Goal: Answer question/provide support

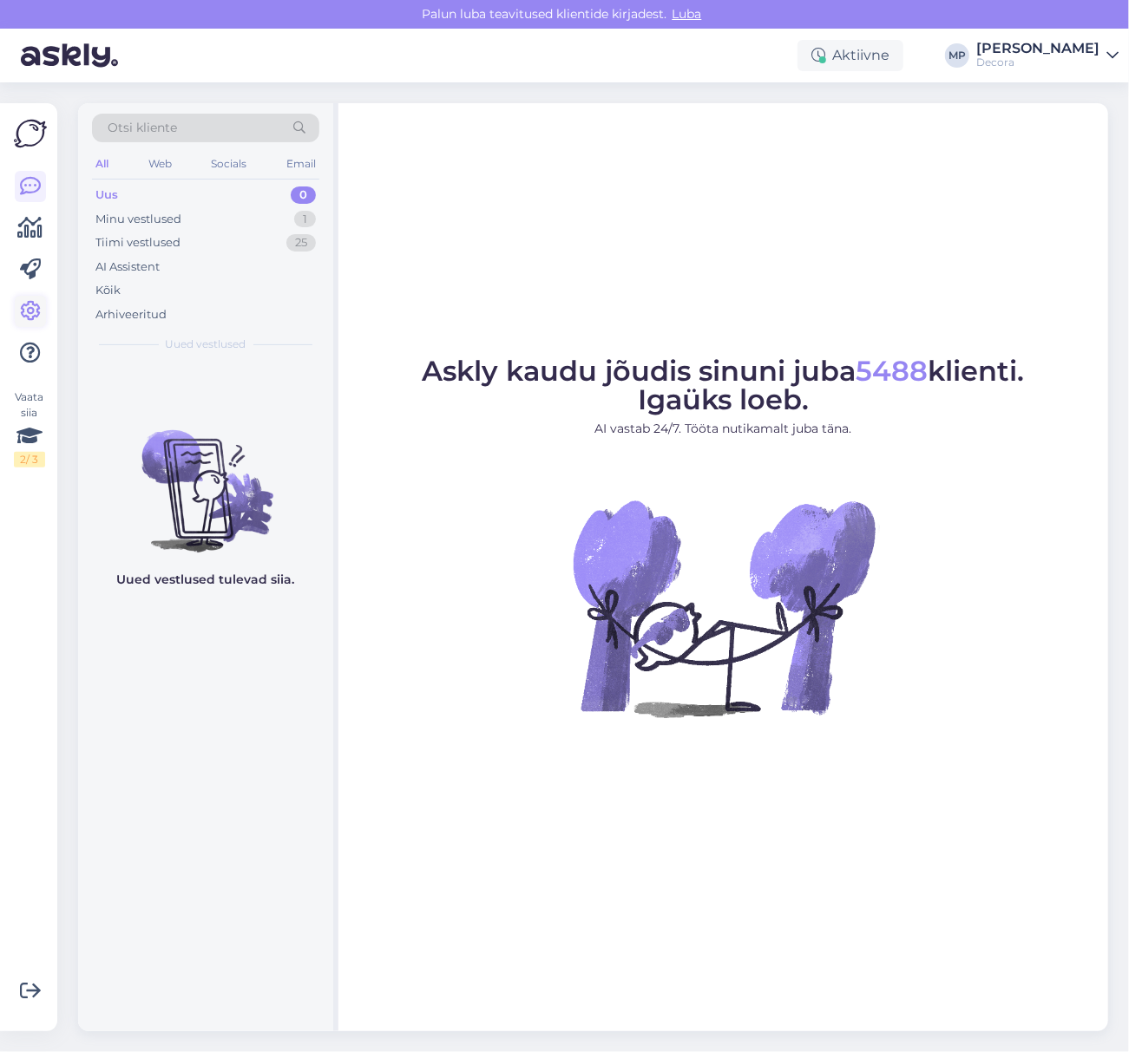
click at [32, 307] on icon at bounding box center [30, 311] width 21 height 21
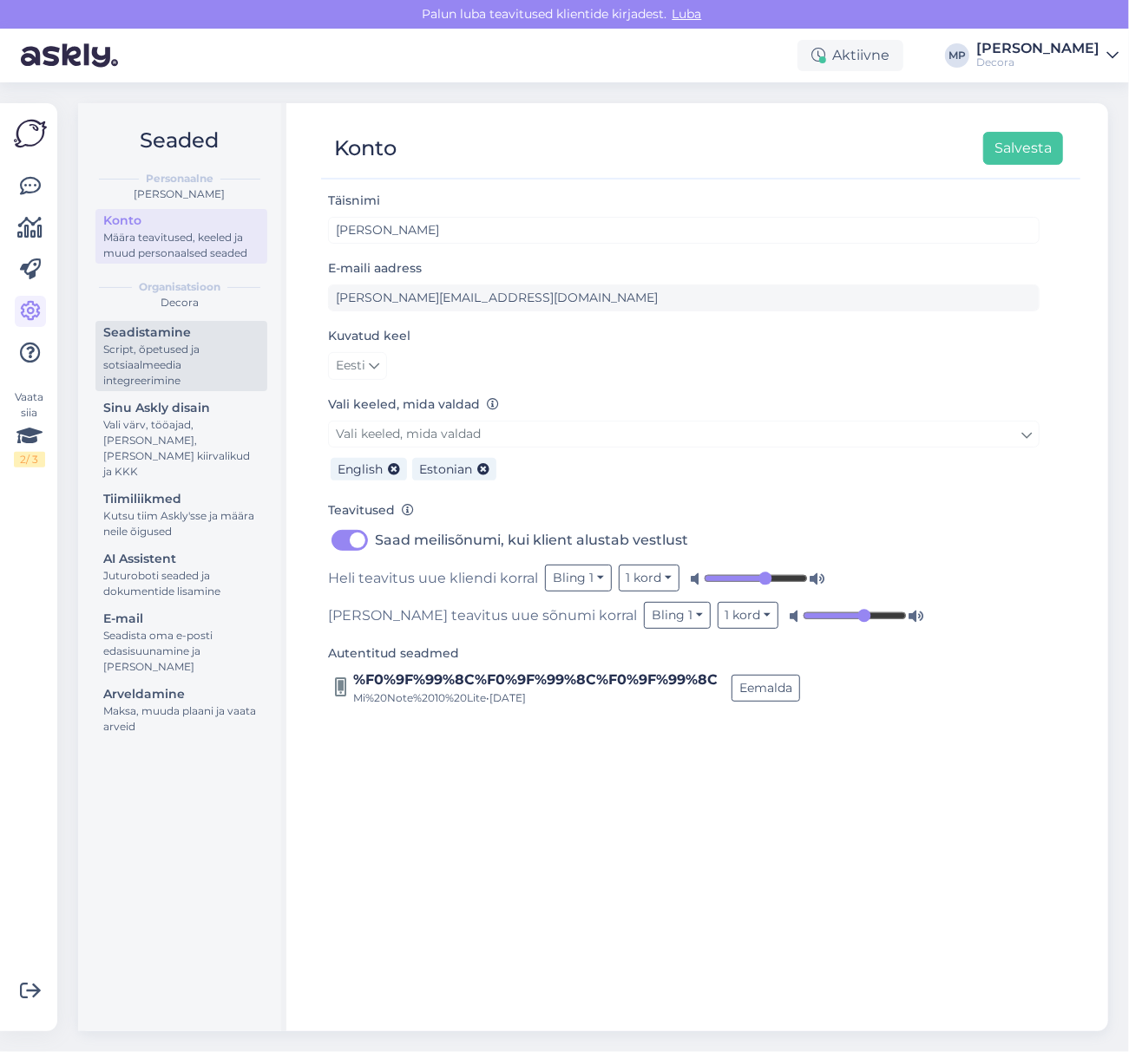
click at [177, 350] on div "Script, õpetused ja sotsiaalmeedia integreerimine" at bounding box center [181, 365] width 156 height 47
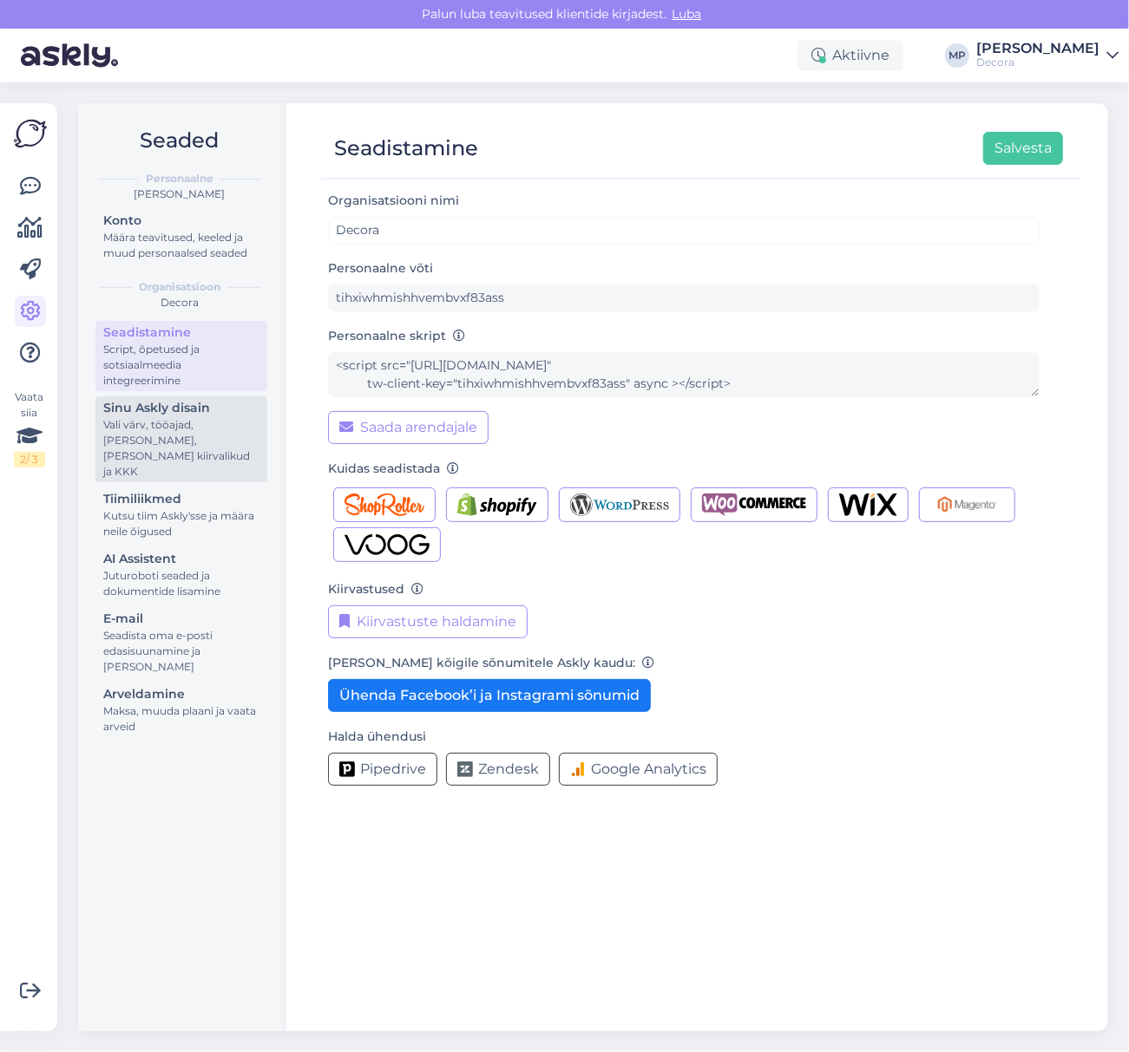
click at [153, 414] on div "Sinu Askly disain" at bounding box center [181, 408] width 156 height 18
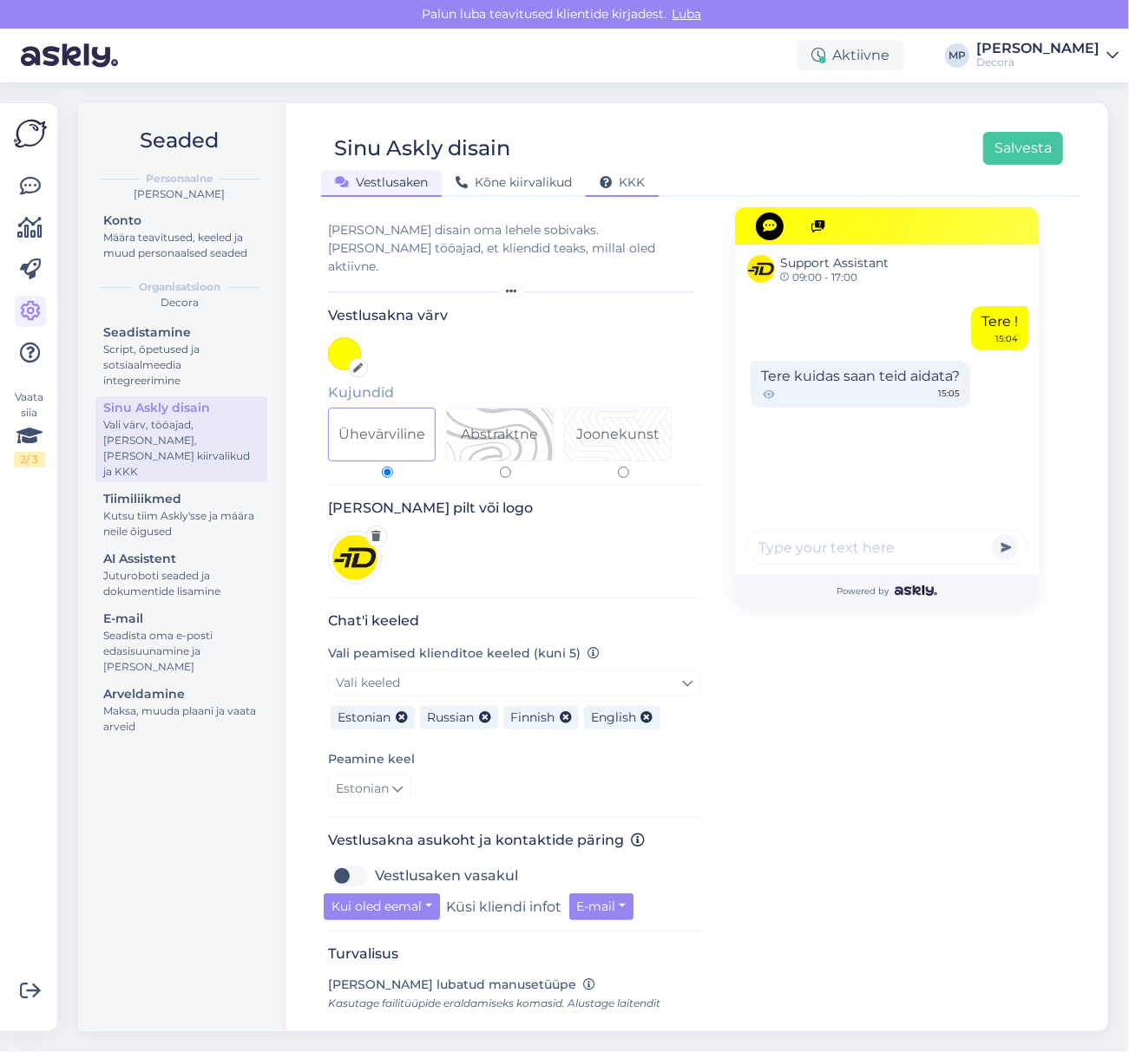
click at [644, 179] on span "KKK" at bounding box center [621, 182] width 45 height 16
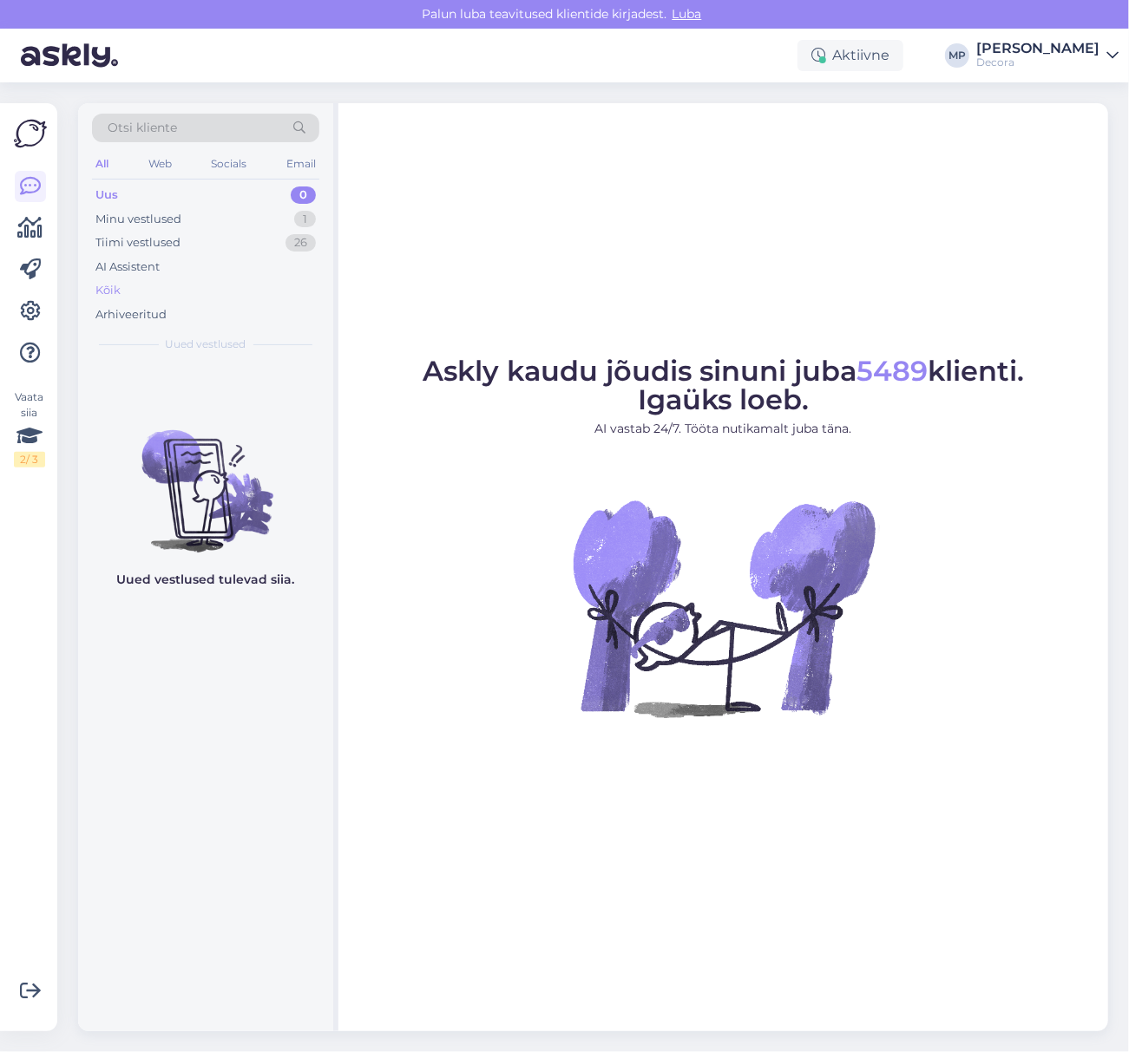
click at [129, 290] on div "Kõik" at bounding box center [205, 290] width 227 height 24
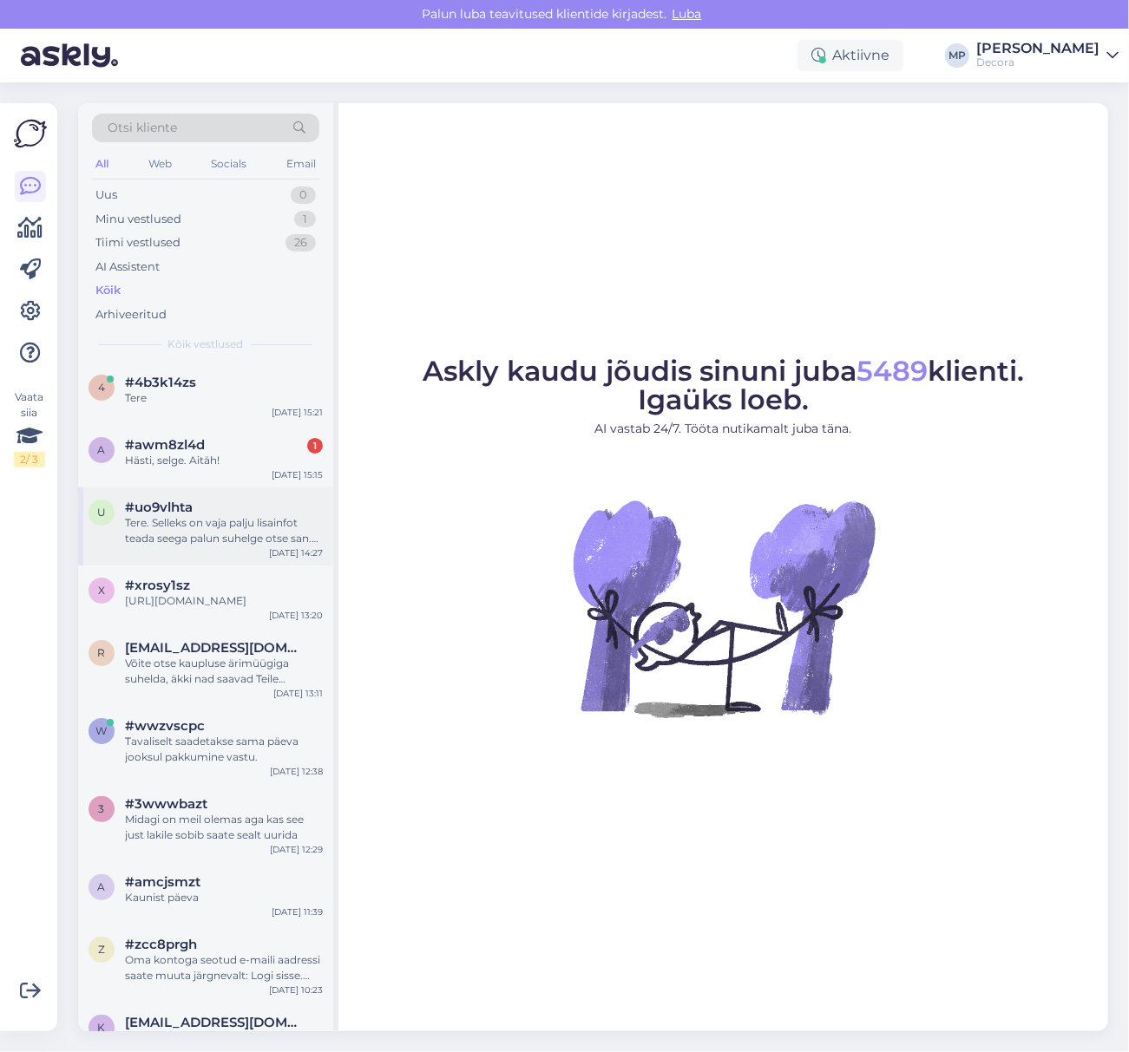
click at [213, 531] on div "Tere. Selleks on vaja palju lisainfot teada seega palun suhelge otse san. teh o…" at bounding box center [224, 530] width 198 height 31
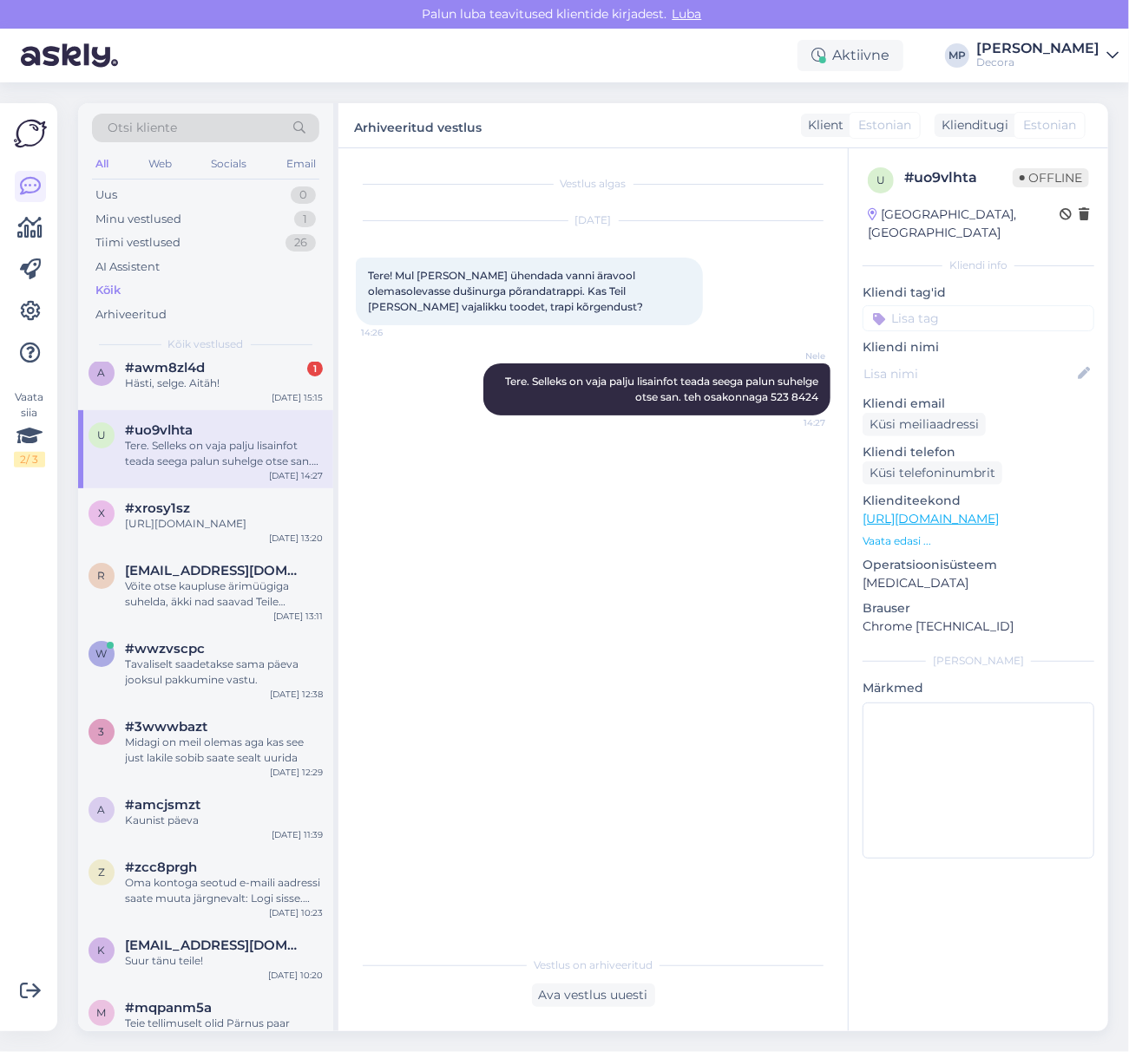
scroll to position [115, 0]
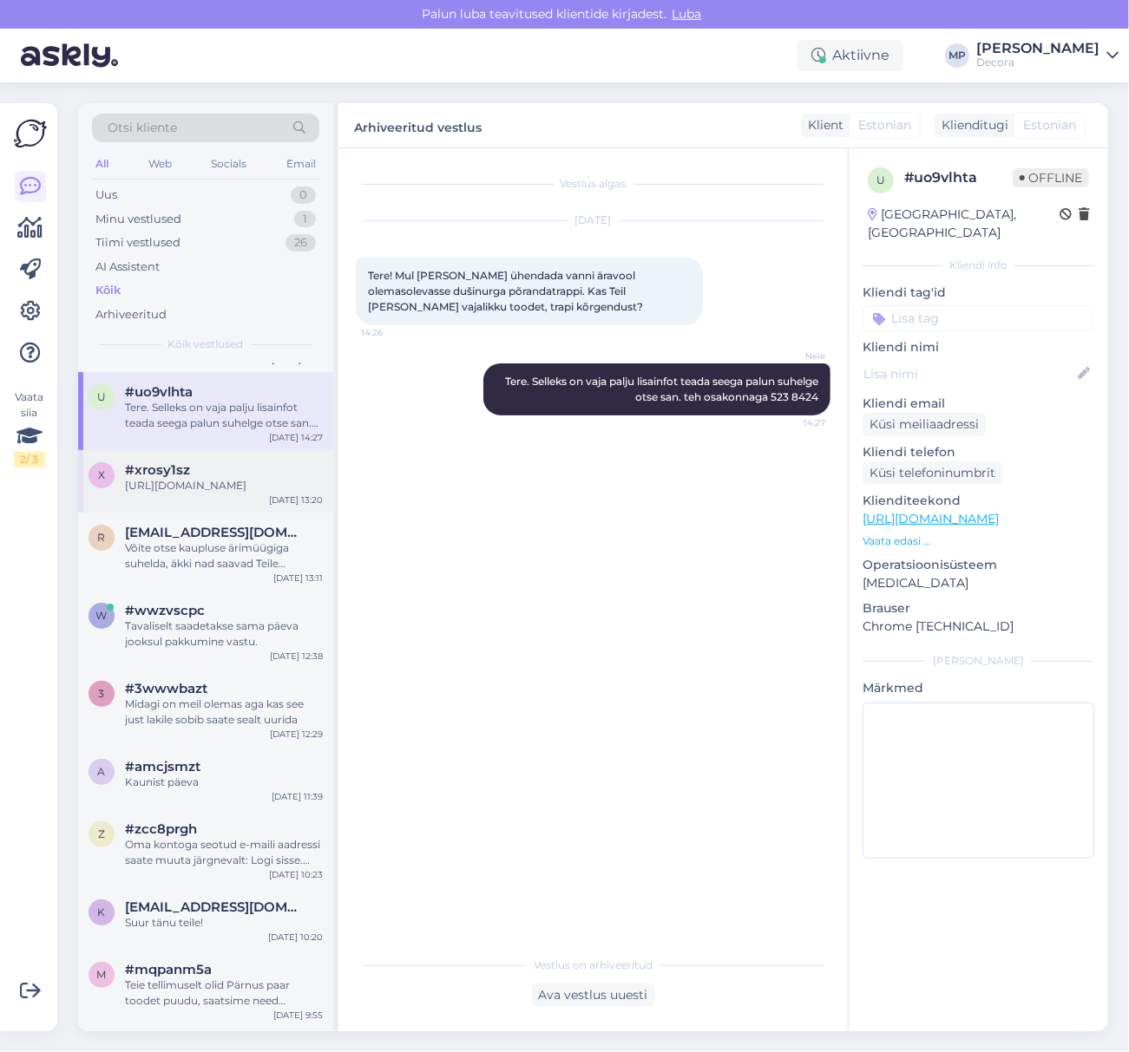
click at [191, 459] on div "x #xrosy1sz [URL][DOMAIN_NAME] [DATE] 13:20" at bounding box center [205, 481] width 255 height 62
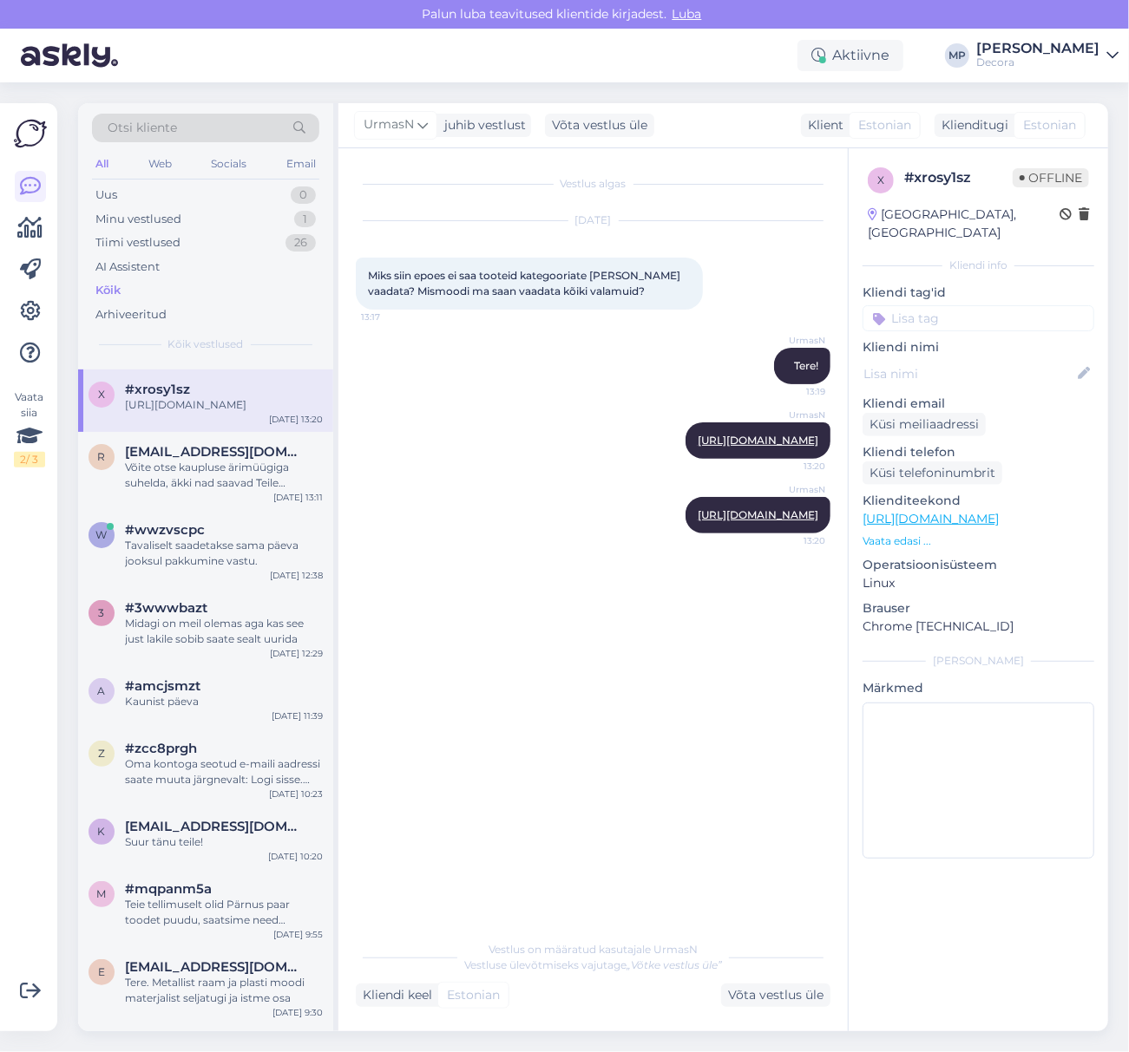
scroll to position [231, 0]
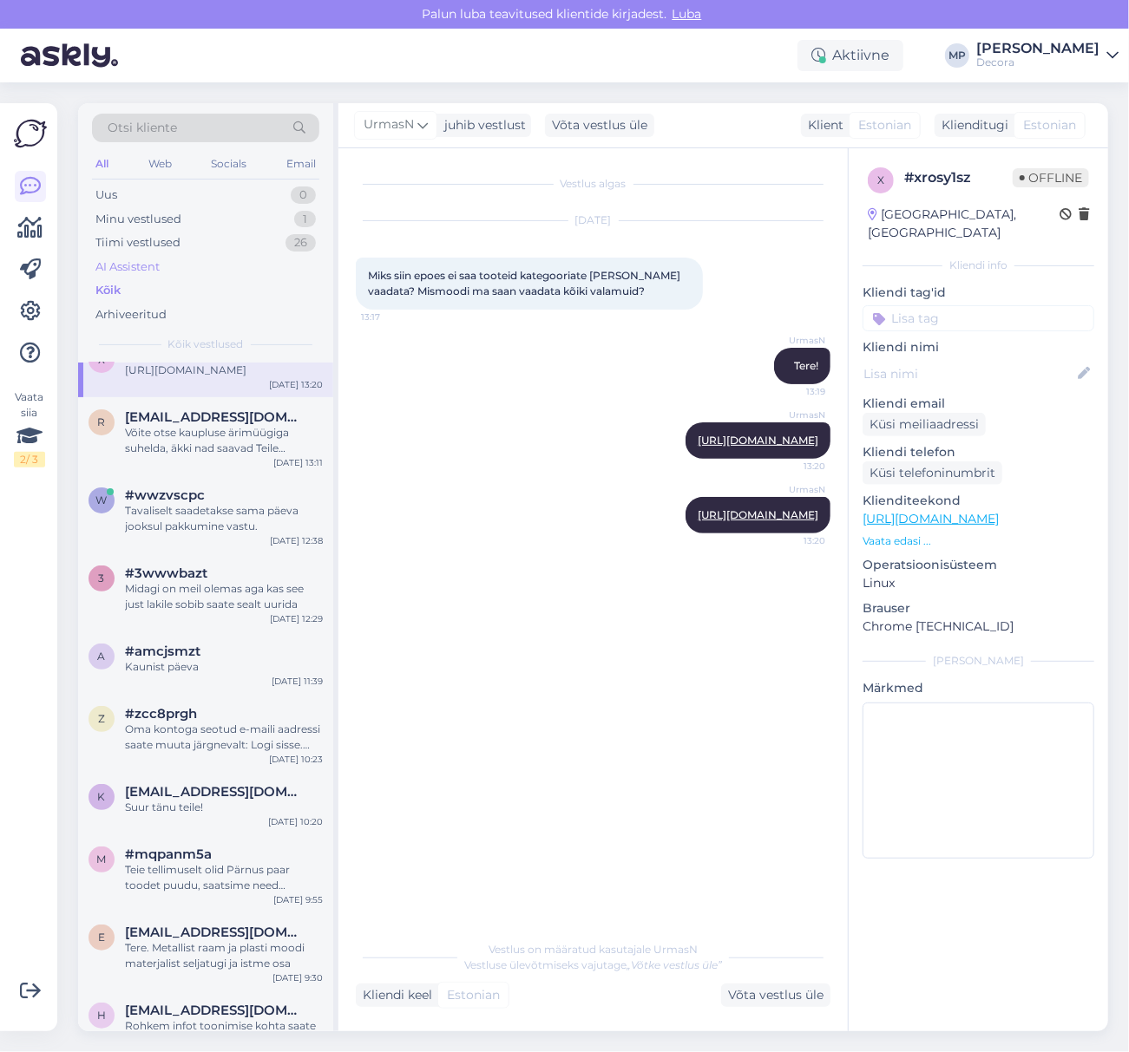
click at [113, 259] on div "AI Assistent" at bounding box center [127, 267] width 64 height 17
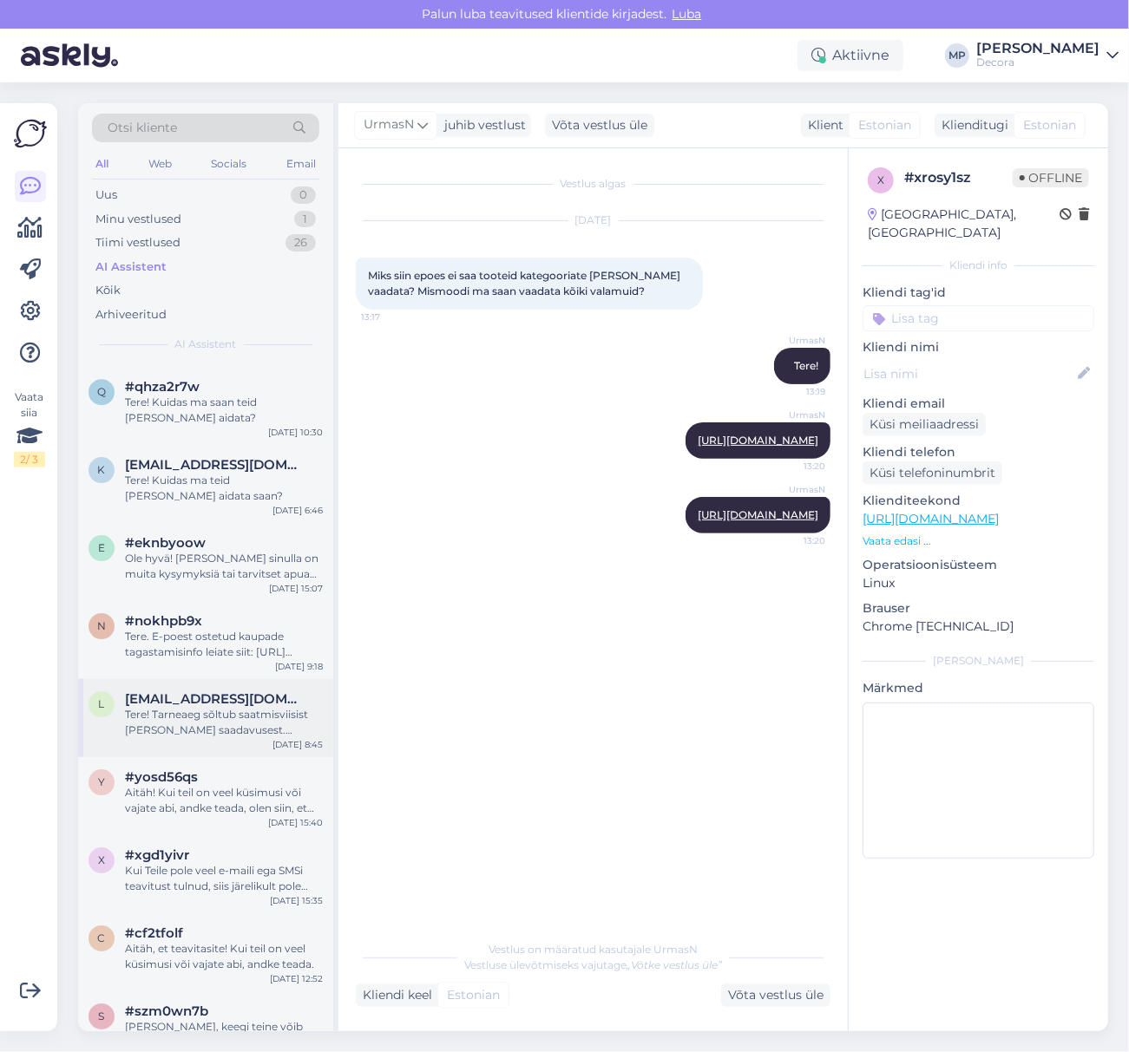
scroll to position [3235, 0]
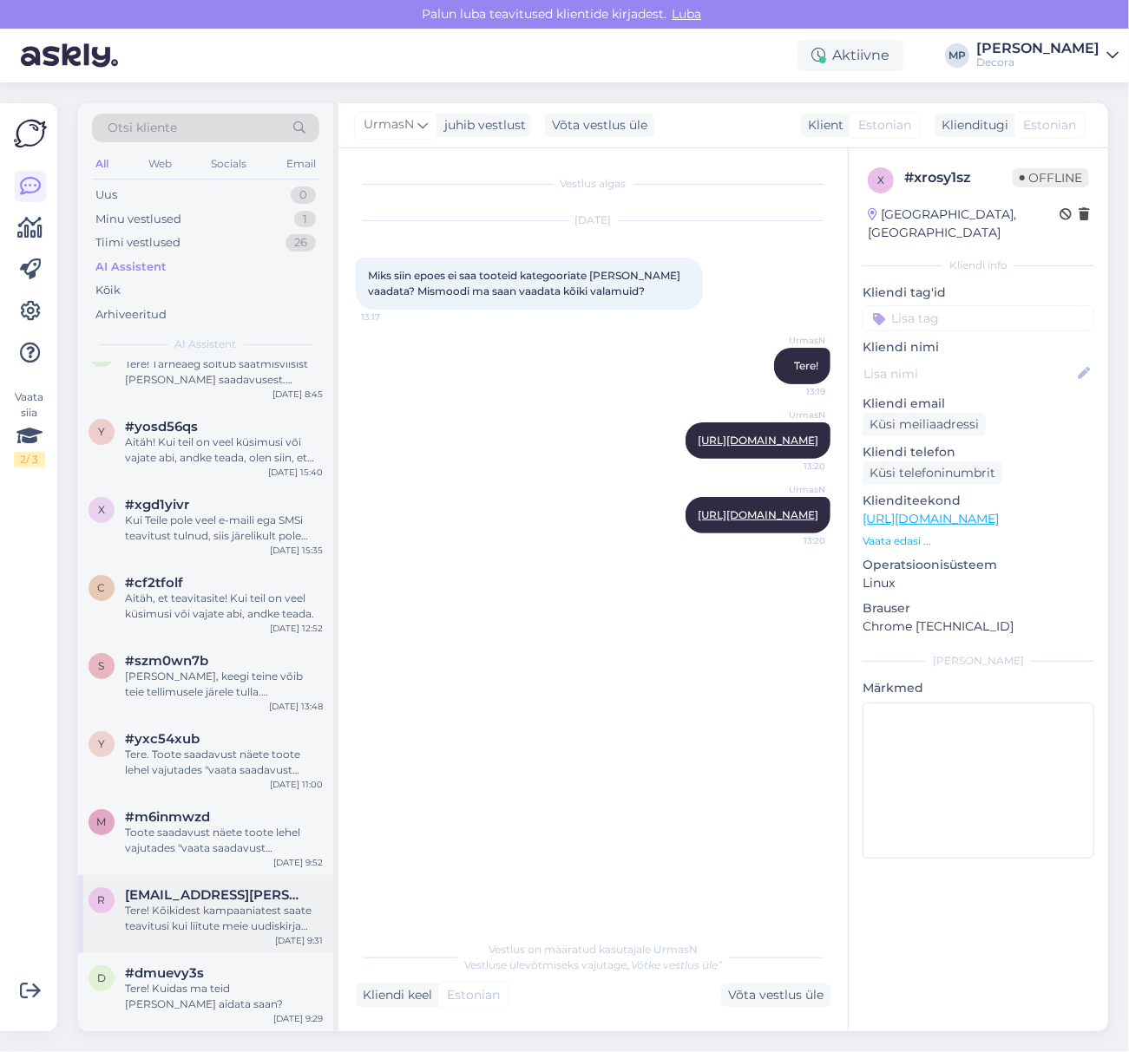
click at [229, 910] on div "Tere! Kõikidest kampaaniatest saate teavitusi kui liitute meie uudiskirja ja/võ…" at bounding box center [224, 918] width 198 height 31
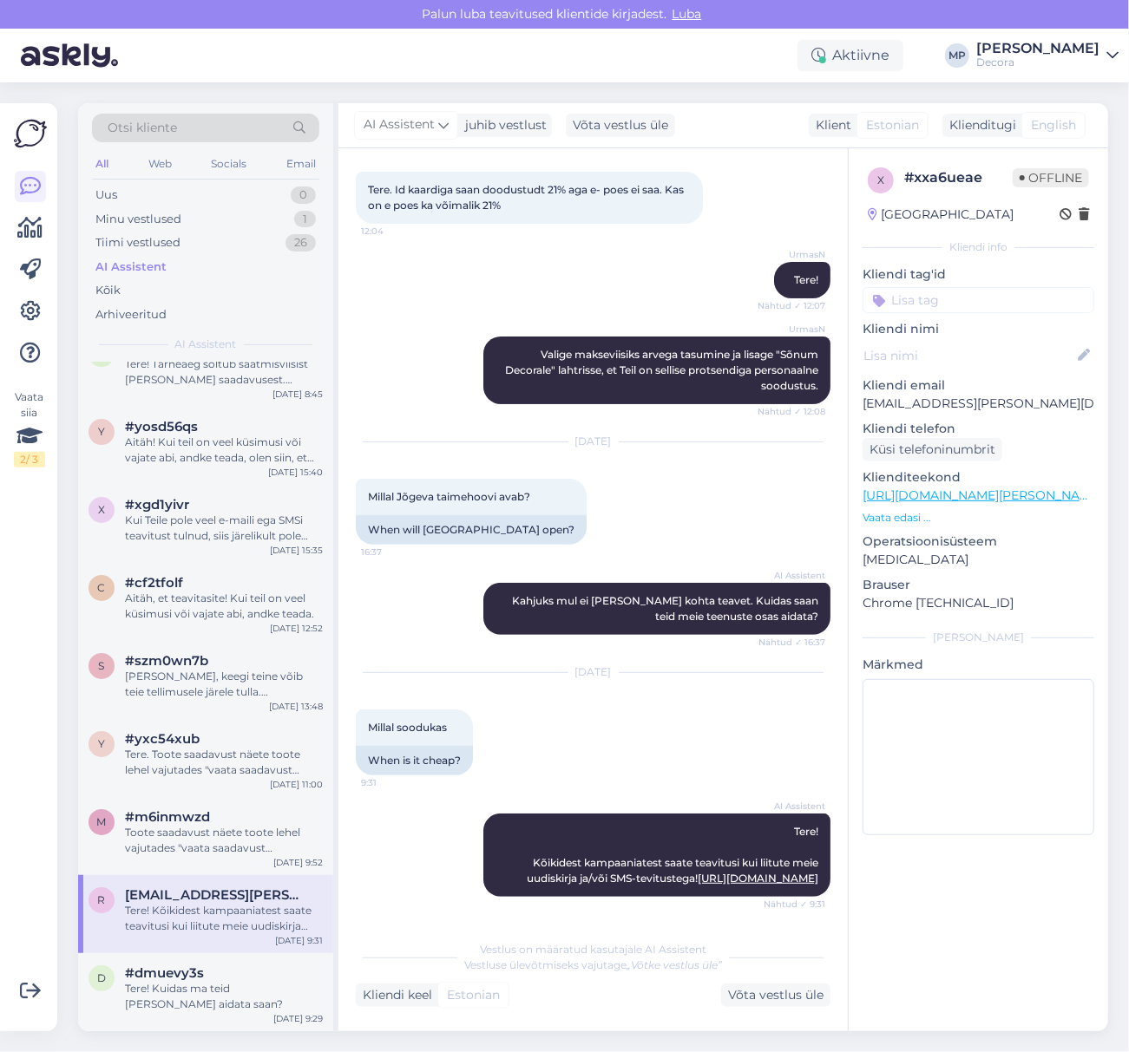
scroll to position [3582, 0]
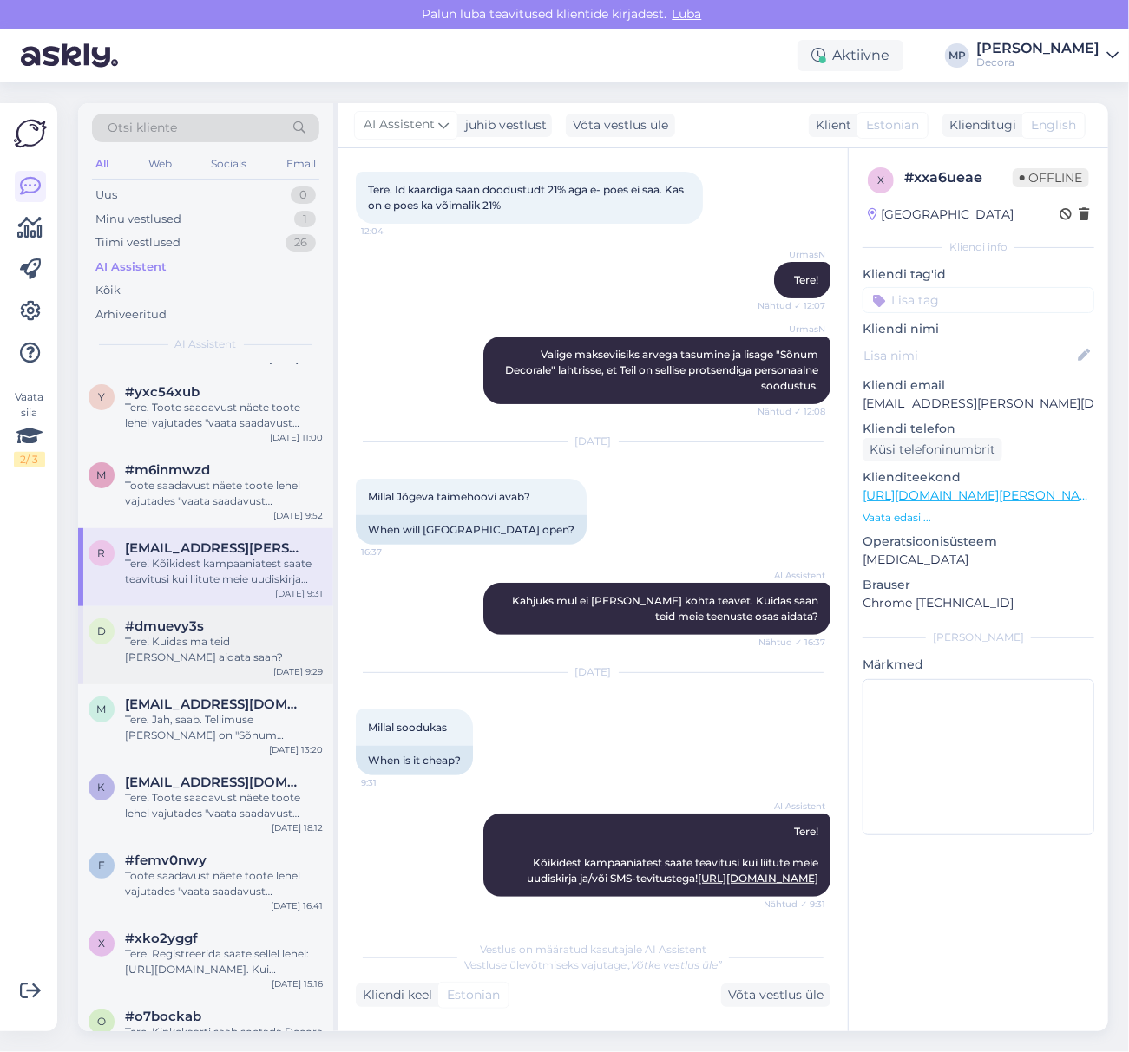
click at [172, 667] on div "d #dmuevy3s Tere! Kuidas ma teid [PERSON_NAME] aidata saan? [DATE] 9:29" at bounding box center [205, 645] width 255 height 78
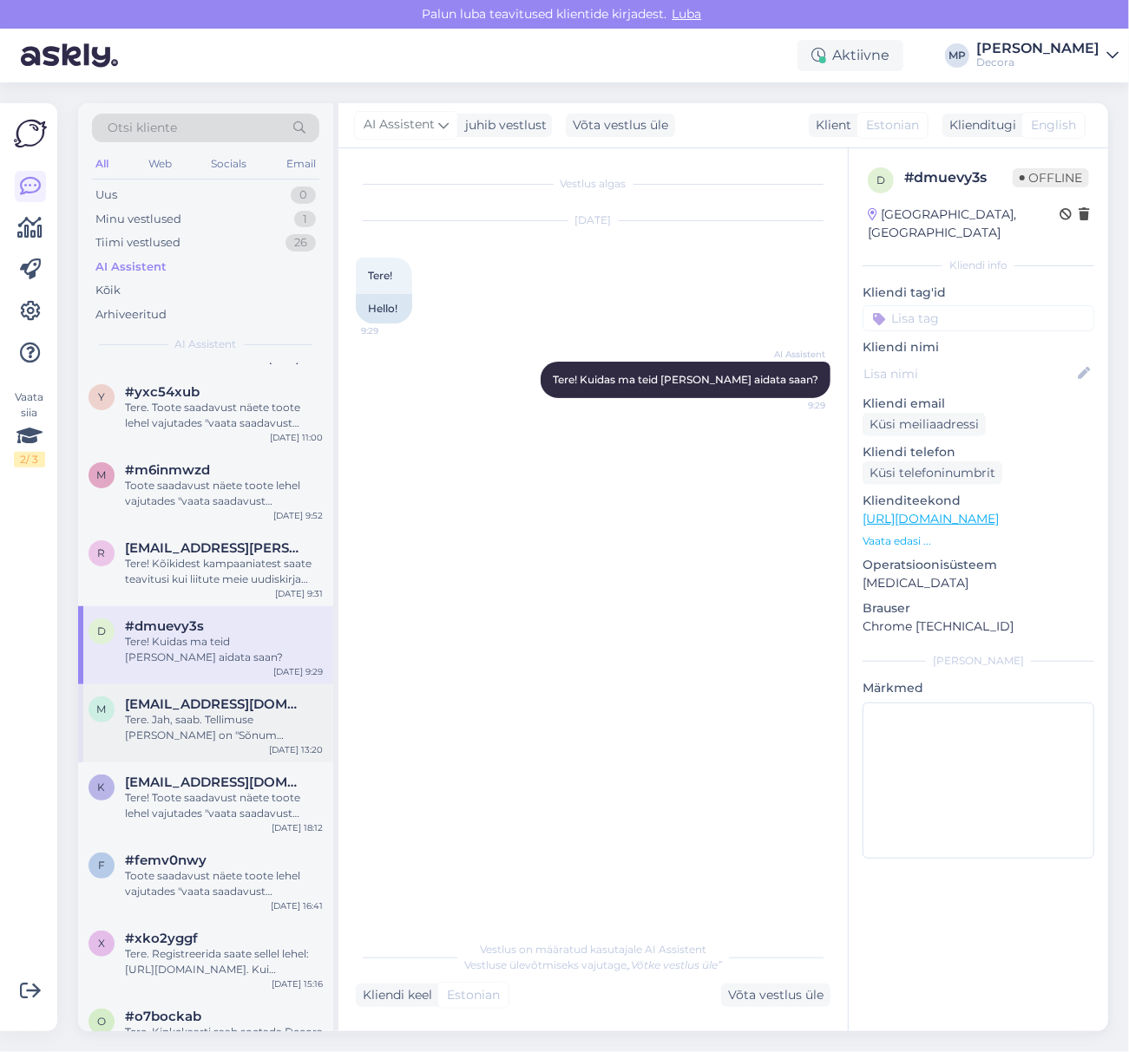
click at [178, 733] on div "Tere. Jah, saab. Tellimuse [PERSON_NAME] on "Sõnum Decorale" [PERSON_NAME] saat…" at bounding box center [224, 727] width 198 height 31
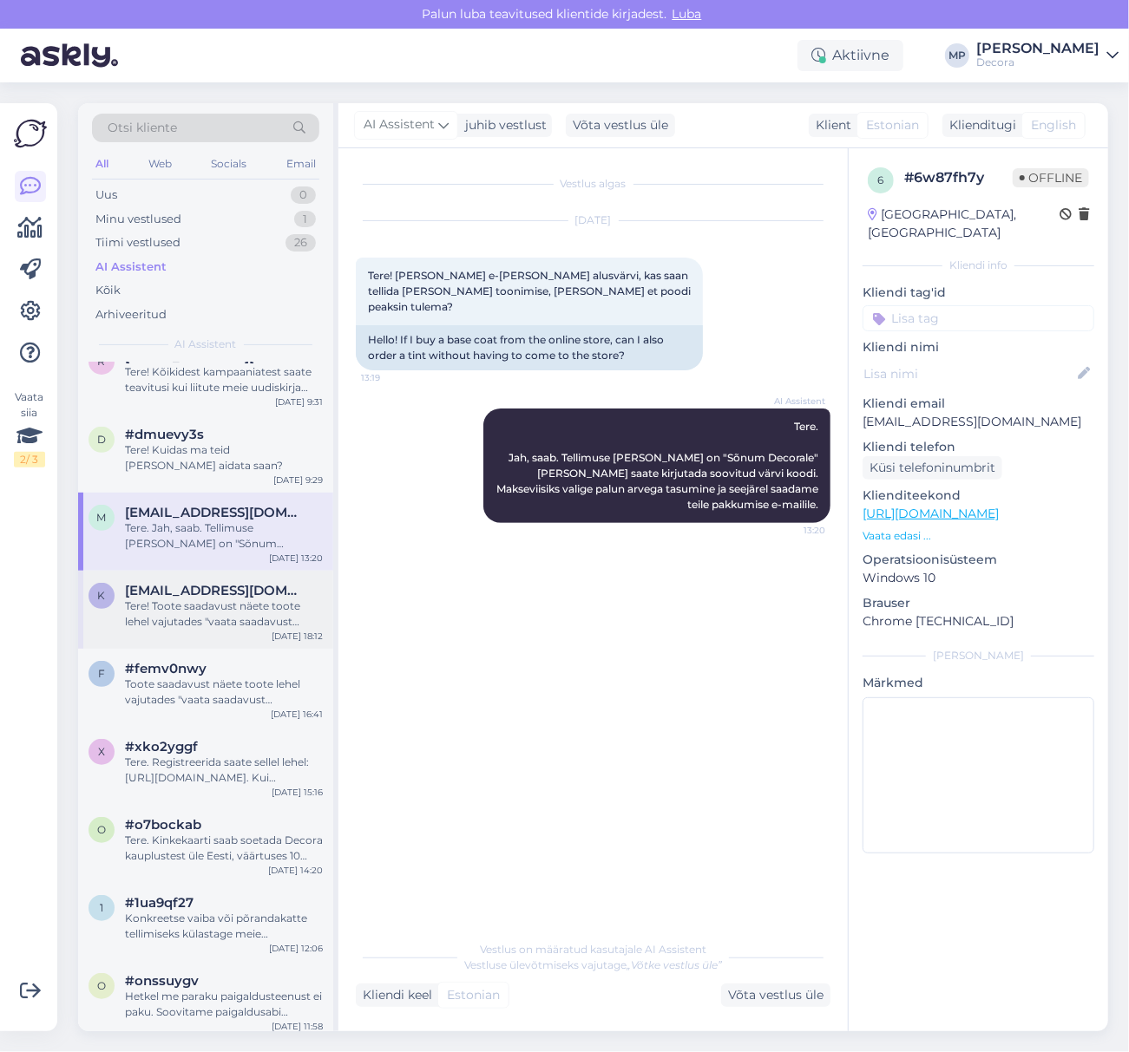
scroll to position [3813, 0]
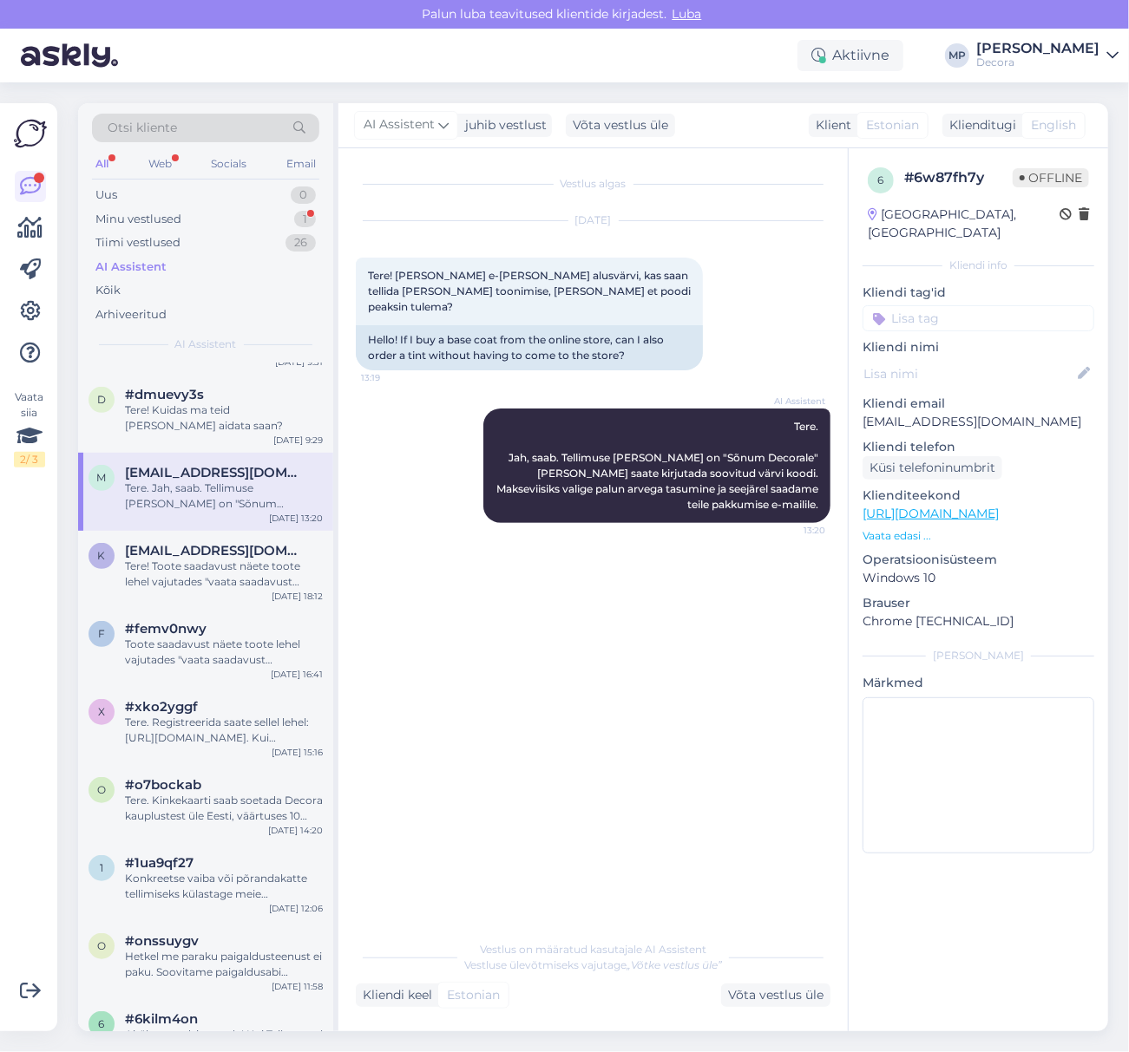
click at [871, 528] on p "Vaata edasi ..." at bounding box center [978, 536] width 232 height 16
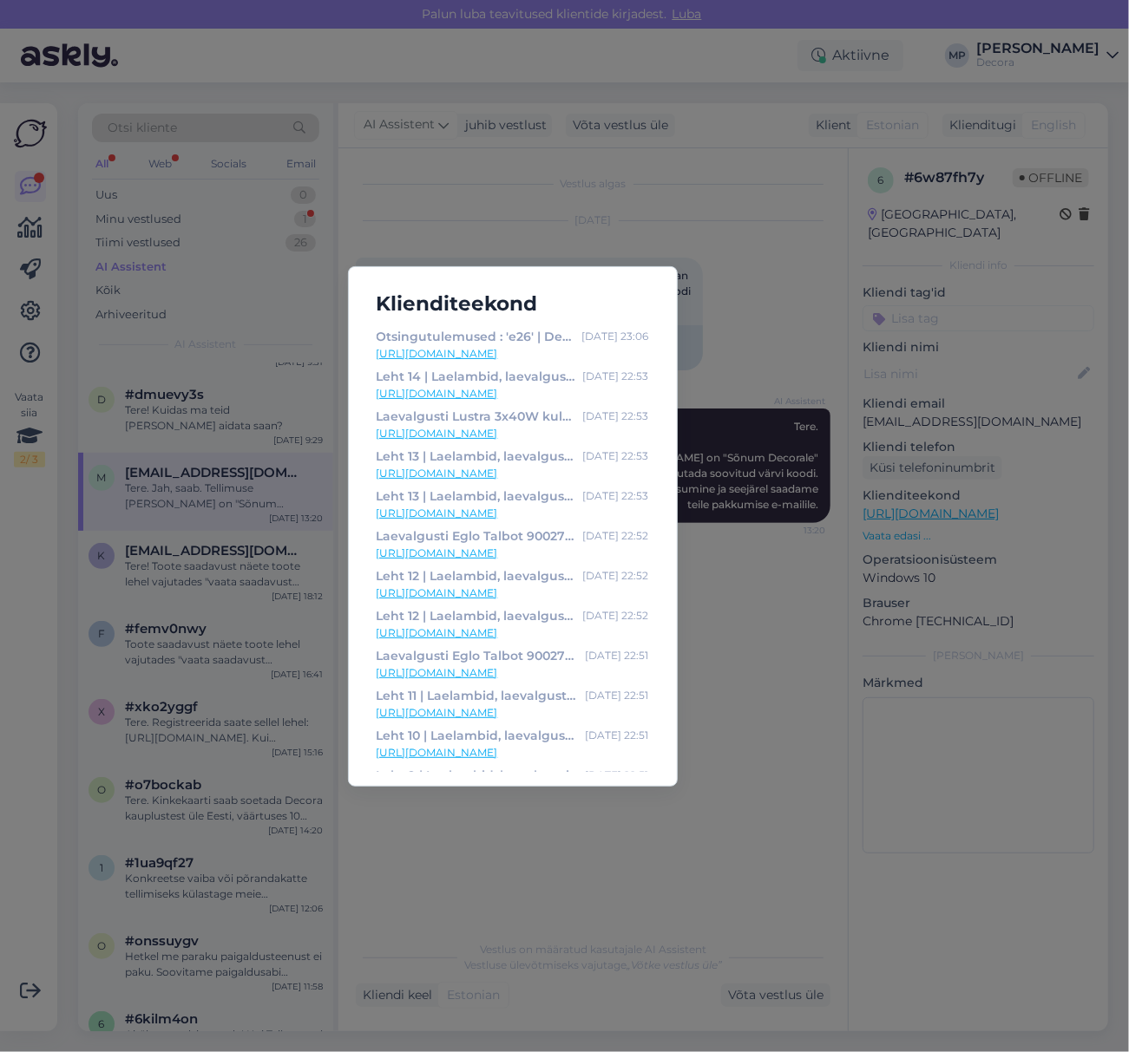
scroll to position [553, 0]
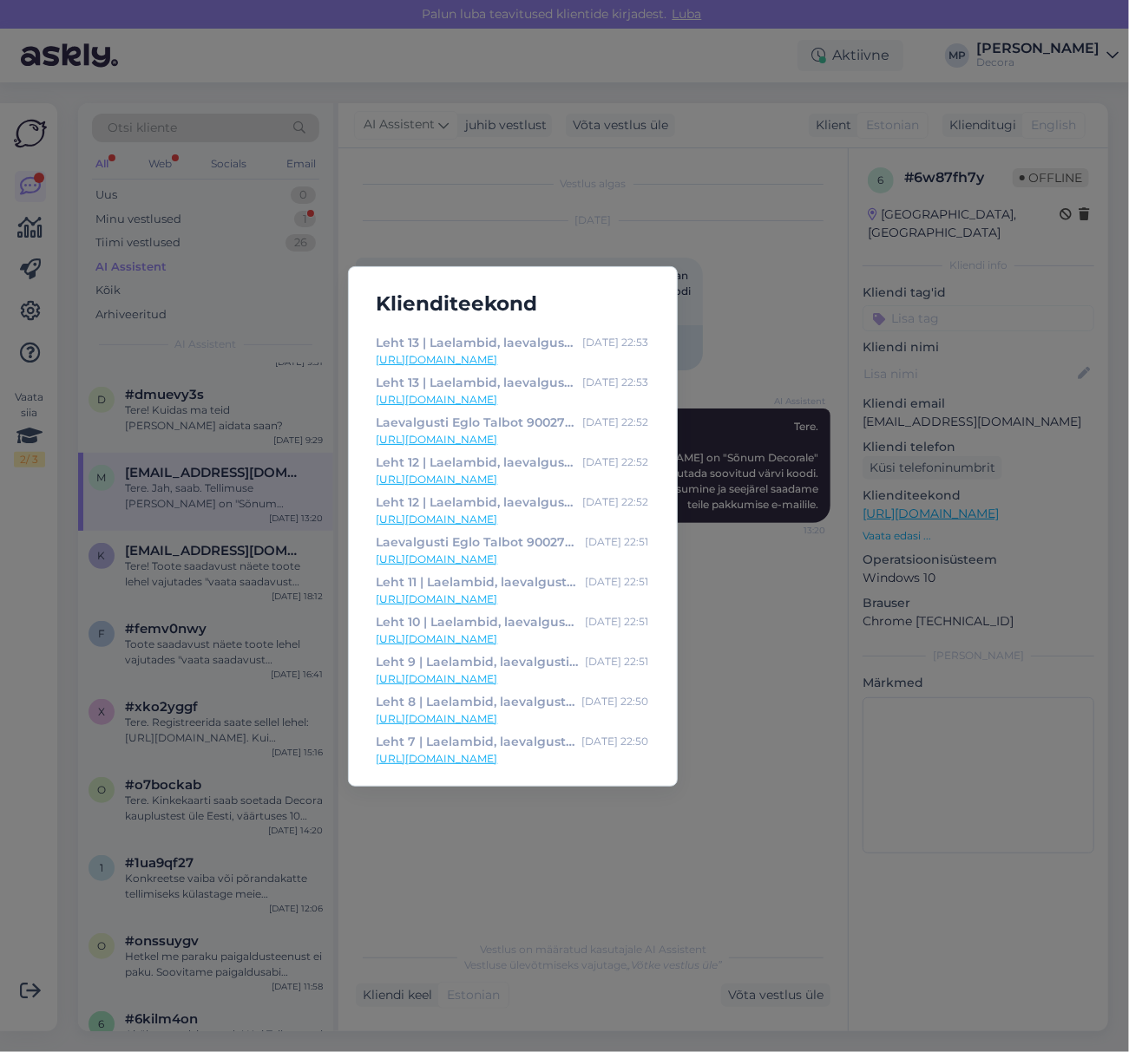
click at [621, 847] on div "Klienditeekond Tellimus # 80176920 | Decora [DATE] 20:53 [URL][DOMAIN_NAME] Min…" at bounding box center [564, 526] width 1129 height 1052
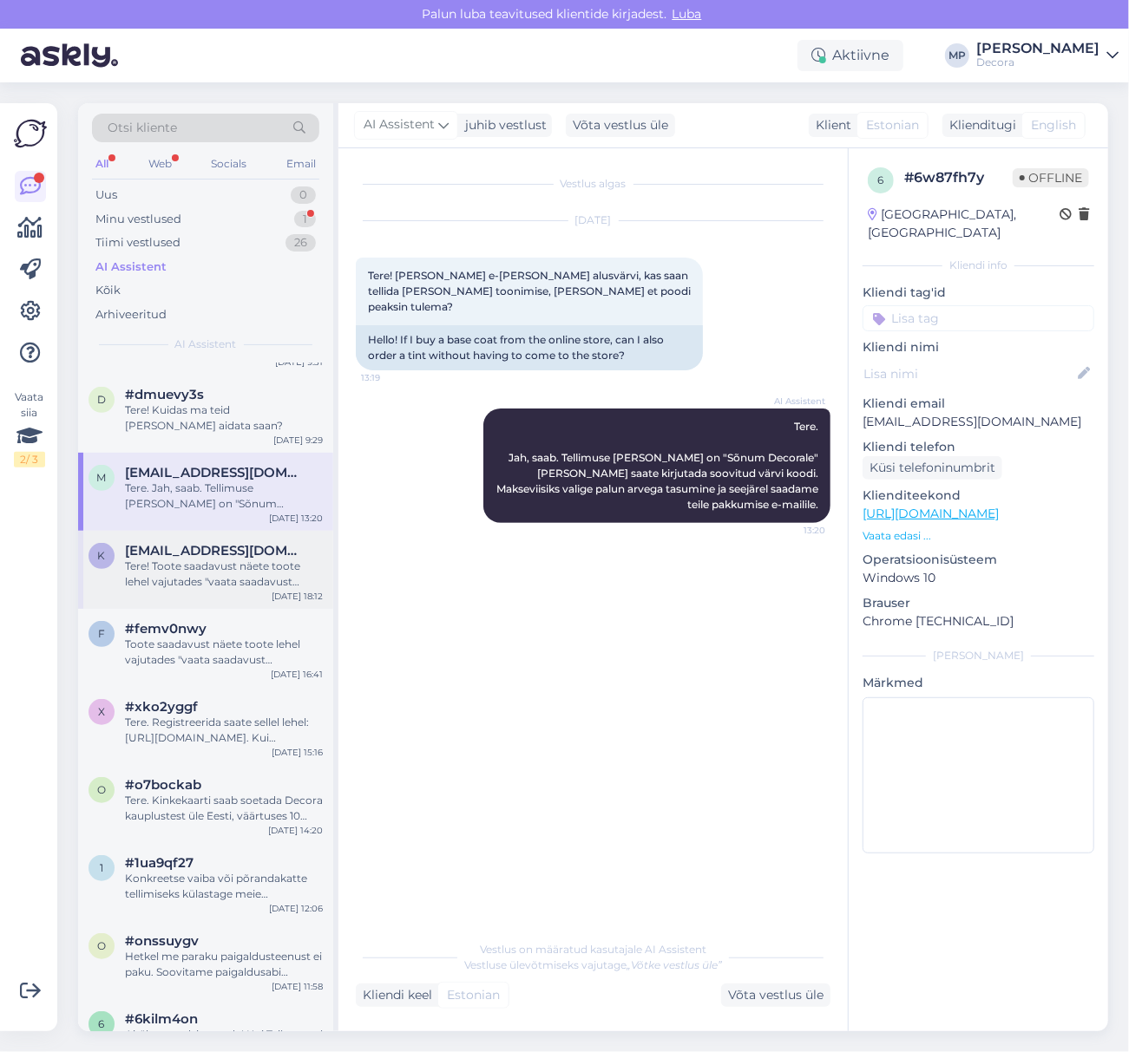
click at [193, 574] on div "Tere! Toote saadavust näete toote lehel vajutades "vaata saadavust kauplustes".…" at bounding box center [224, 574] width 198 height 31
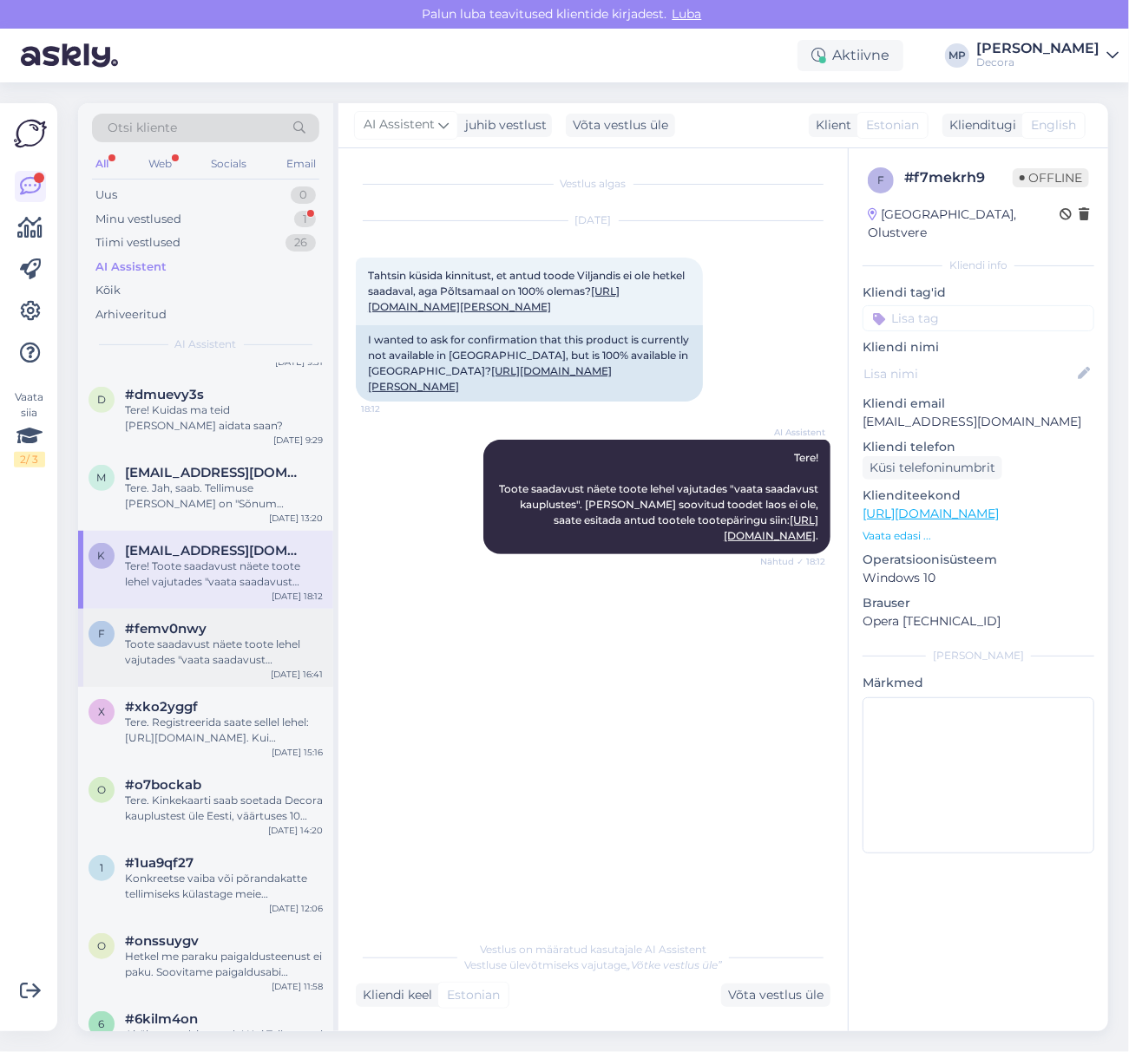
click at [213, 657] on div "Toote saadavust näete toote lehel vajutades "vaata saadavust kauplustes". [PERS…" at bounding box center [224, 652] width 198 height 31
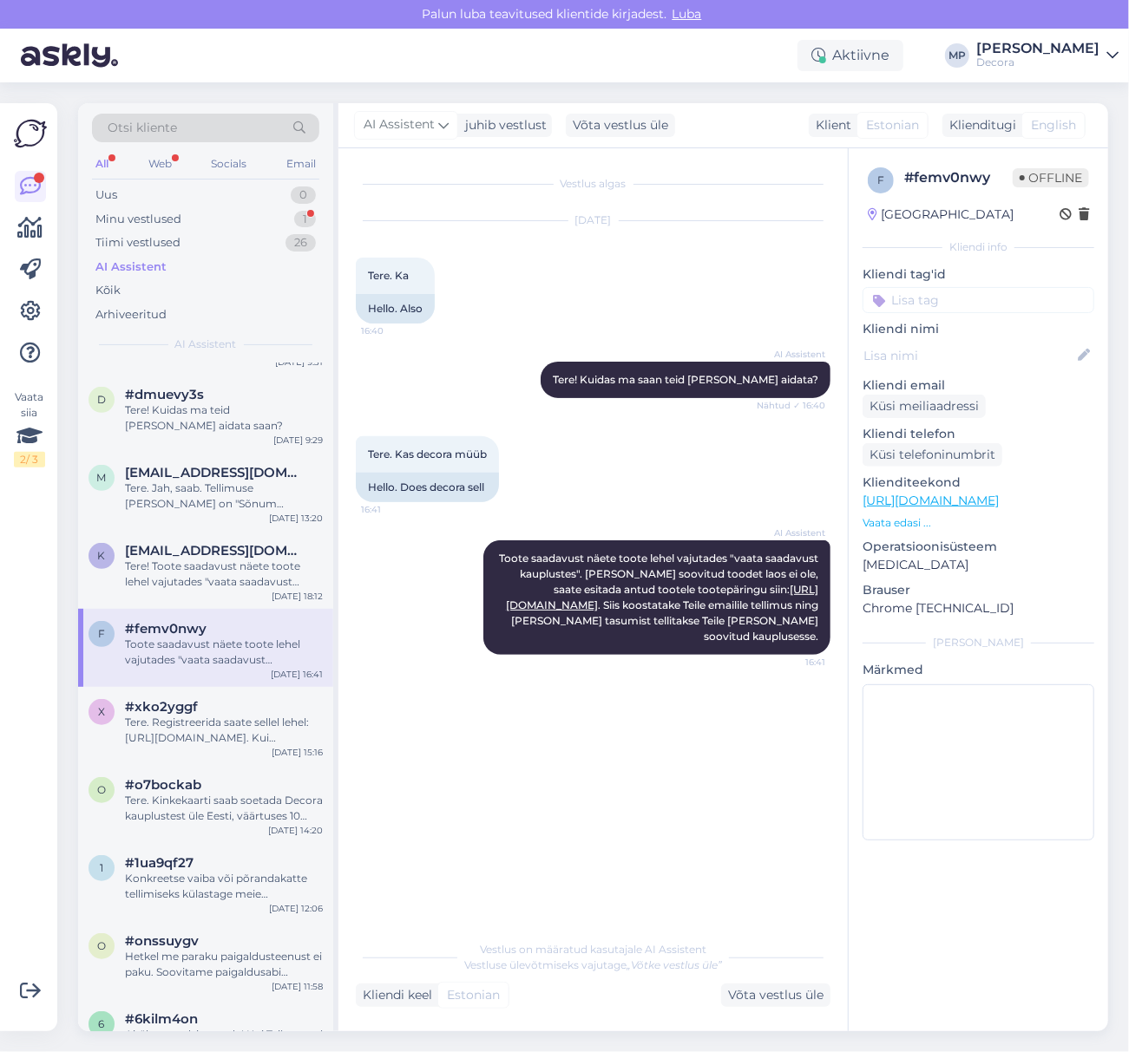
click at [906, 527] on p "Vaata edasi ..." at bounding box center [978, 523] width 232 height 16
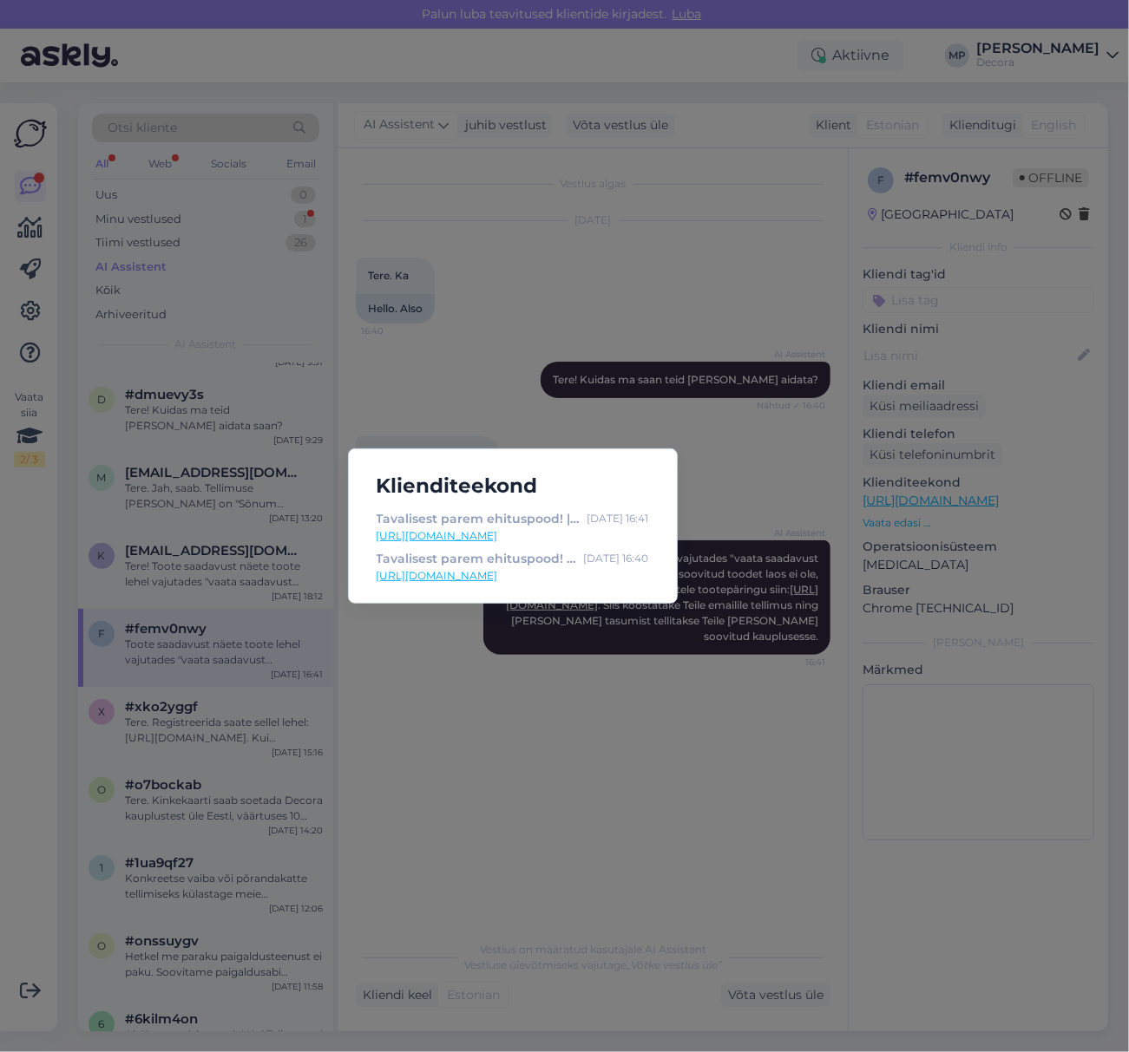
click at [737, 774] on div "Klienditeekond Tavalisest parem ehituspood! | Decora [DATE] 16:41 [URL][DOMAIN_…" at bounding box center [564, 526] width 1129 height 1052
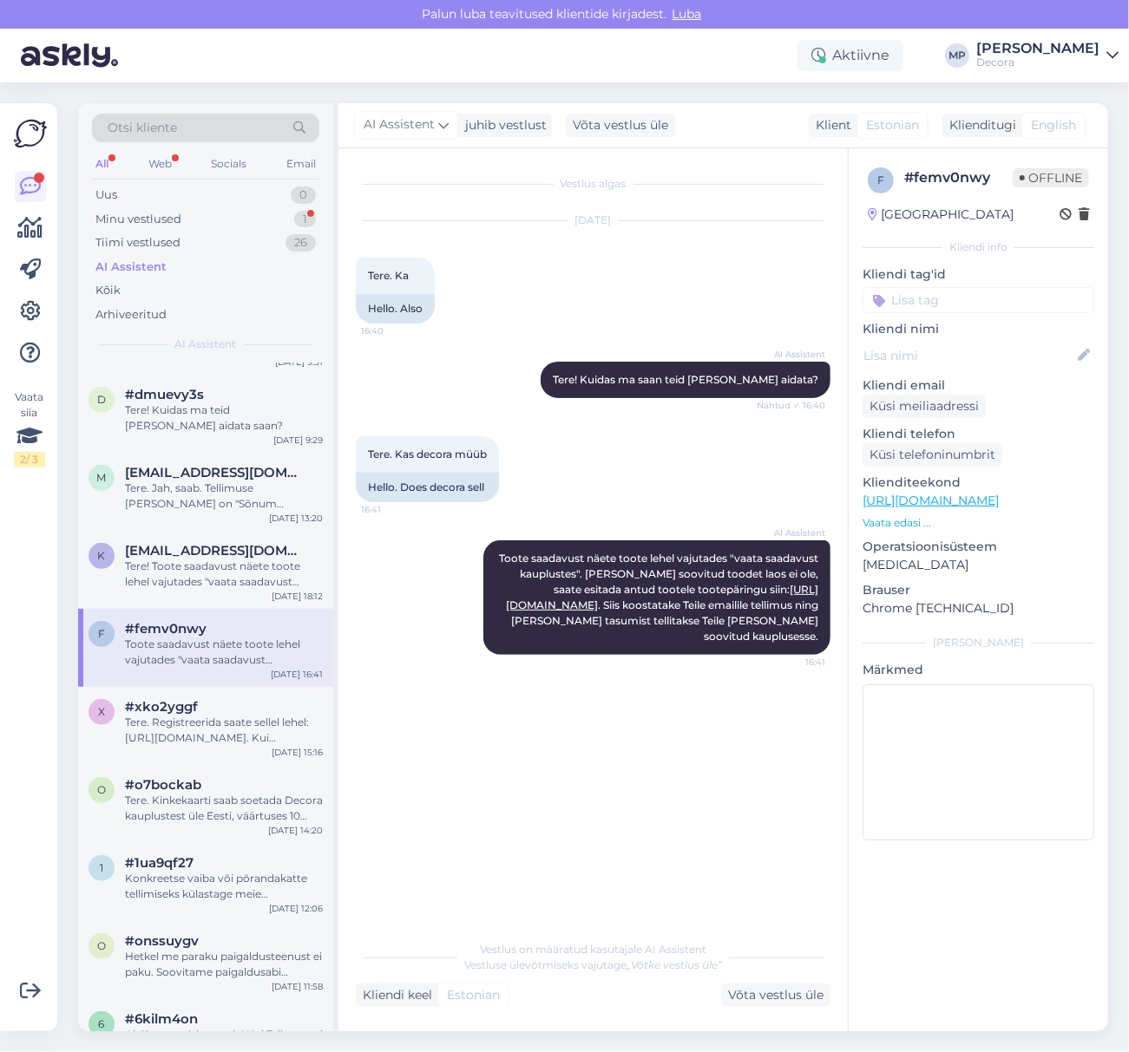
scroll to position [3929, 0]
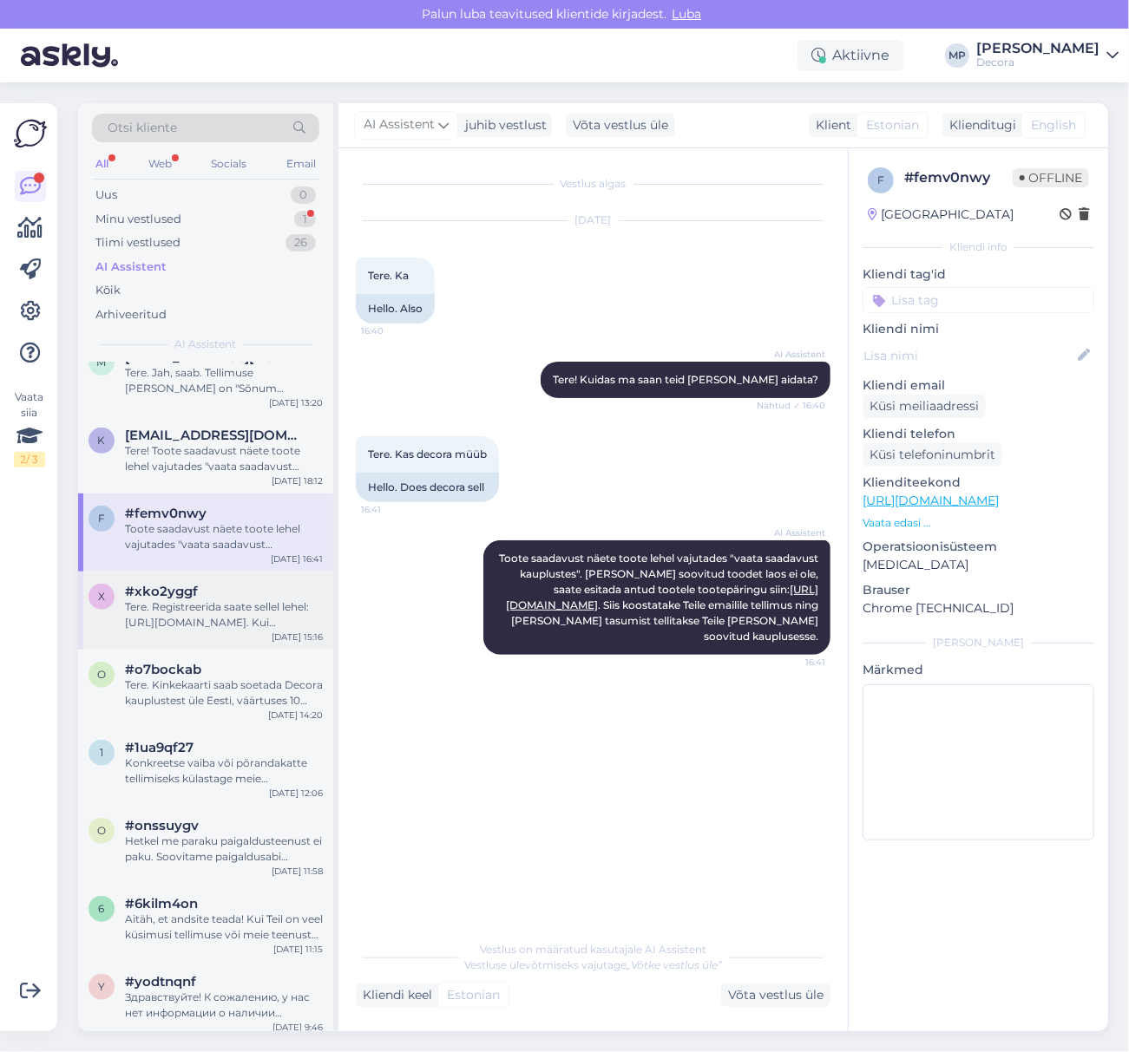
click at [215, 609] on div "Tere. Registreerida saate sellel lehel: [URL][DOMAIN_NAME]. Kui unustasite oma …" at bounding box center [224, 614] width 198 height 31
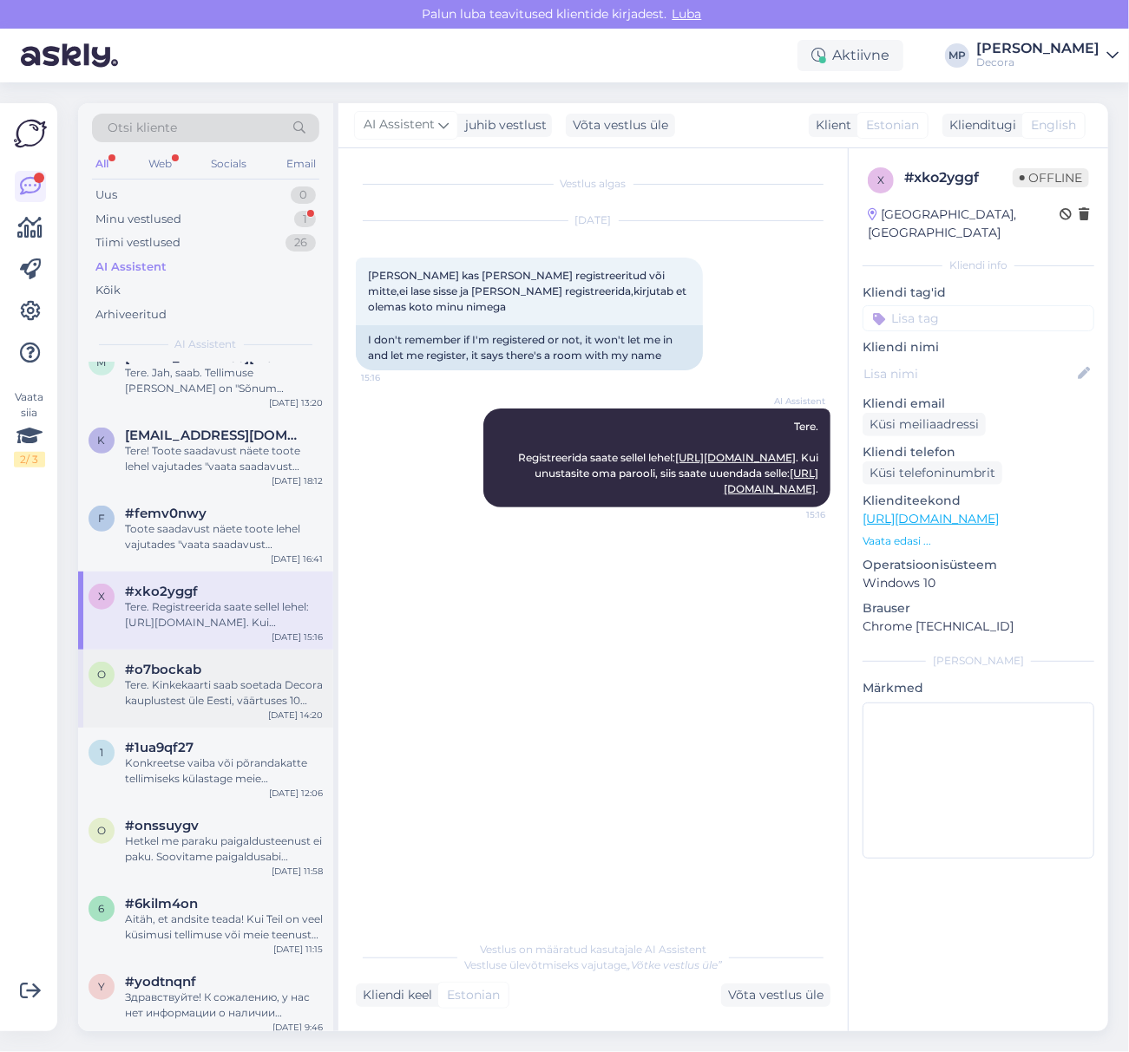
click at [187, 678] on div "Tere. Kinkekaarti saab soetada Decora kauplustest üle Eesti, väärtuses 10 eurot…" at bounding box center [224, 693] width 198 height 31
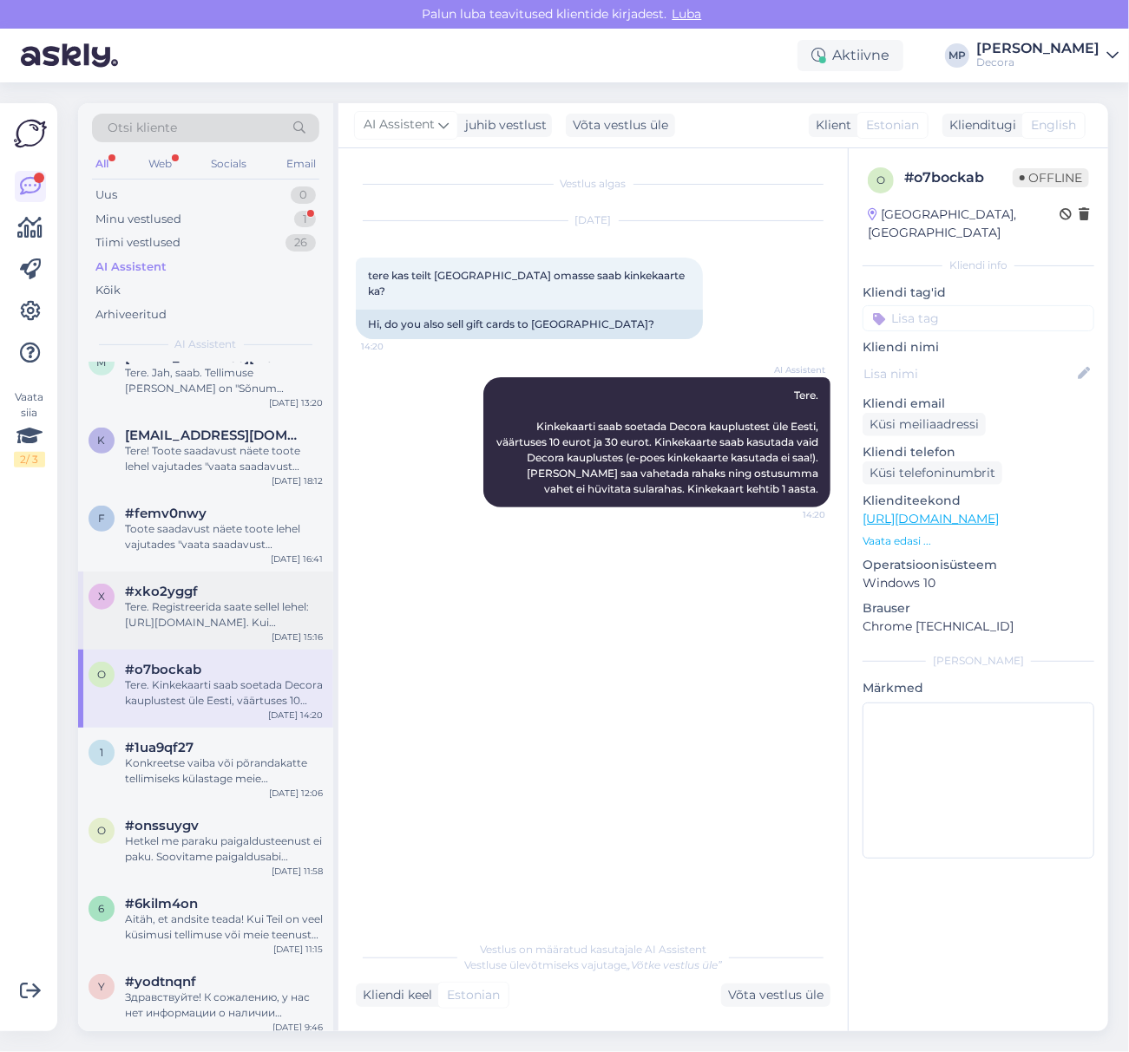
click at [192, 630] on div "Tere. Registreerida saate sellel lehel: [URL][DOMAIN_NAME]. Kui unustasite oma …" at bounding box center [224, 614] width 198 height 31
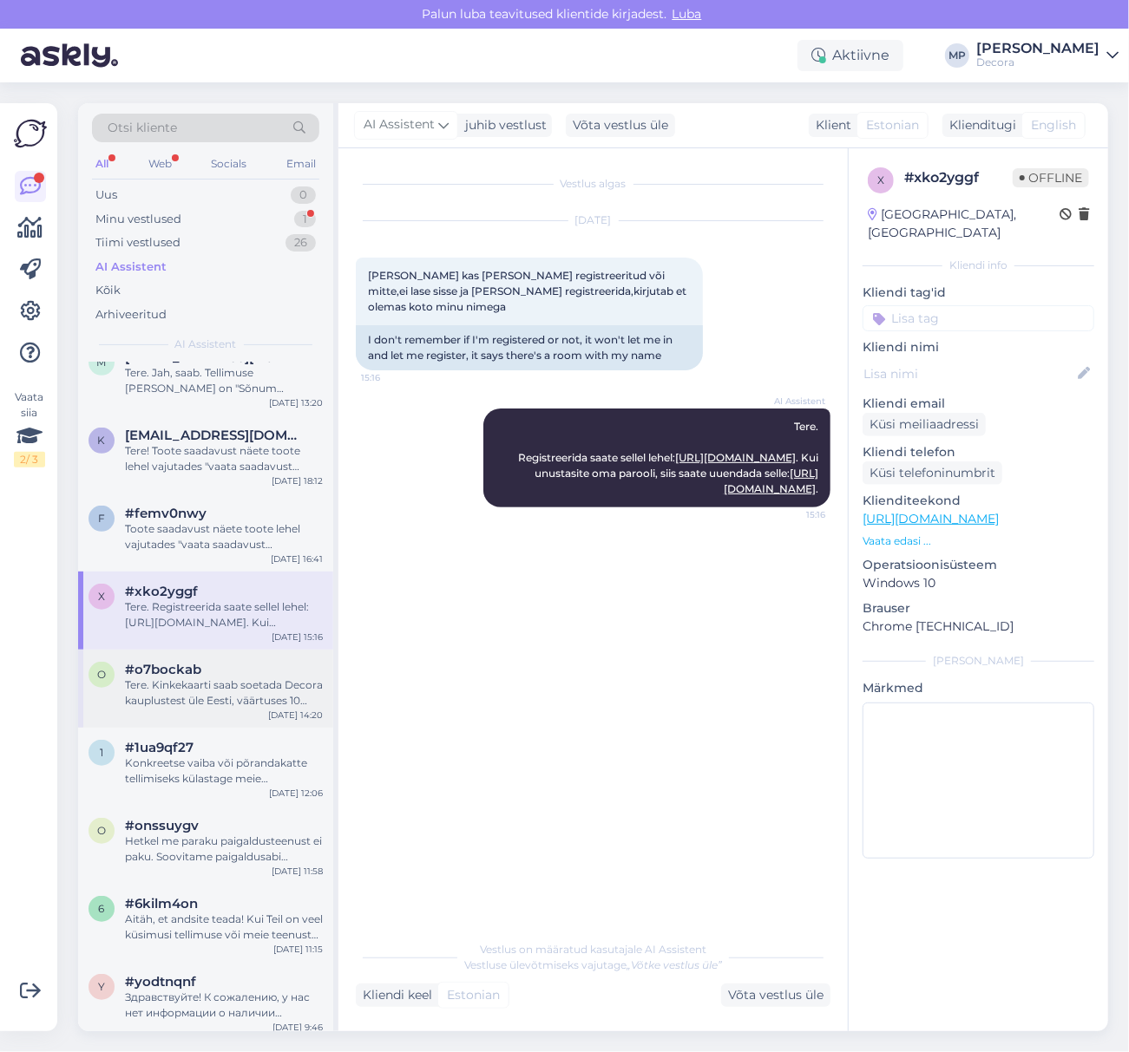
click at [194, 657] on div "o #o7bockab Tere. Kinkekaarti saab soetada Decora kauplustest üle Eesti, väärtu…" at bounding box center [205, 689] width 255 height 78
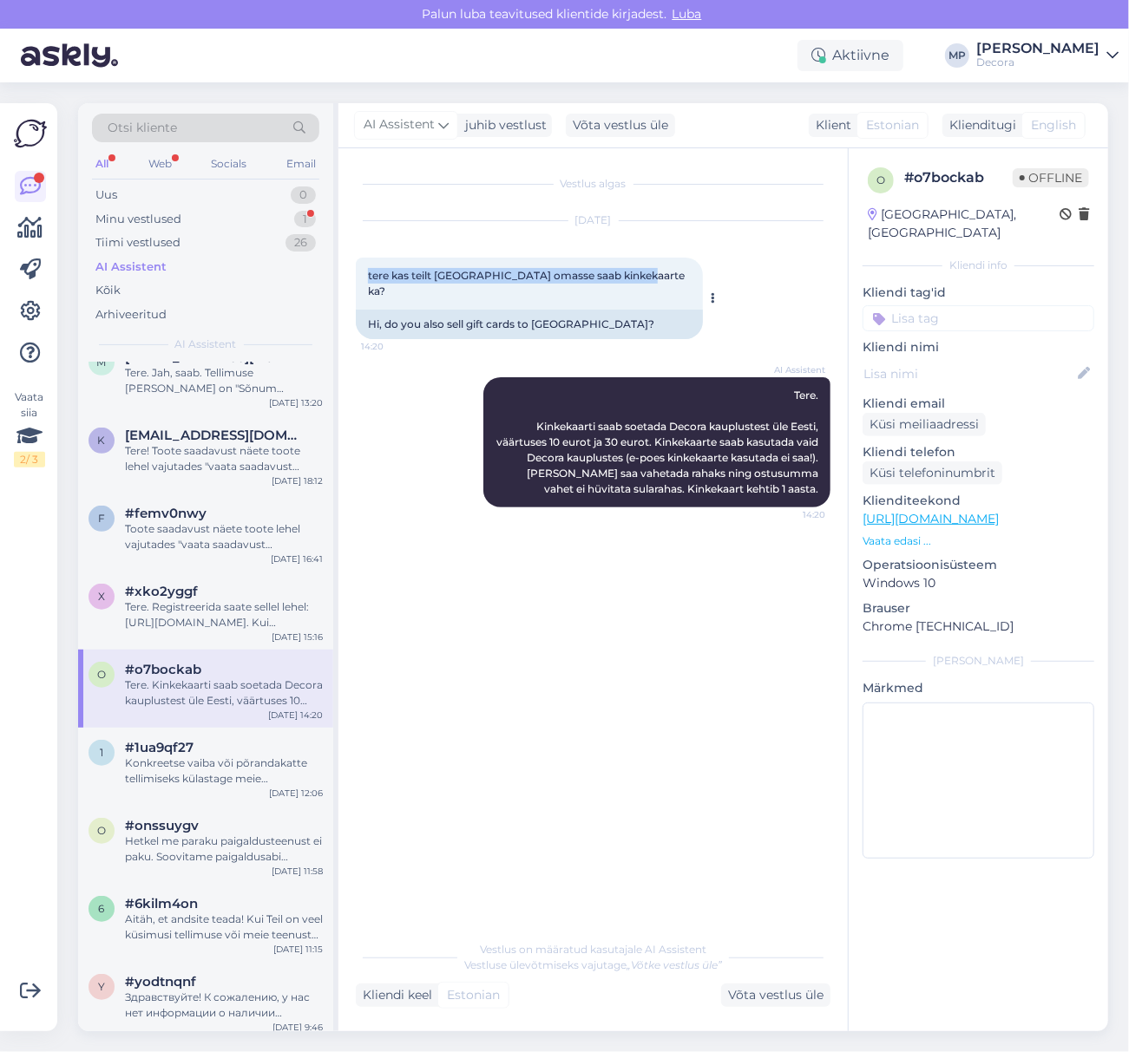
drag, startPoint x: 632, startPoint y: 274, endPoint x: 357, endPoint y: 281, distance: 274.2
click at [357, 281] on div "tere kas teilt [GEOGRAPHIC_DATA] omasse saab kinkekaarte ka? 14:20" at bounding box center [529, 284] width 347 height 52
copy span "tere kas teilt [GEOGRAPHIC_DATA] omasse saab kinkekaarte ka?"
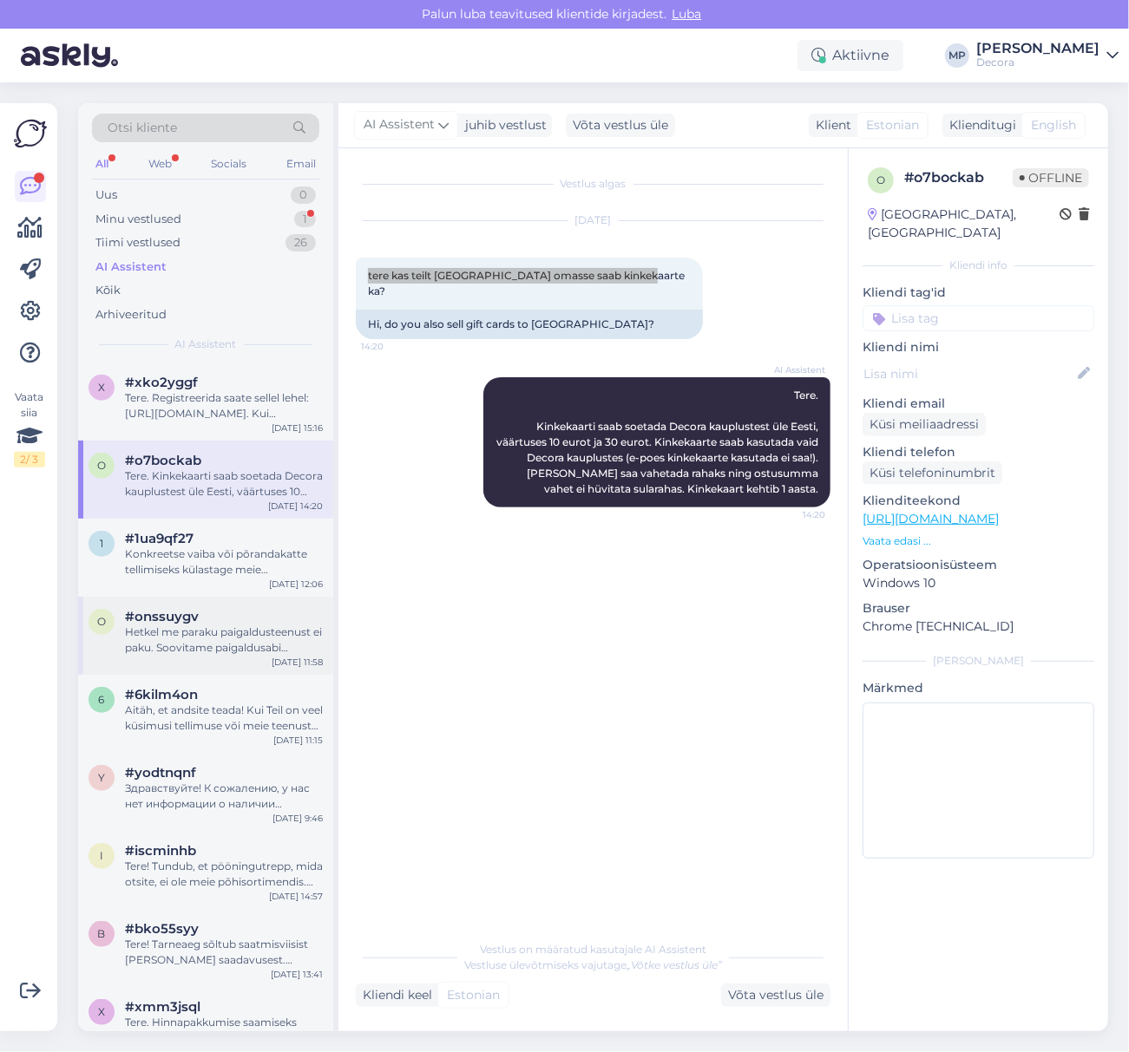
scroll to position [4160, 0]
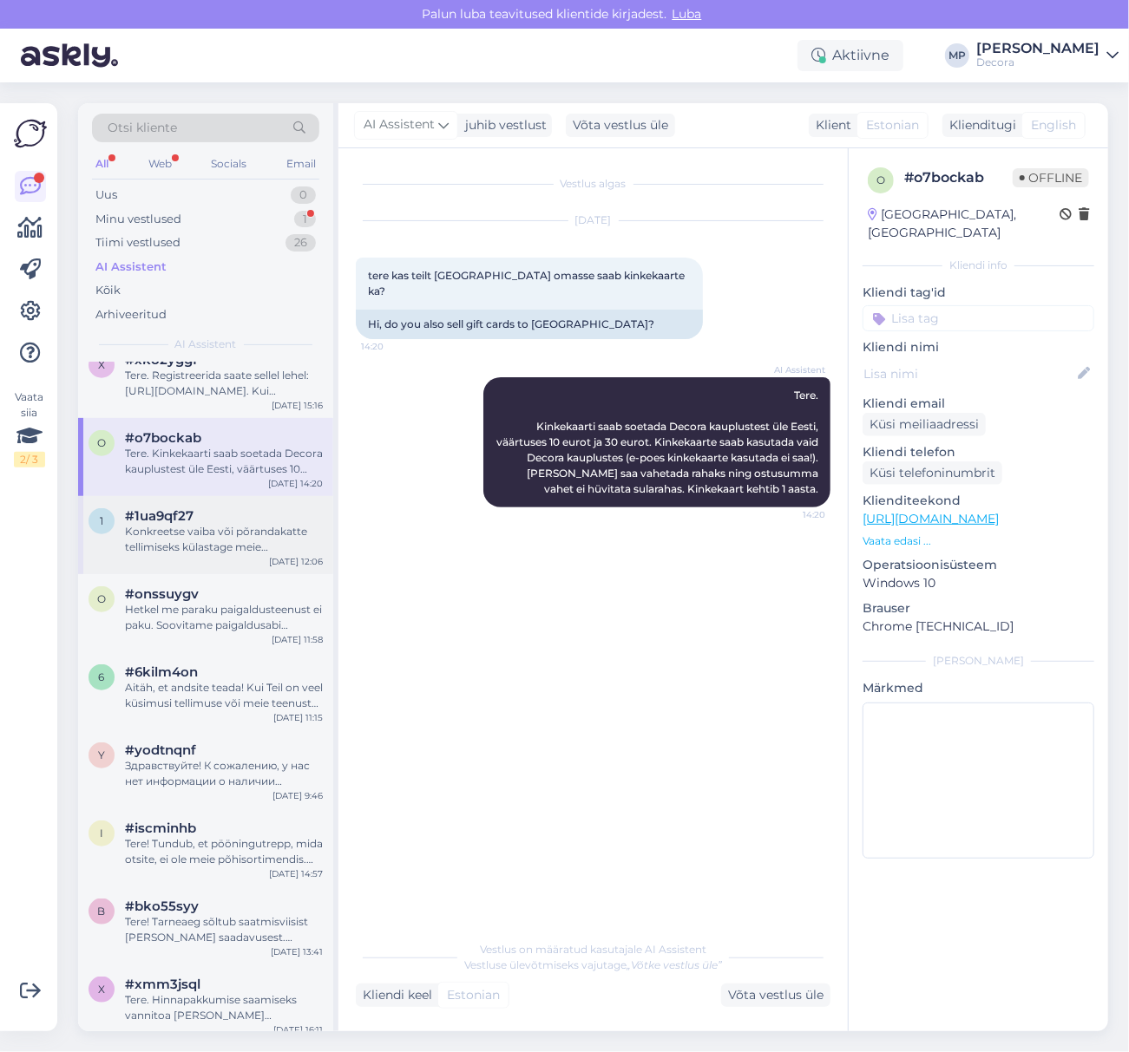
click at [208, 555] on div "Konkreetse vaiba või põrandakatte tellimiseks külastage meie veebipoodi, valige…" at bounding box center [224, 539] width 198 height 31
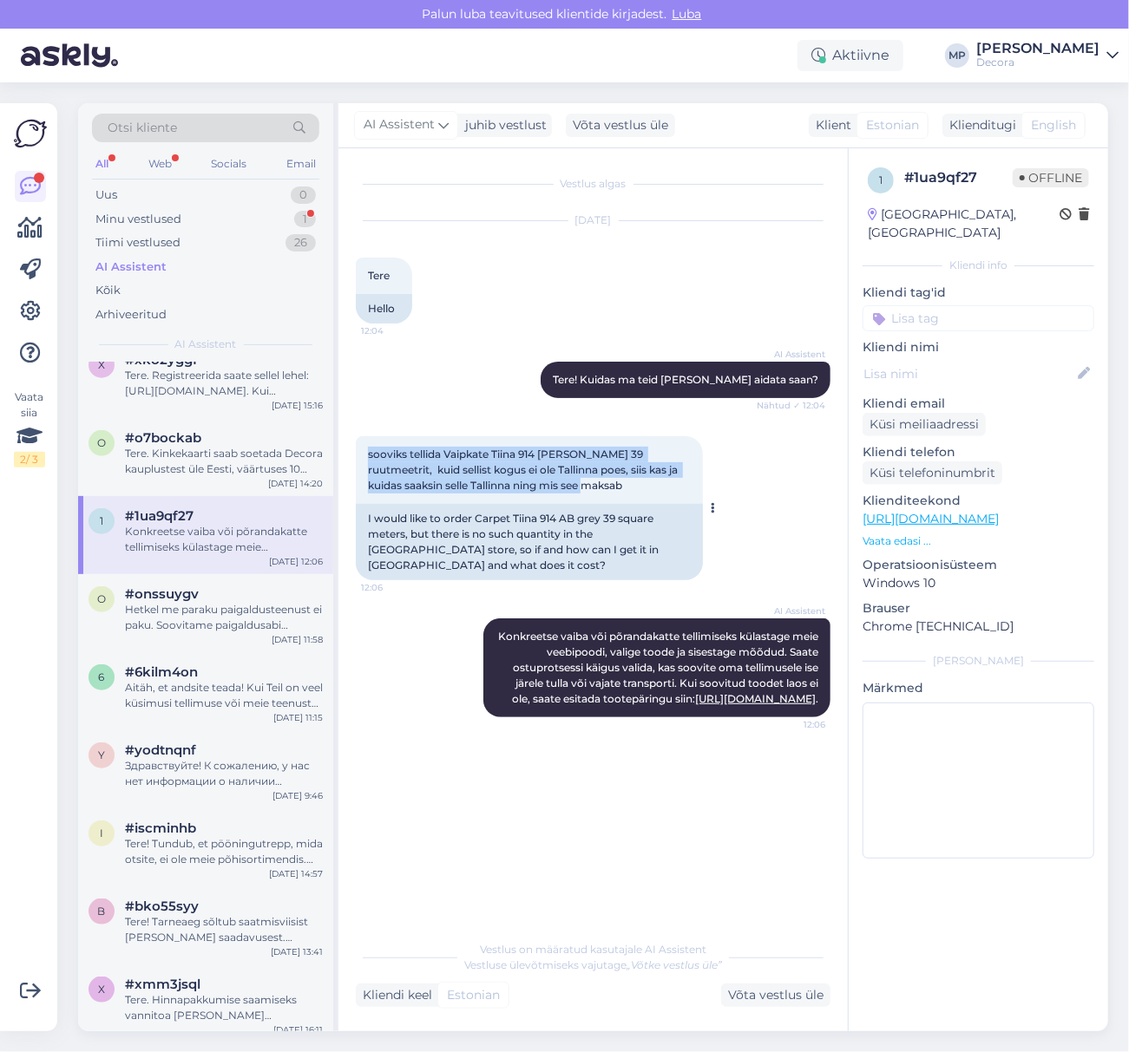
drag, startPoint x: 592, startPoint y: 489, endPoint x: 357, endPoint y: 448, distance: 237.9
click at [357, 448] on div "sooviks tellida Vaipkate Tiina 914 [PERSON_NAME] 39 ruutmeetrit, kuid sellist k…" at bounding box center [529, 470] width 347 height 68
copy span "sooviks tellida Vaipkate Tiina 914 [PERSON_NAME] 39 ruutmeetrit, kuid sellist k…"
click at [170, 595] on span "#onssuygv" at bounding box center [162, 594] width 74 height 16
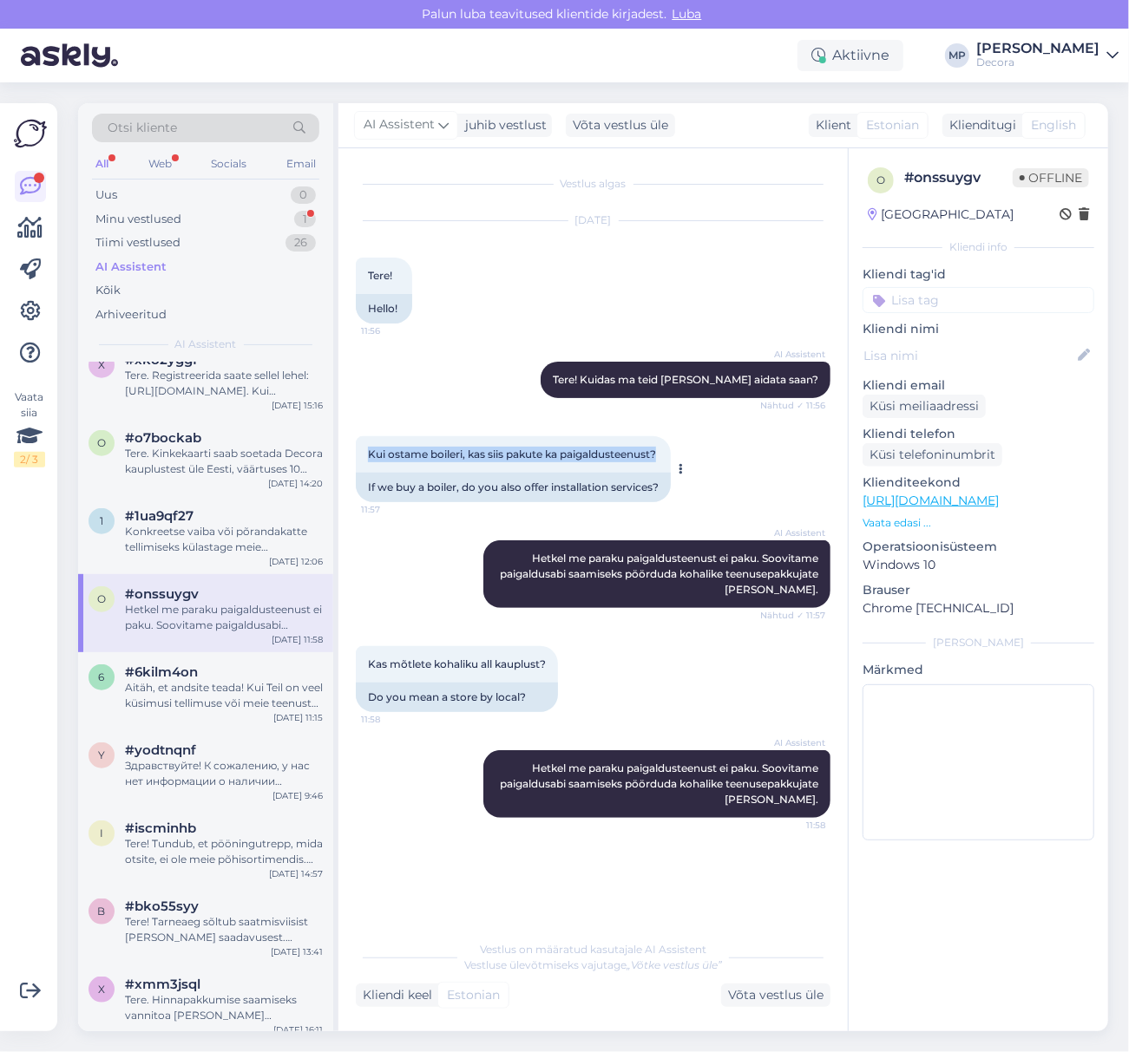
drag, startPoint x: 664, startPoint y: 456, endPoint x: 362, endPoint y: 468, distance: 303.0
click at [362, 468] on div "Kui ostame boileri, kas siis pakute ka paigaldusteenust? 11:57" at bounding box center [513, 454] width 315 height 36
copy span "Kui ostame boileri, kas siis pakute ka paigaldusteenust?"
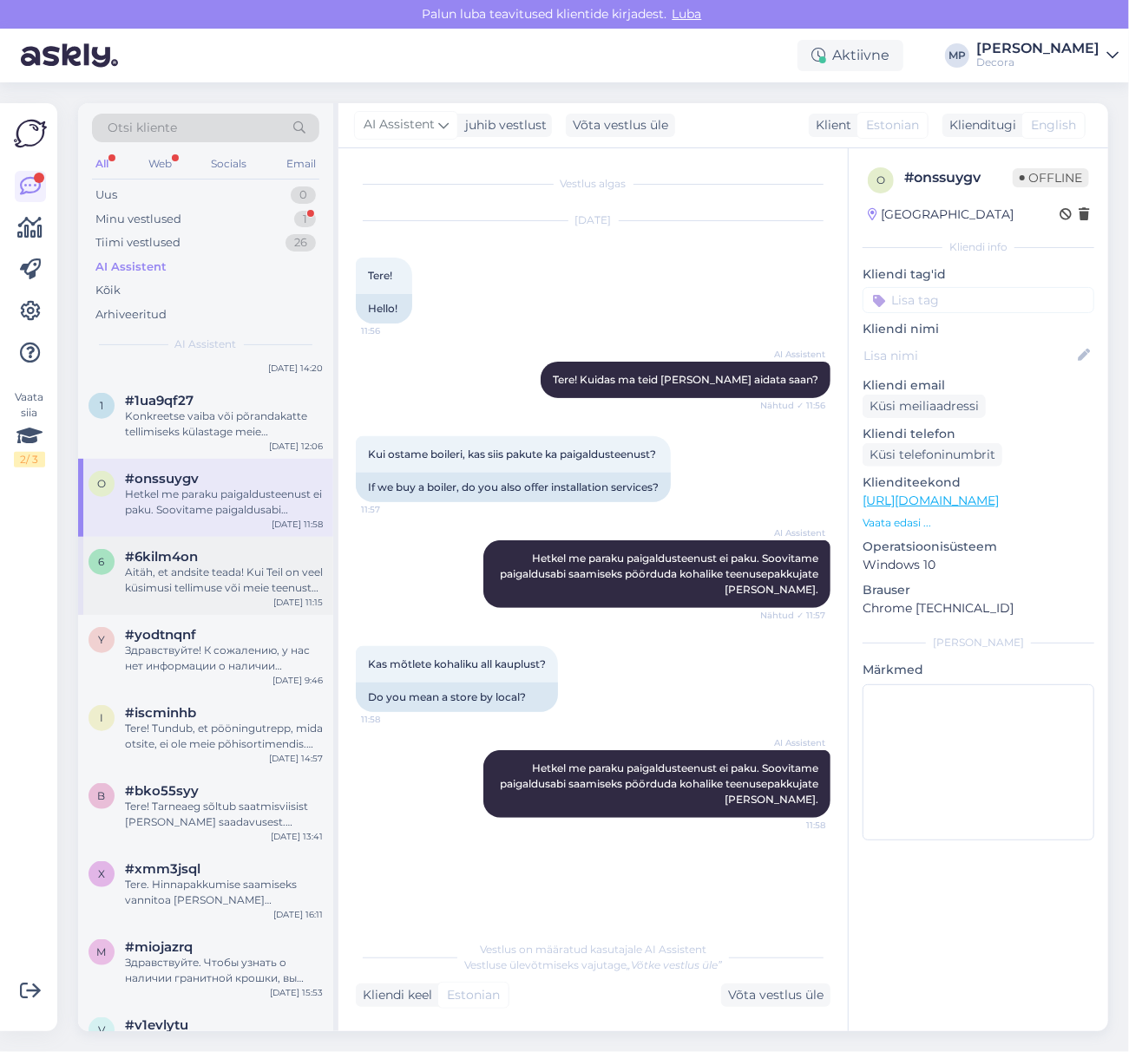
click at [181, 565] on div "Aitäh, et andsite teada! Kui Teil on veel küsimusi tellimuse või meie teenuste …" at bounding box center [224, 580] width 198 height 31
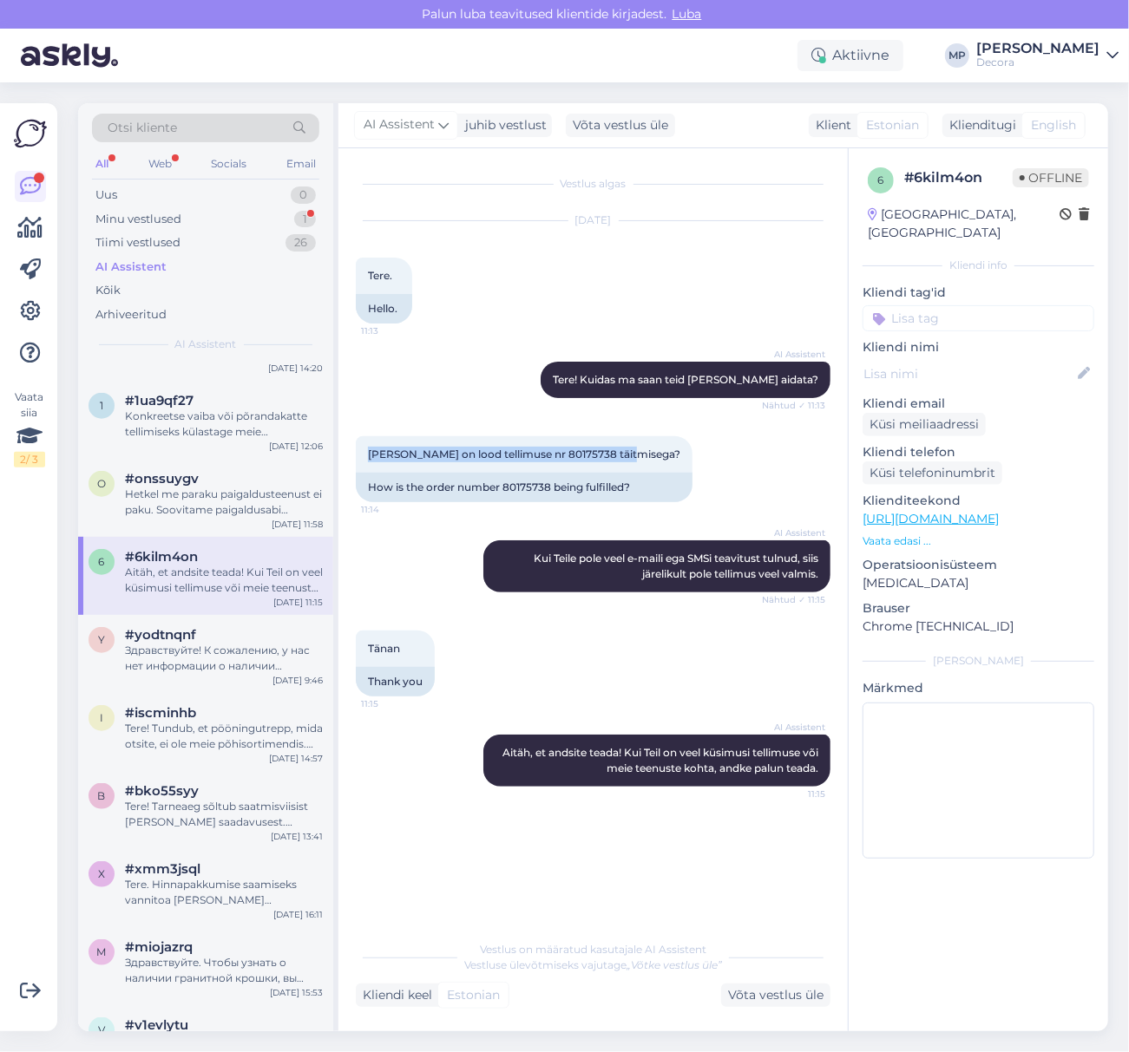
drag, startPoint x: 629, startPoint y: 458, endPoint x: 345, endPoint y: 460, distance: 283.7
click at [345, 460] on div "Vestlus algas [DATE] Tere. 11:13 Hello. AI Assistent Tere! Kuidas ma saan teid …" at bounding box center [592, 589] width 509 height 883
copy span "[PERSON_NAME] on lood tellimuse nr 80175738 täitmisega?"
click at [217, 661] on div "Здравствуйте! К сожалению, у нас нет информации о наличии террасной доски. Вы м…" at bounding box center [224, 658] width 198 height 31
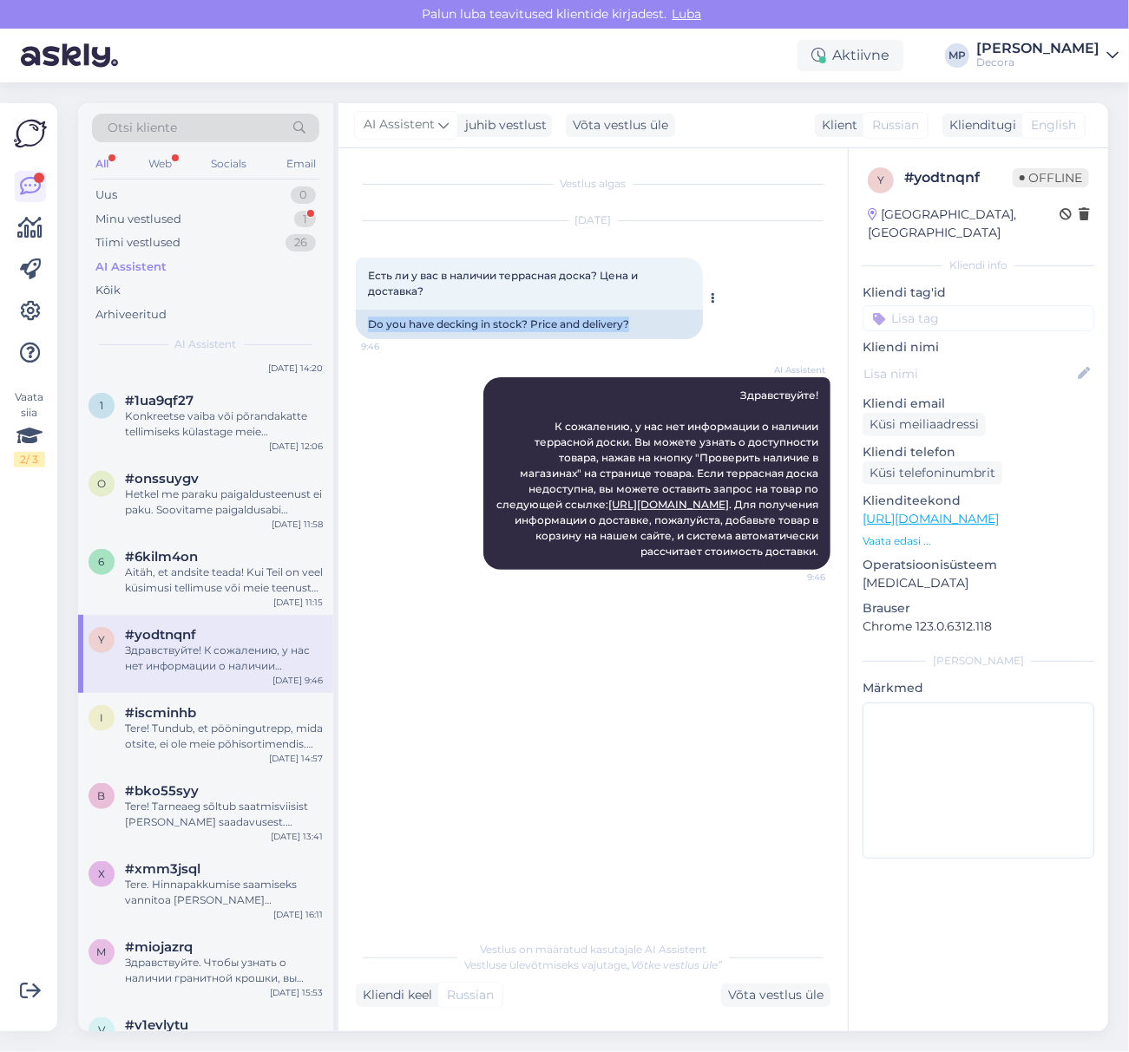
drag, startPoint x: 639, startPoint y: 330, endPoint x: 361, endPoint y: 331, distance: 278.5
click at [361, 331] on div "Do you have decking in stock? Price and delivery?" at bounding box center [529, 324] width 347 height 29
copy div "Do you have decking in stock? Price and delivery?"
click at [154, 733] on div "Tere! Tundub, et pööningutrepp, mida otsite, ei ole meie põhisortimendis. Saate…" at bounding box center [224, 736] width 198 height 31
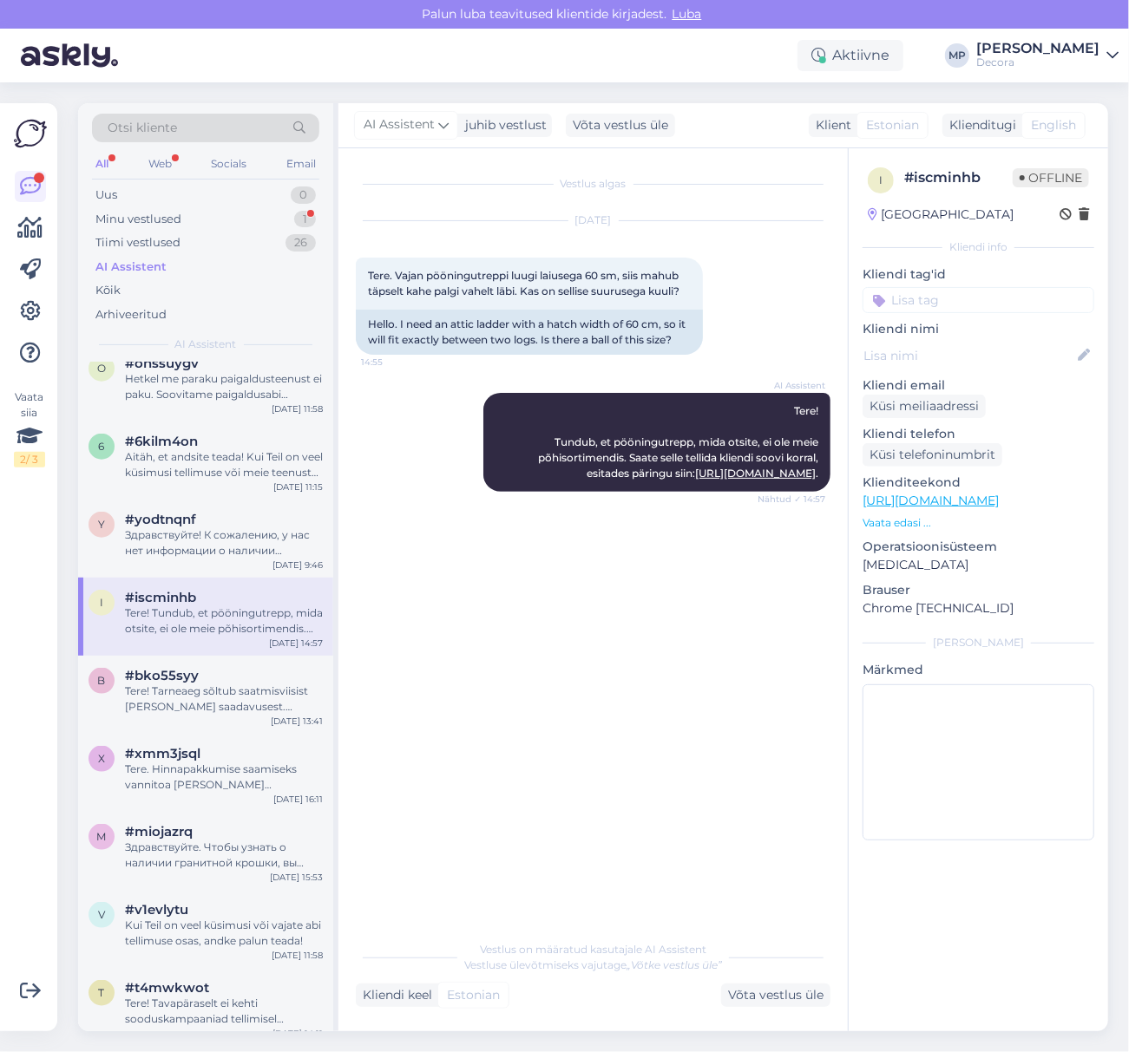
scroll to position [4507, 0]
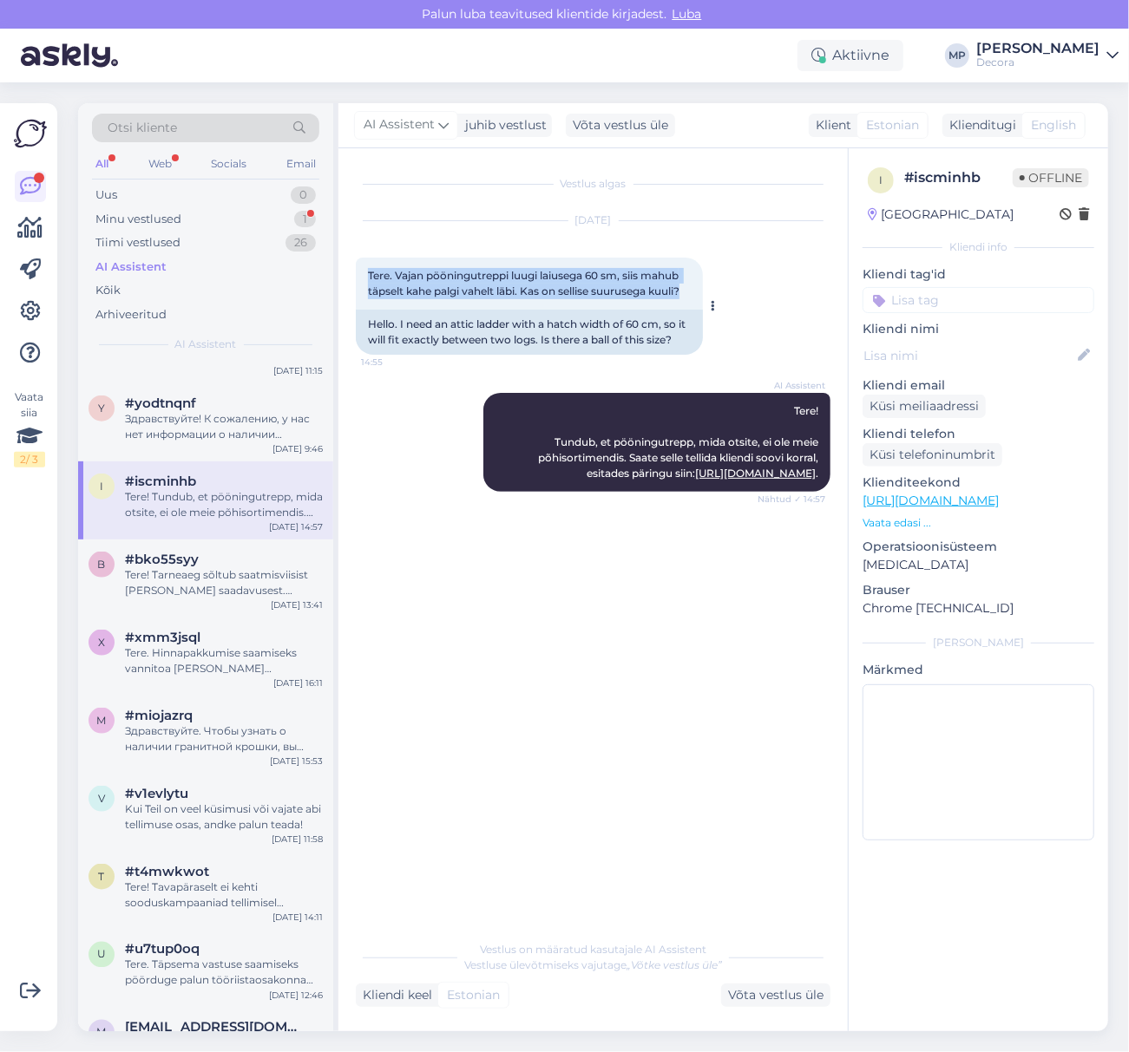
drag, startPoint x: 691, startPoint y: 291, endPoint x: 366, endPoint y: 276, distance: 324.8
click at [366, 276] on div "Tere. Vajan pööningutreppi luugi laiusega 60 sm, siis mahub täpselt kahe palgi …" at bounding box center [529, 284] width 347 height 52
copy span "Tere. Vajan pööningutreppi luugi laiusega 60 sm, siis mahub täpselt kahe palgi …"
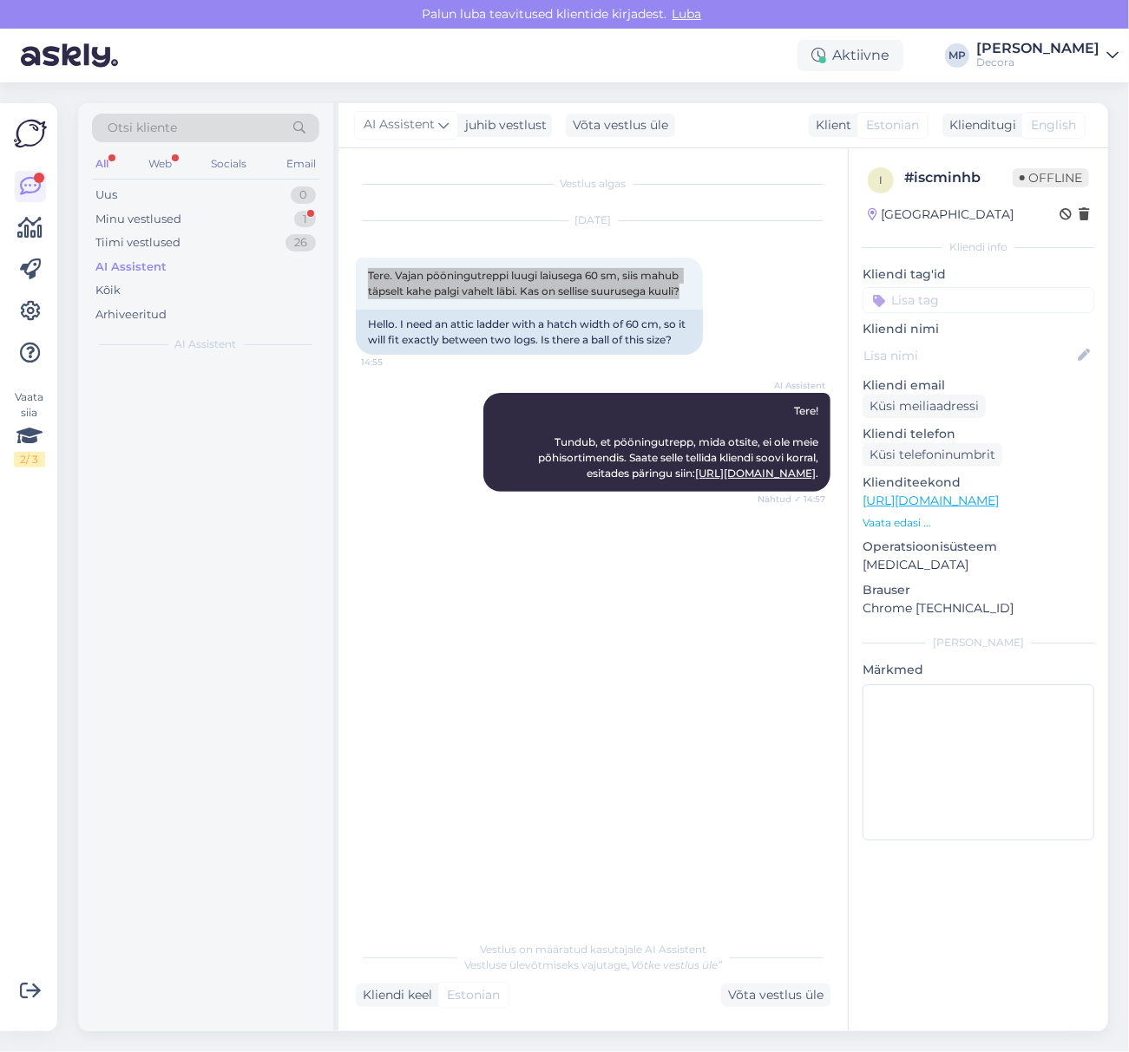
scroll to position [0, 0]
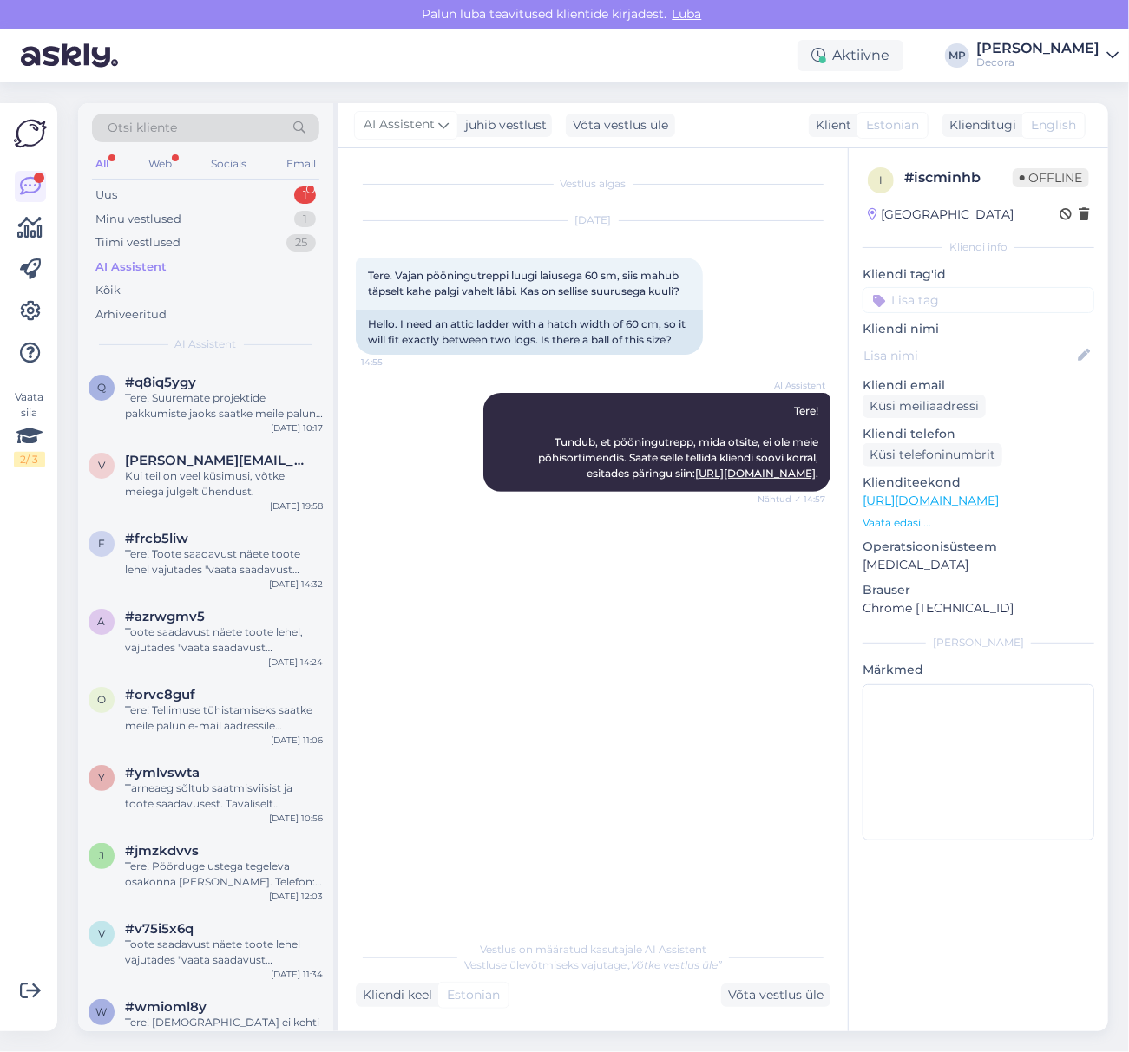
click at [542, 650] on div "Vestlus algas [DATE] Tere. Vajan pööningutreppi luugi laiusega 60 sm, siis mahu…" at bounding box center [601, 541] width 490 height 750
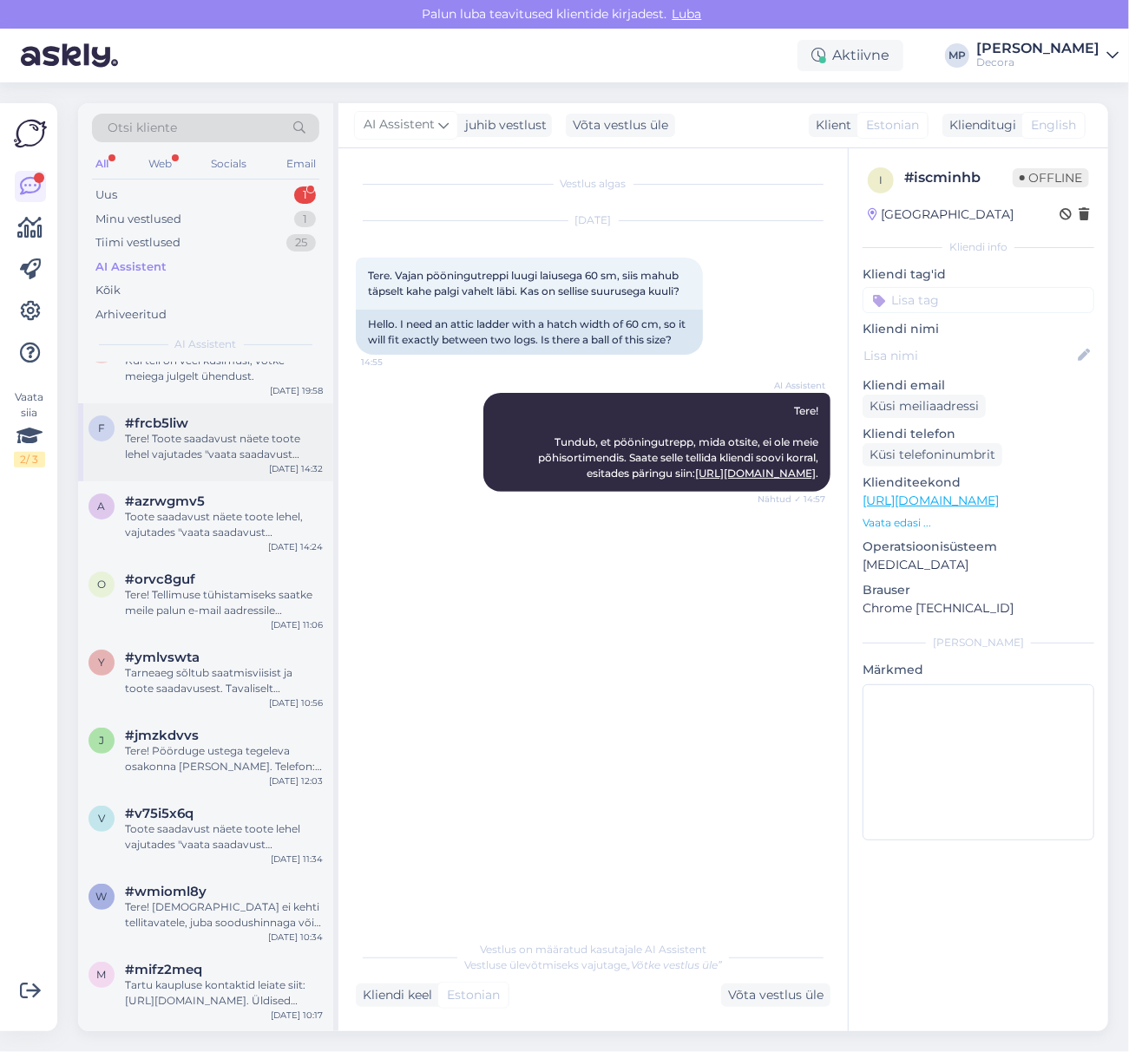
click at [199, 458] on div "Tere! Toote saadavust näete toote lehel vajutades "vaata saadavust kauplustes".…" at bounding box center [224, 446] width 198 height 31
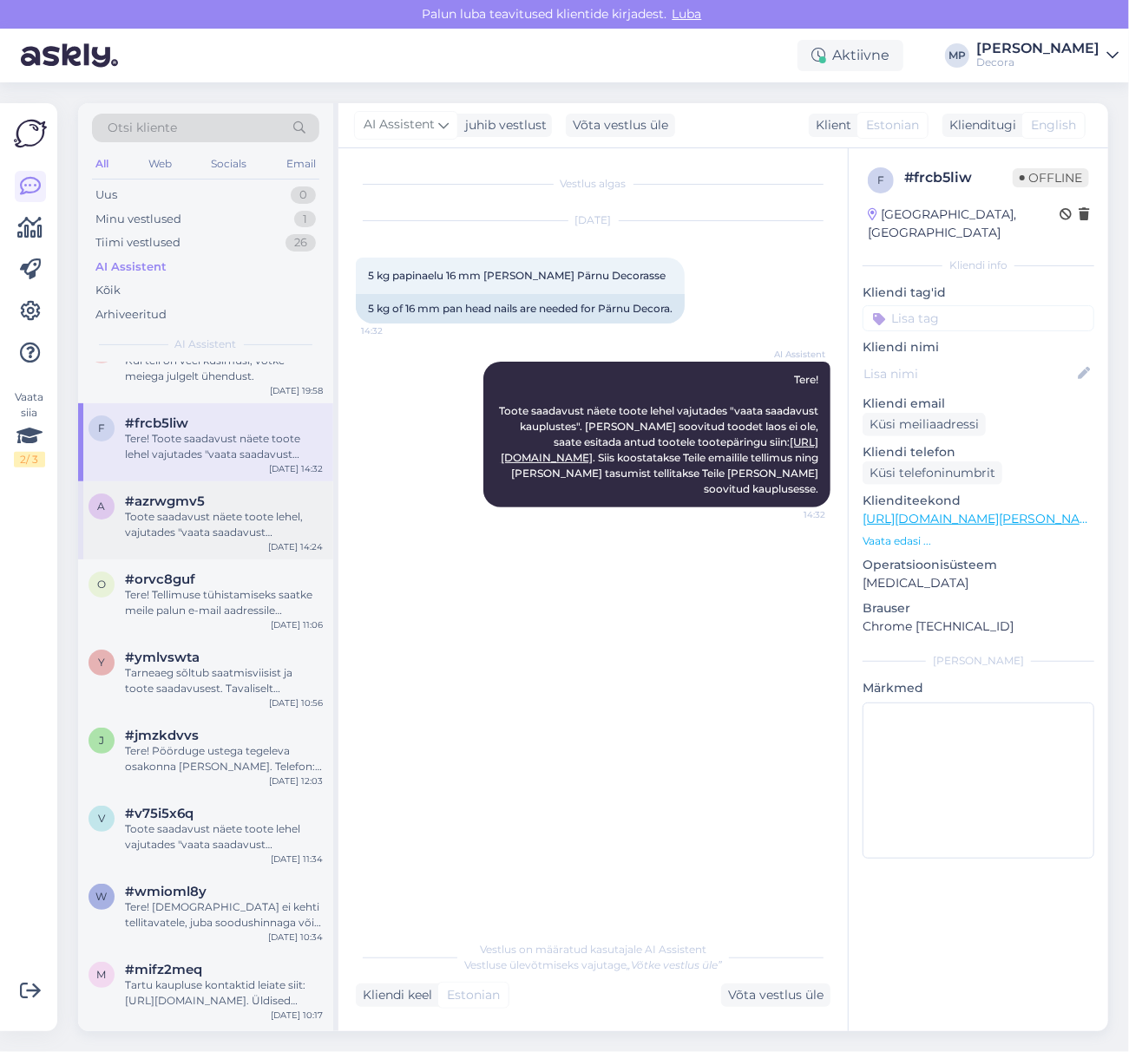
click at [195, 526] on div "Toote saadavust näete toote lehel, vajutades "vaata saadavust kauplustes". Laos…" at bounding box center [224, 524] width 198 height 31
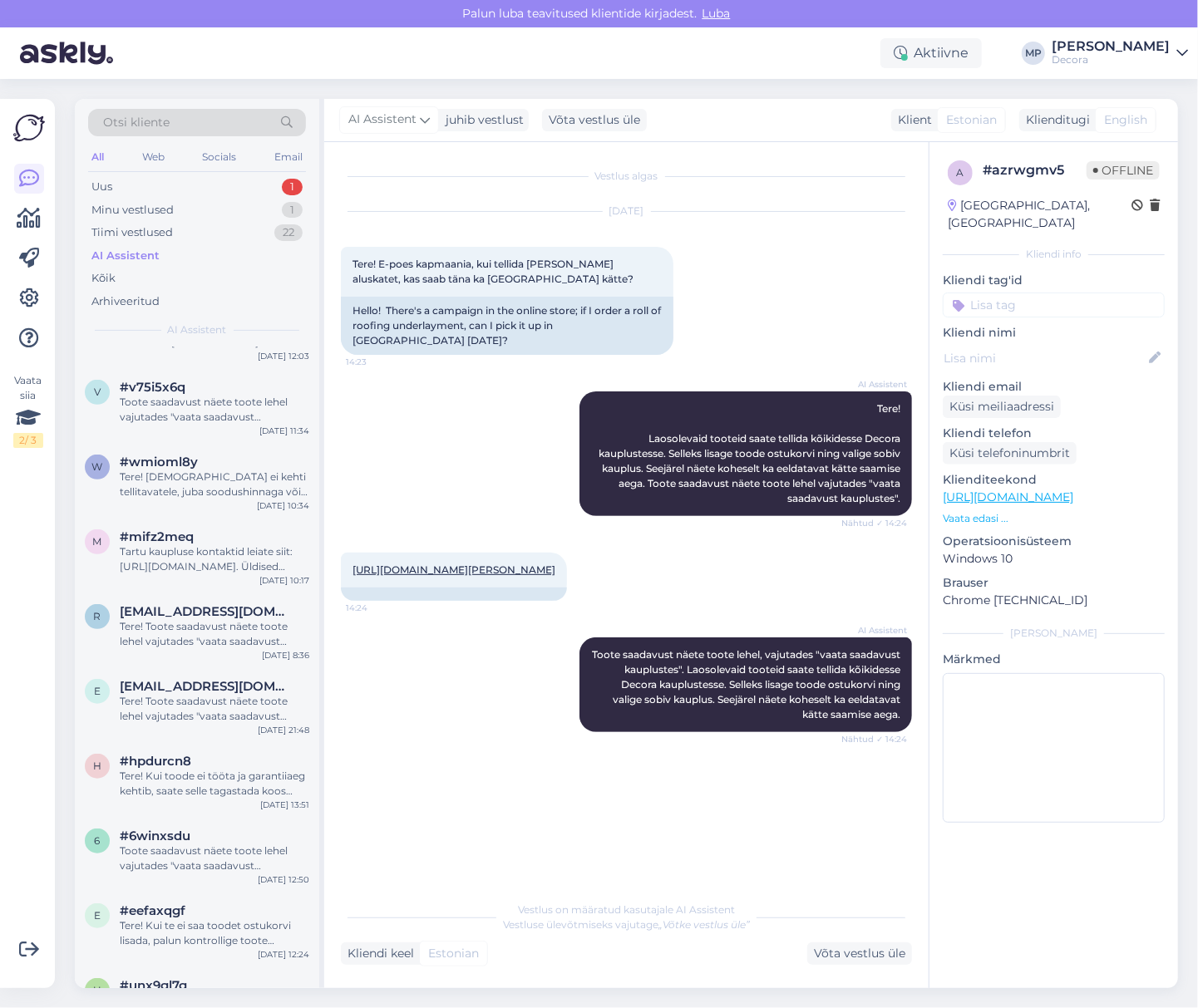
scroll to position [665, 0]
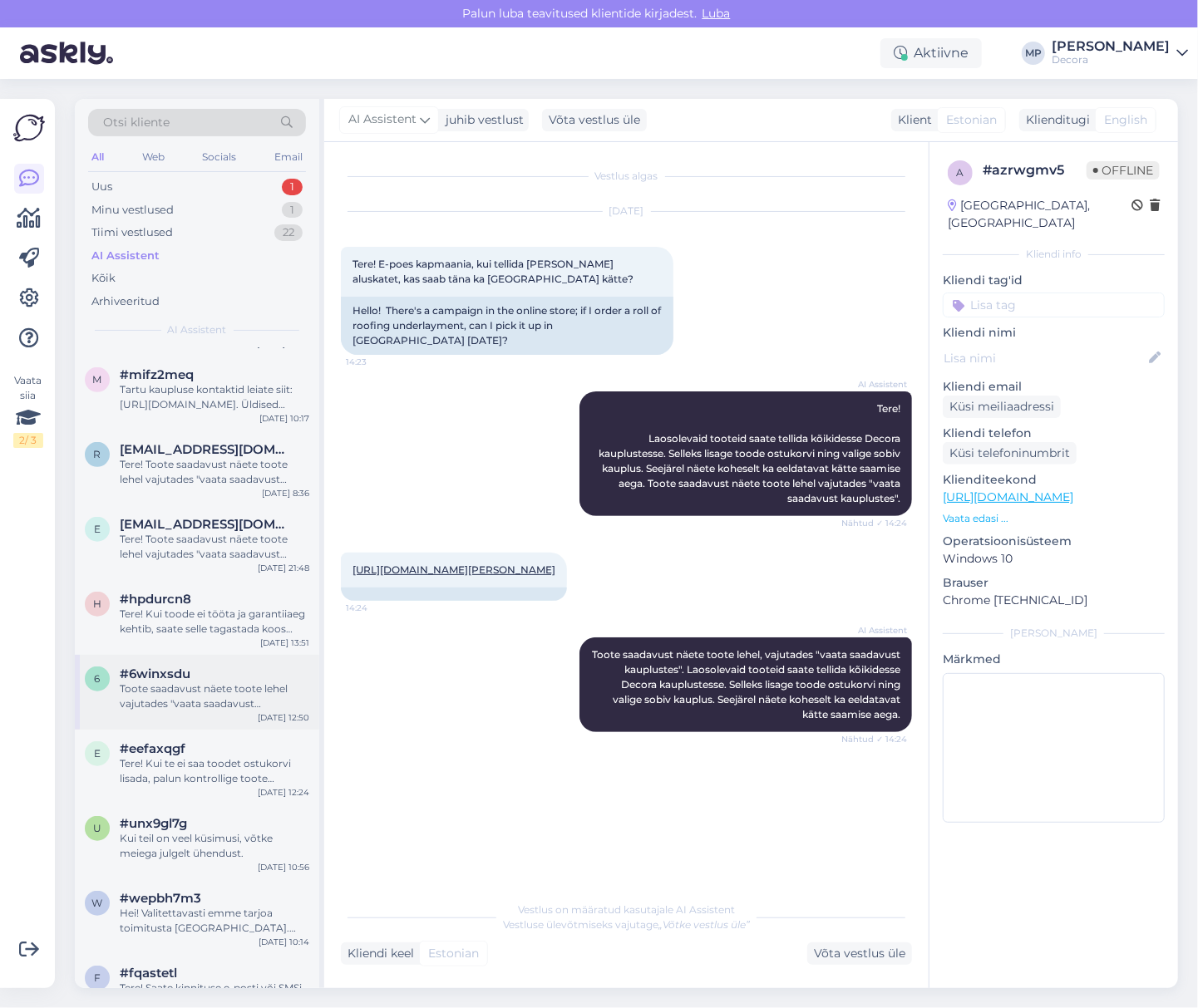
click at [185, 696] on div "Toote saadavust näete toote lehel vajutades "vaata saadavust kauplustes". [PERS…" at bounding box center [215, 696] width 190 height 30
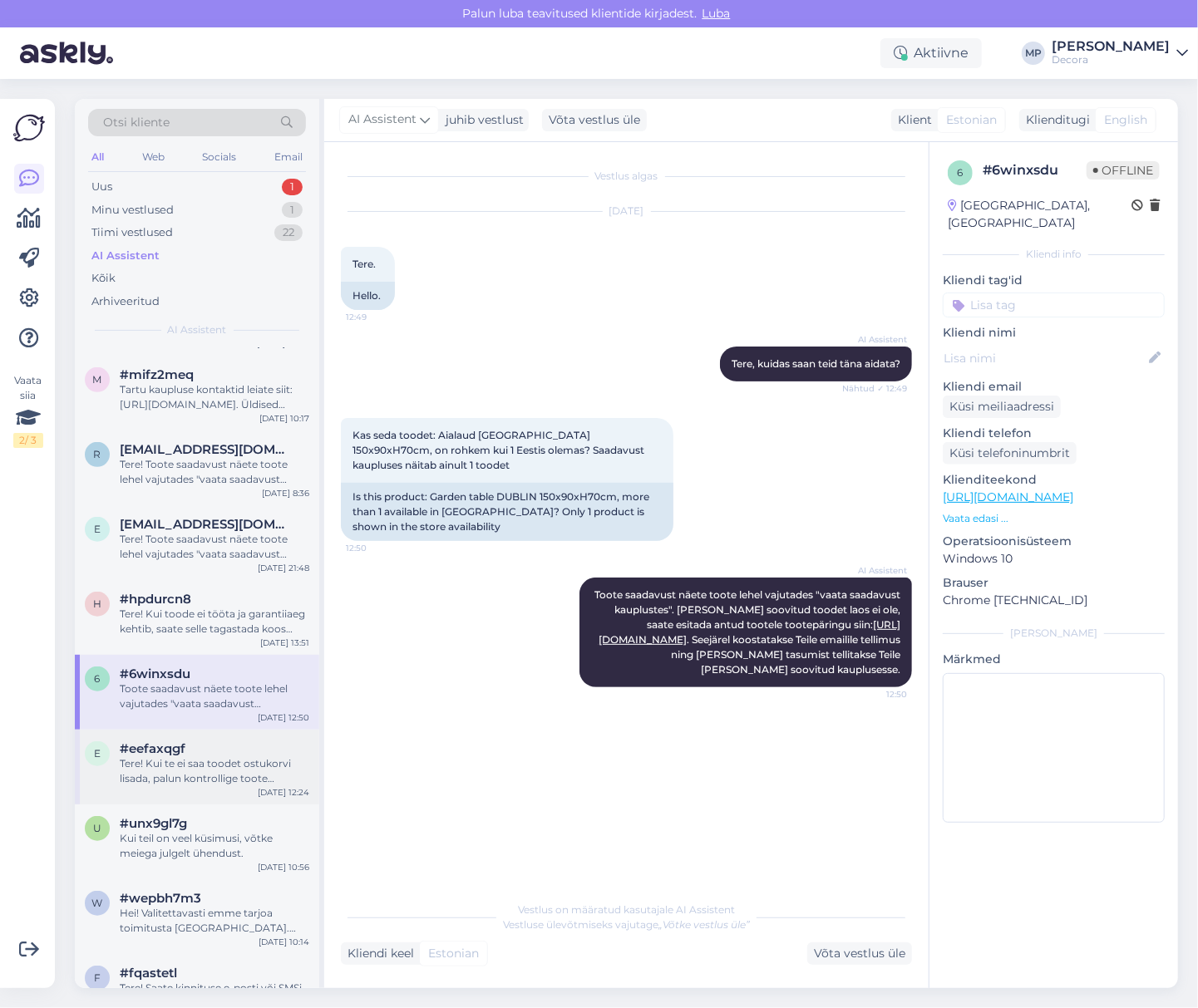
click at [173, 745] on span "#eefaxqgf" at bounding box center [152, 749] width 66 height 15
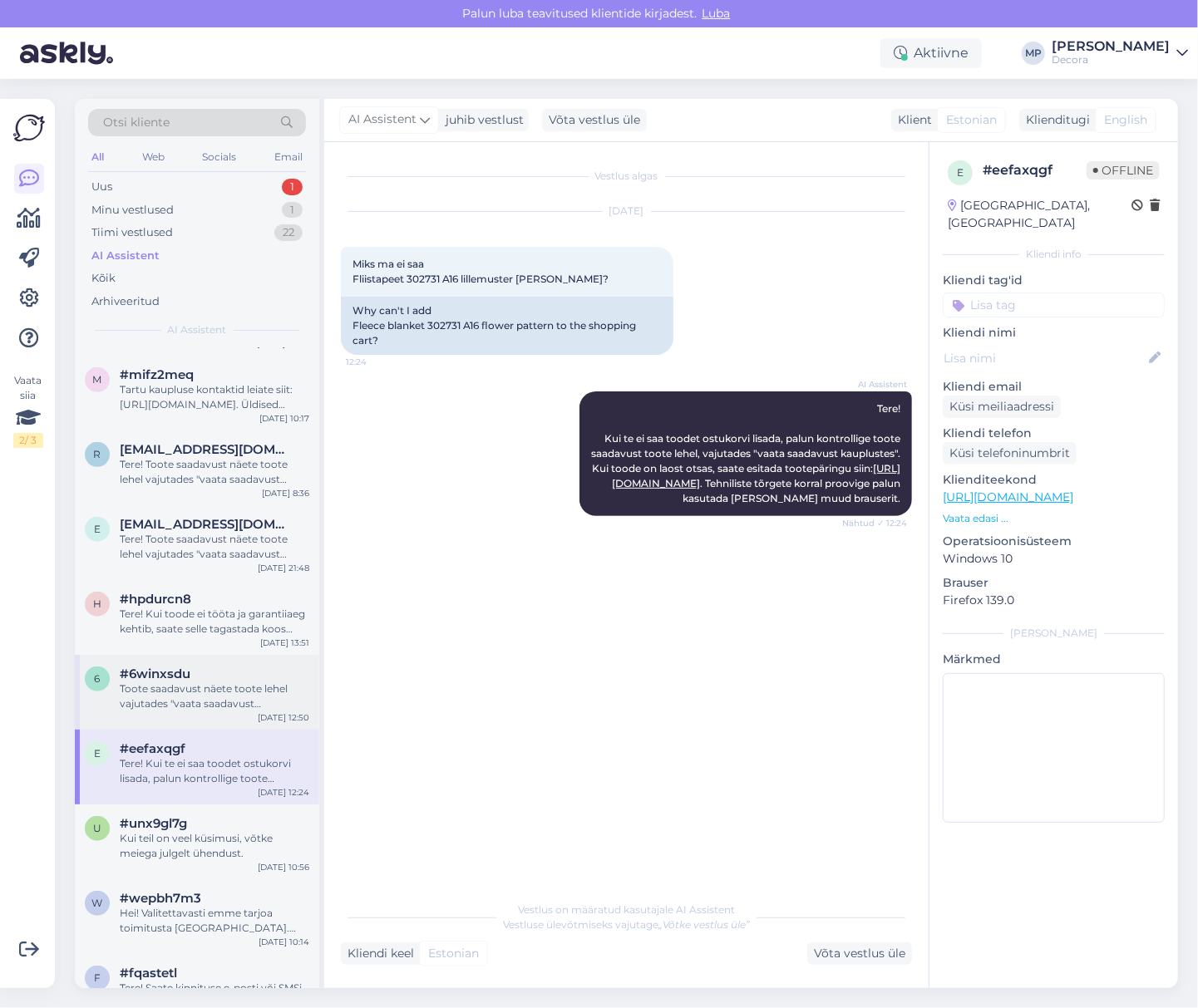
click at [168, 705] on div "Toote saadavust näete toote lehel vajutades "vaata saadavust kauplustes". [PERS…" at bounding box center [215, 696] width 190 height 30
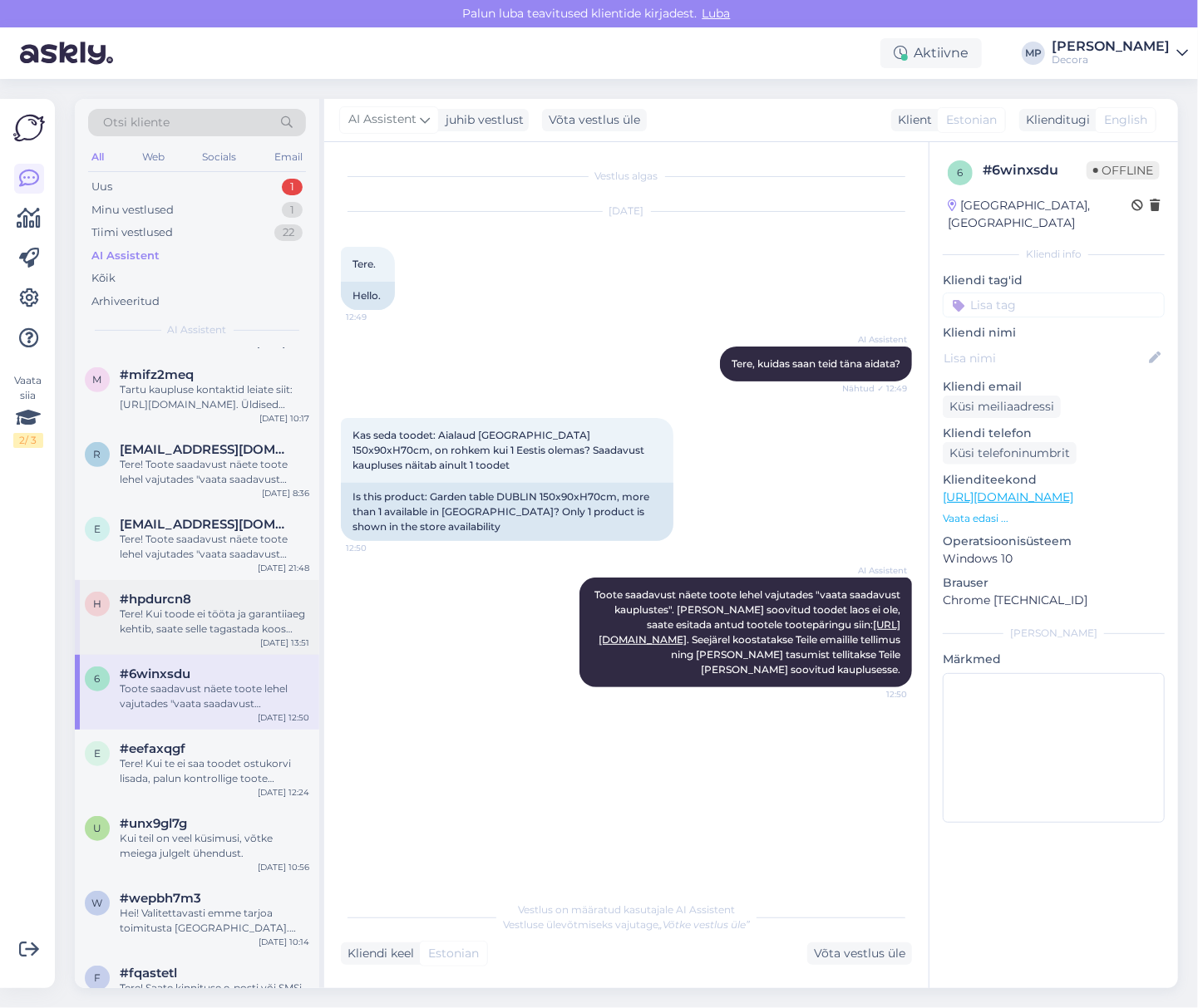
click at [194, 623] on div "Tere! Kui toode ei tööta ja garantiiaeg kehtib, saate selle tagastada koos kvii…" at bounding box center [215, 621] width 190 height 30
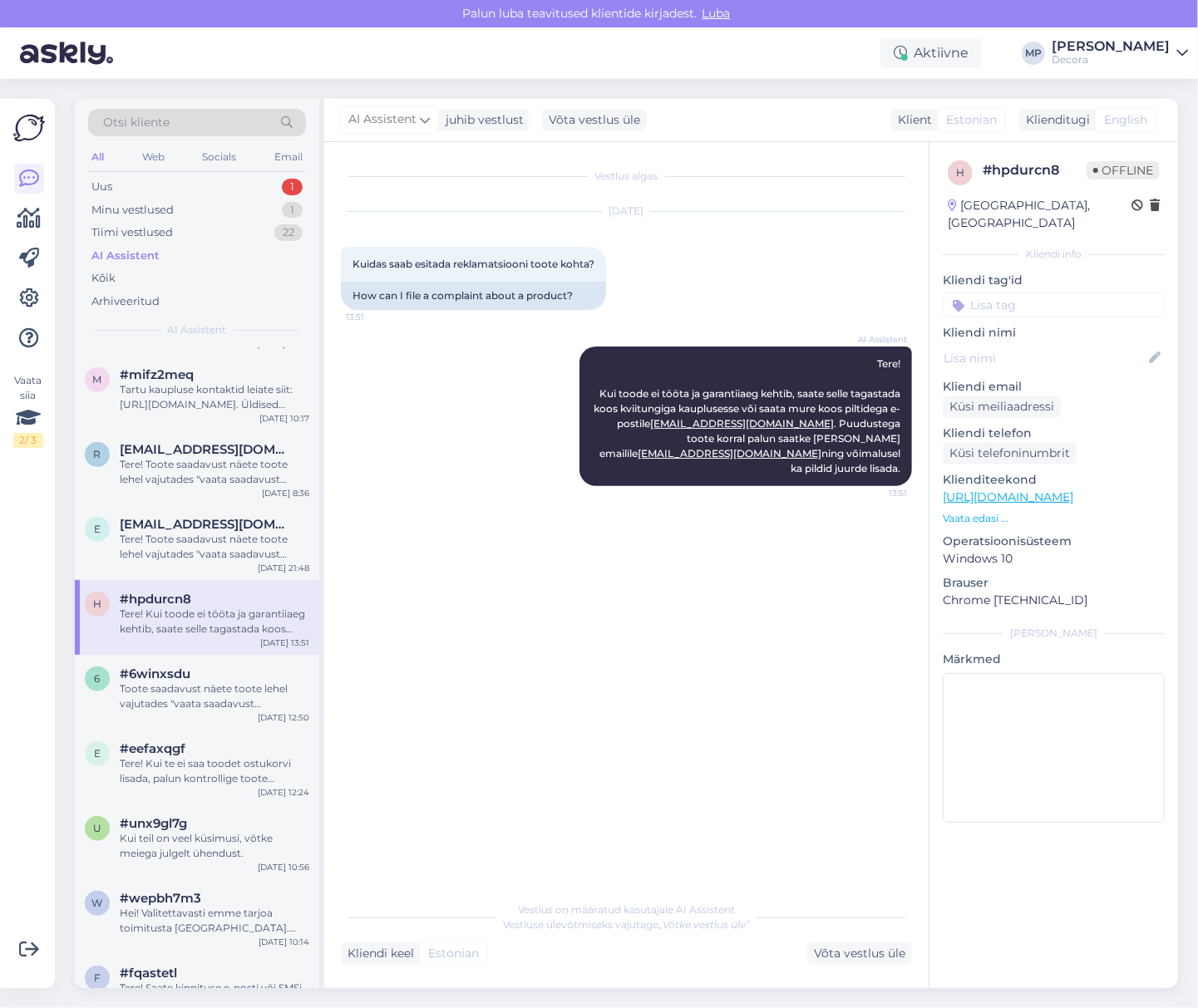
scroll to position [554, 0]
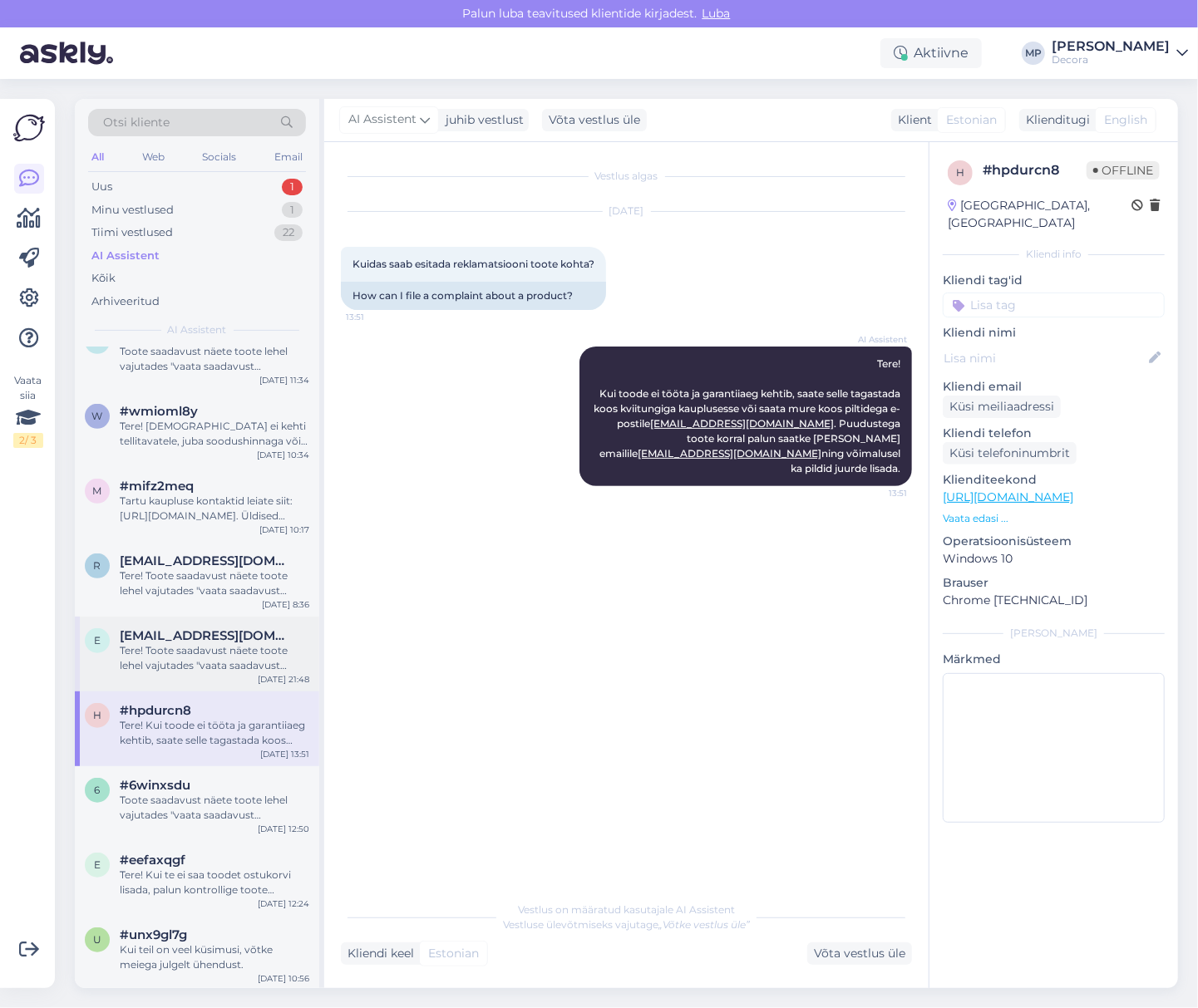
click at [196, 655] on div "Tere! Toote saadavust näete toote lehel vajutades "vaata saadavust kauplustes".…" at bounding box center [215, 657] width 190 height 30
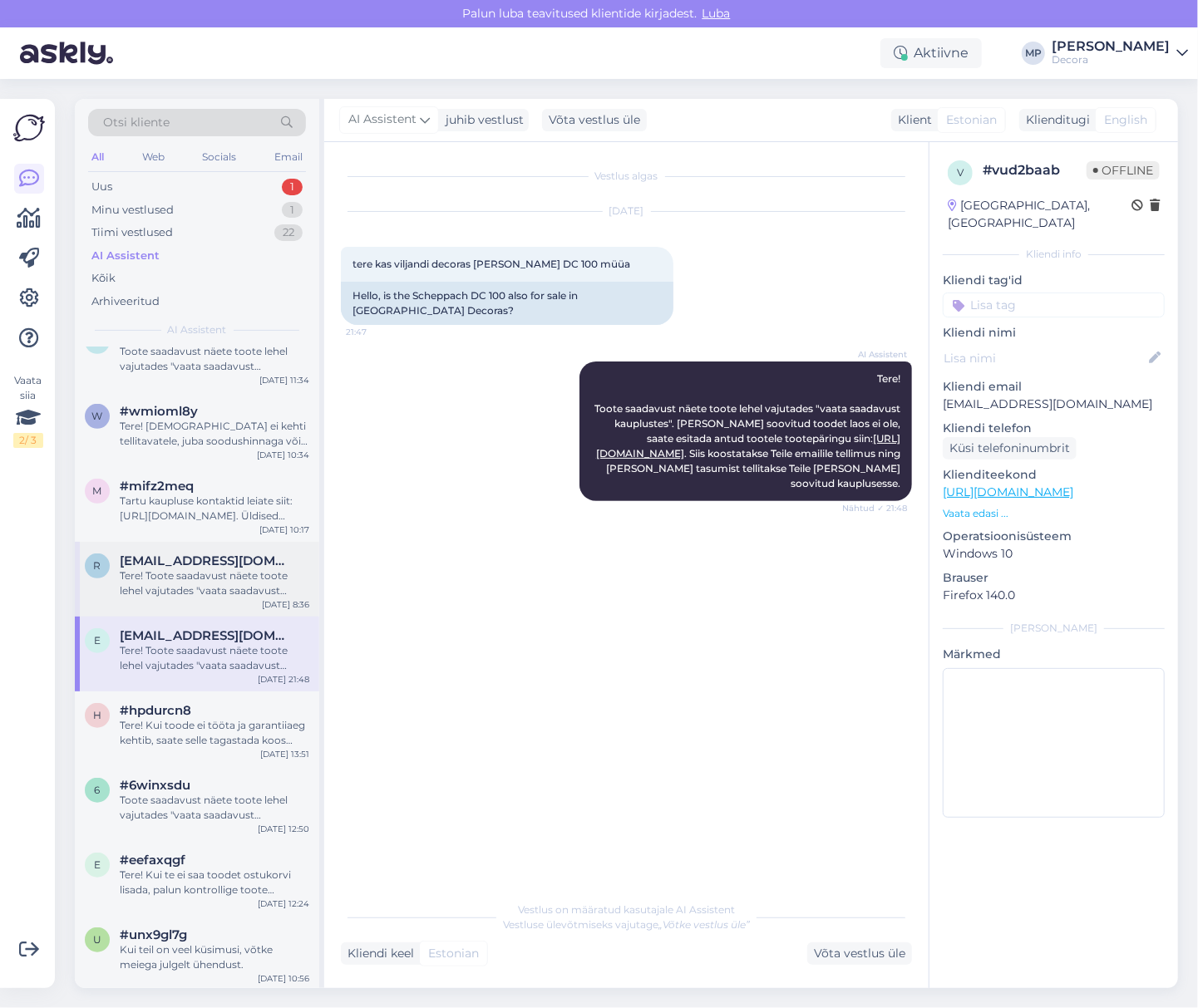
click at [187, 593] on div "Tere! Toote saadavust näete toote lehel vajutades "vaata saadavust kauplustes".…" at bounding box center [215, 583] width 190 height 30
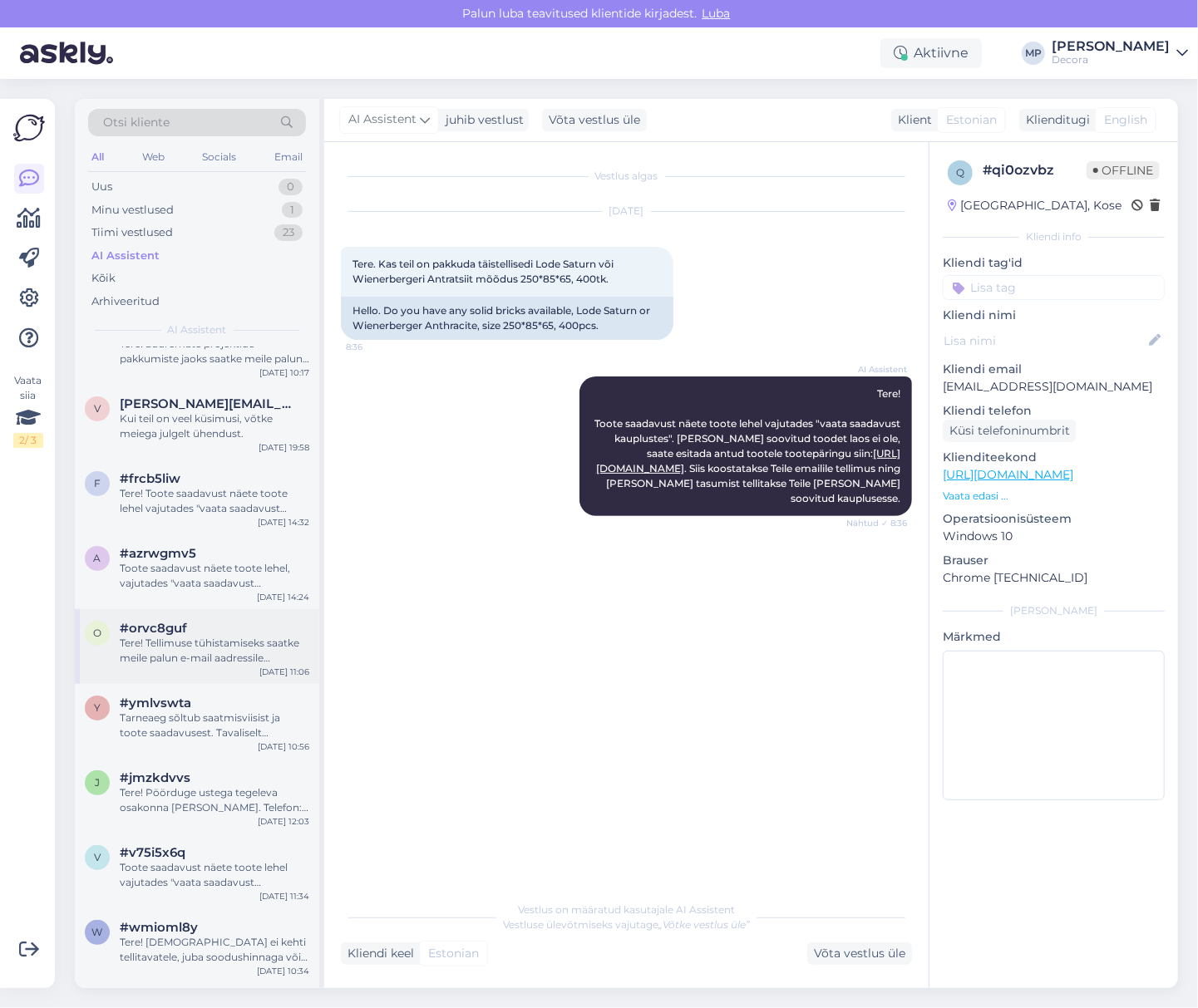
scroll to position [0, 0]
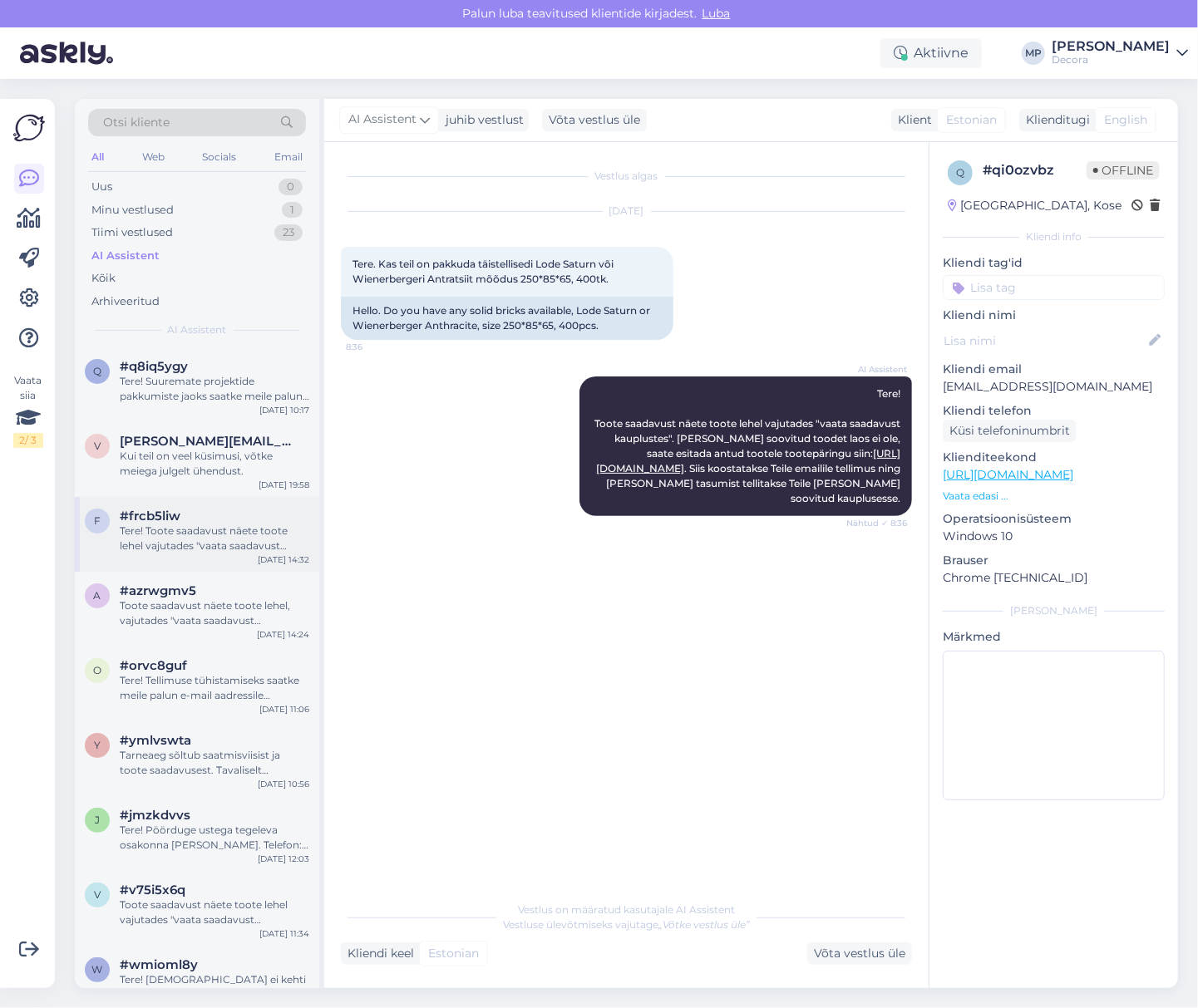
click at [218, 517] on div "#frcb5liw" at bounding box center [215, 516] width 190 height 15
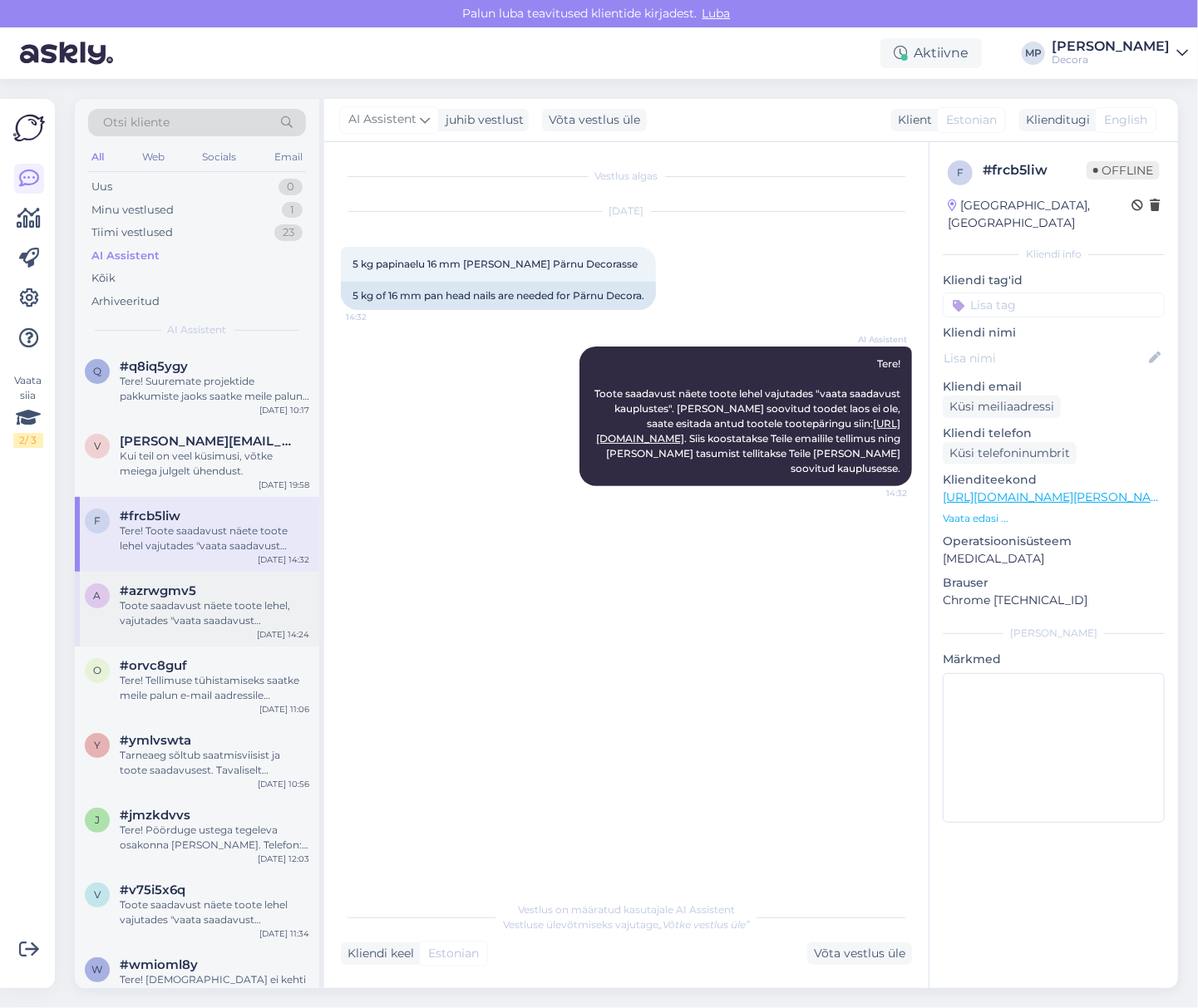
click at [200, 590] on div "#azrwgmv5" at bounding box center [215, 591] width 190 height 15
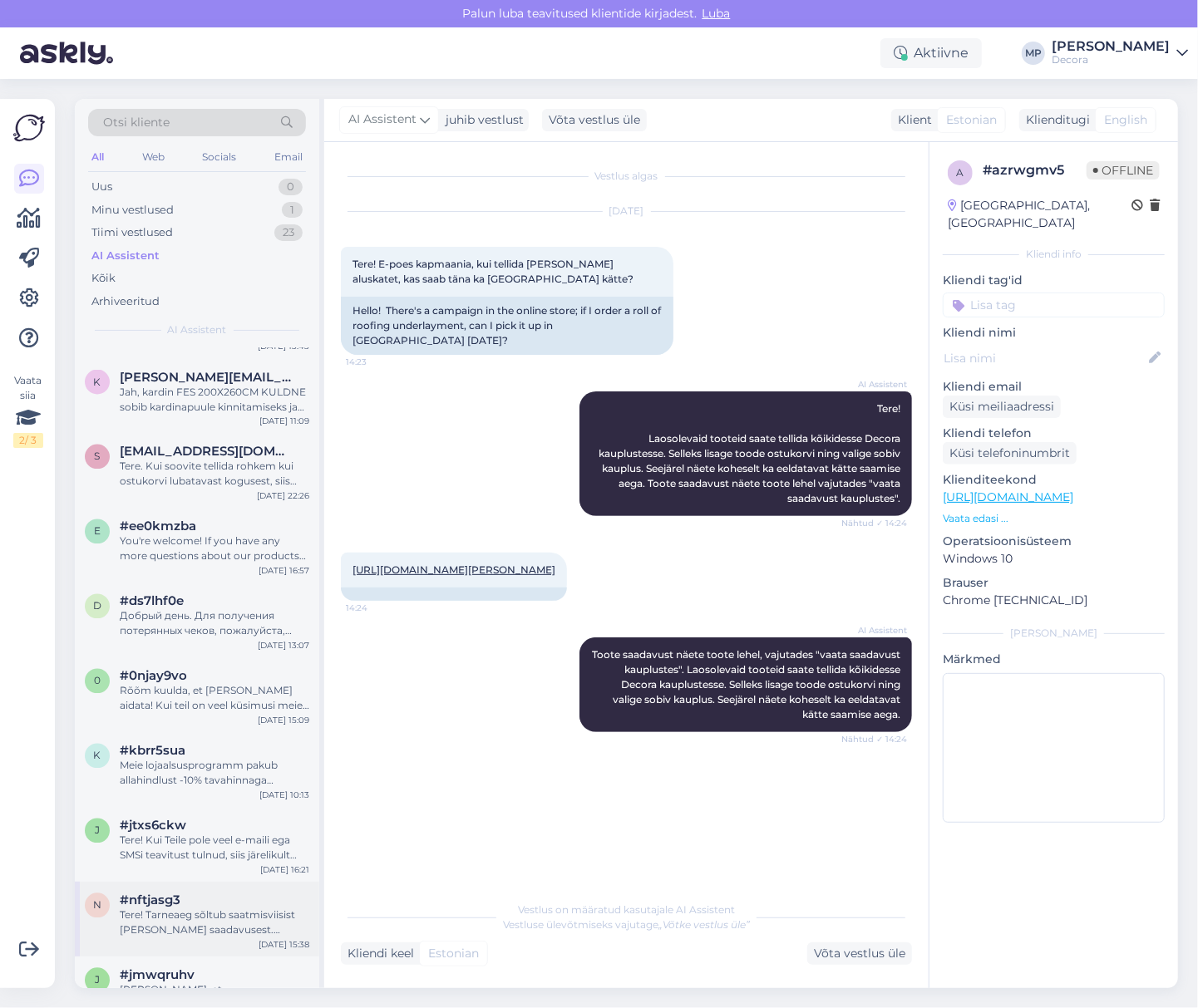
scroll to position [9667, 0]
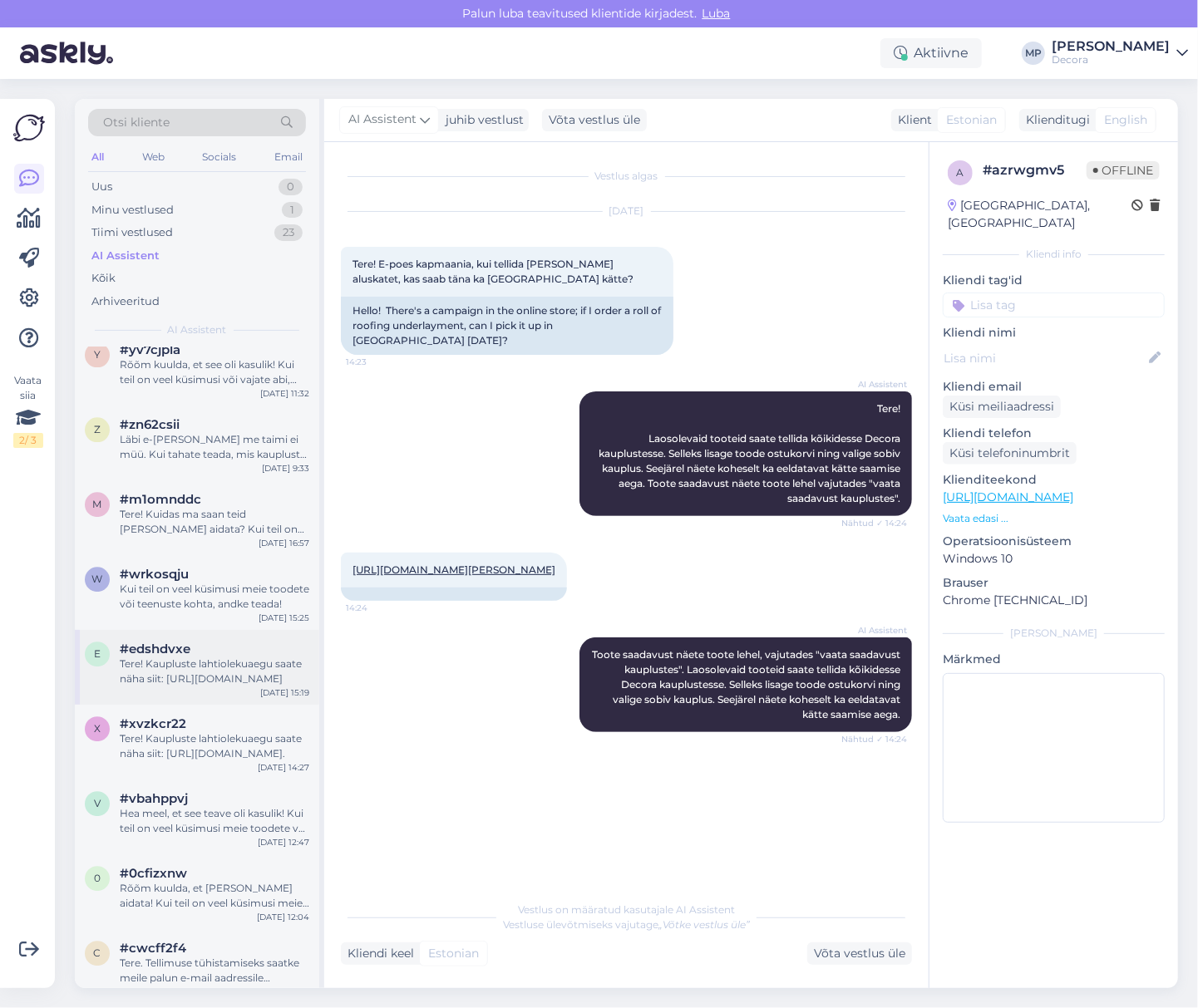
click at [207, 675] on div "Tere! Kaupluste lahtiolekuaegu saate näha siit: [URL][DOMAIN_NAME]" at bounding box center [215, 671] width 190 height 30
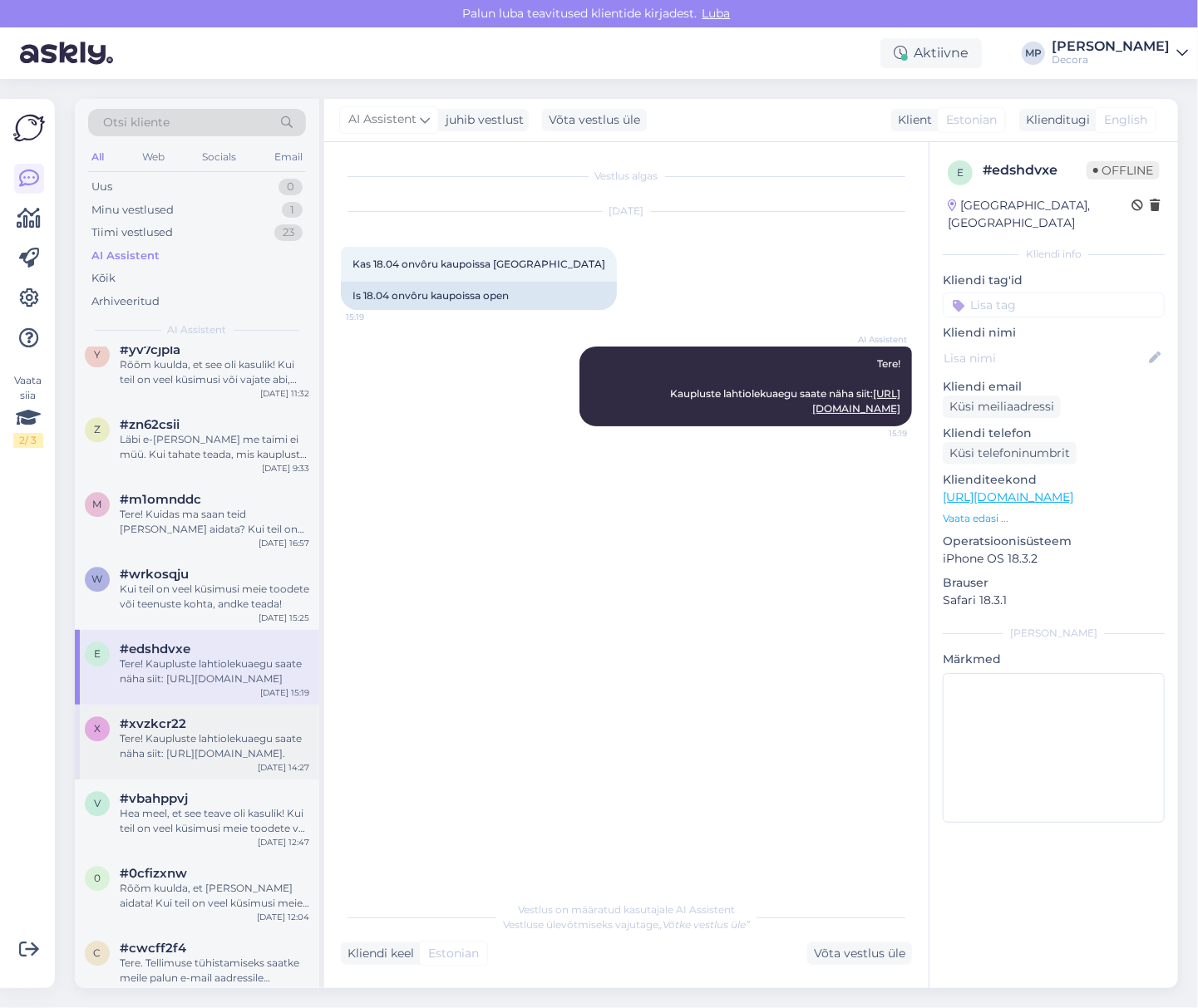
click at [203, 736] on div "Tere! Kaupluste lahtiolekuaegu saate näha siit: [URL][DOMAIN_NAME]." at bounding box center [215, 745] width 190 height 30
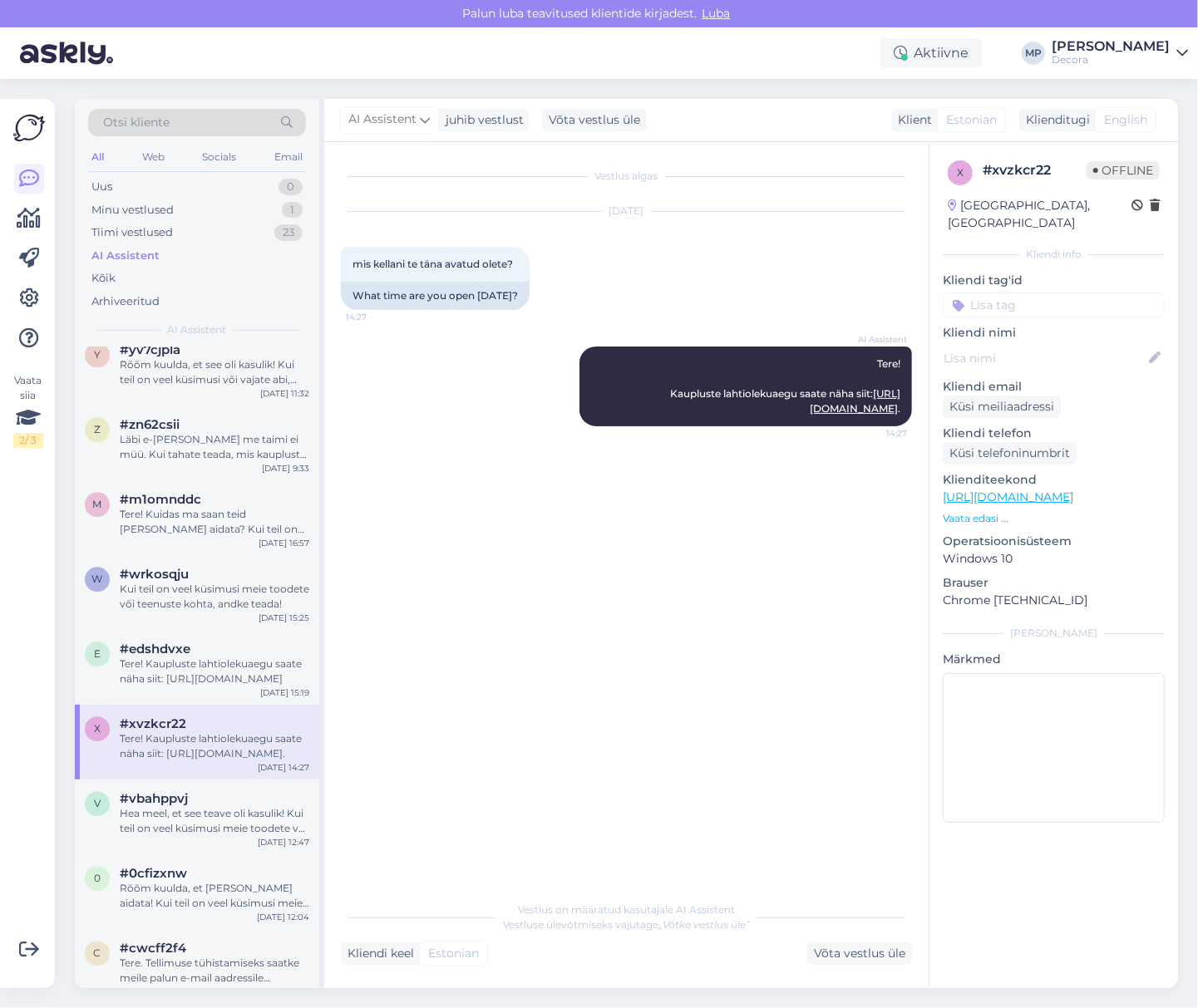
scroll to position [9778, 0]
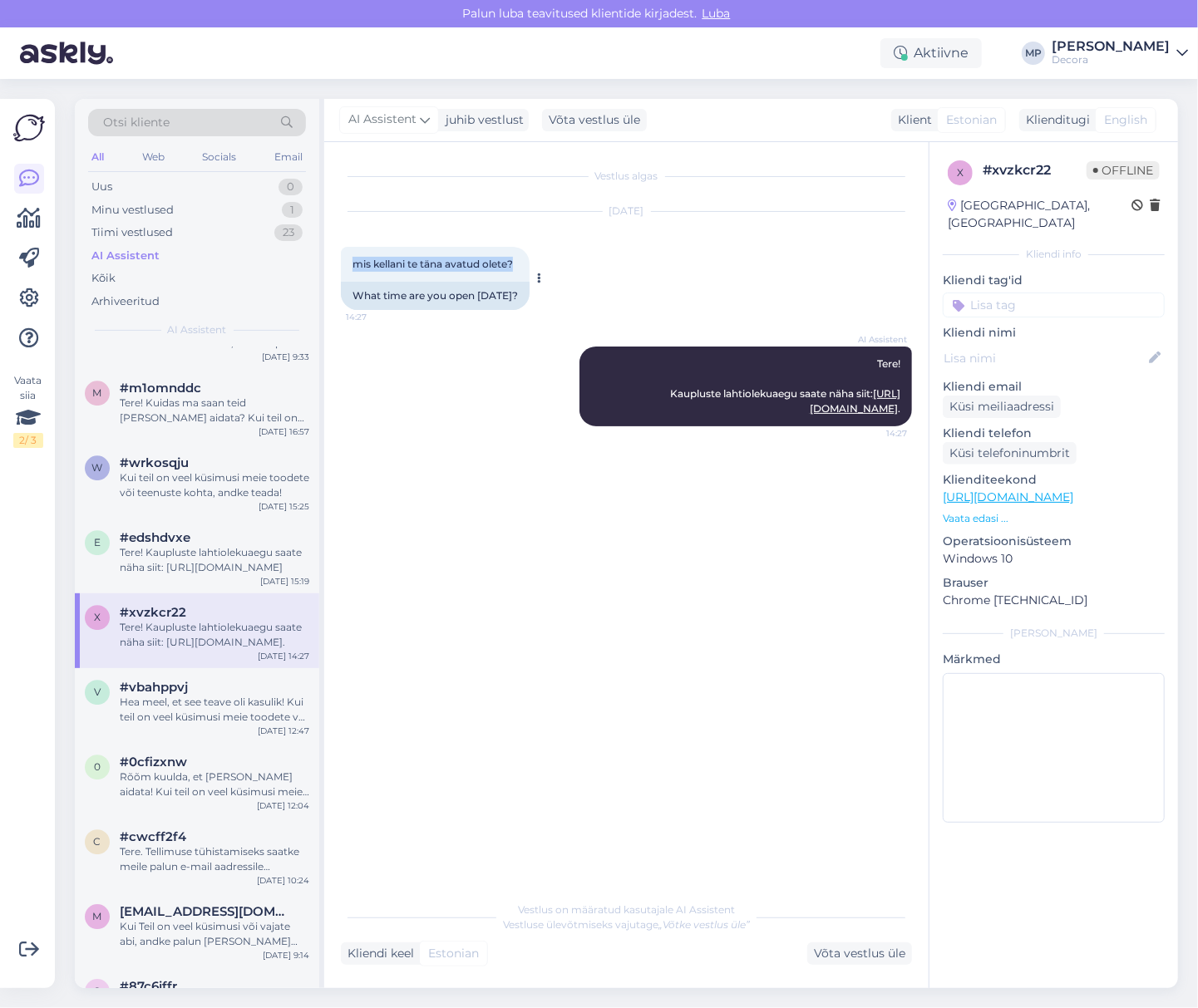
drag, startPoint x: 518, startPoint y: 263, endPoint x: 342, endPoint y: 266, distance: 176.0
click at [342, 266] on div "mis kellani te täna avatud olete? 14:27" at bounding box center [435, 264] width 189 height 34
copy span "mis kellani te täna avatud olete?"
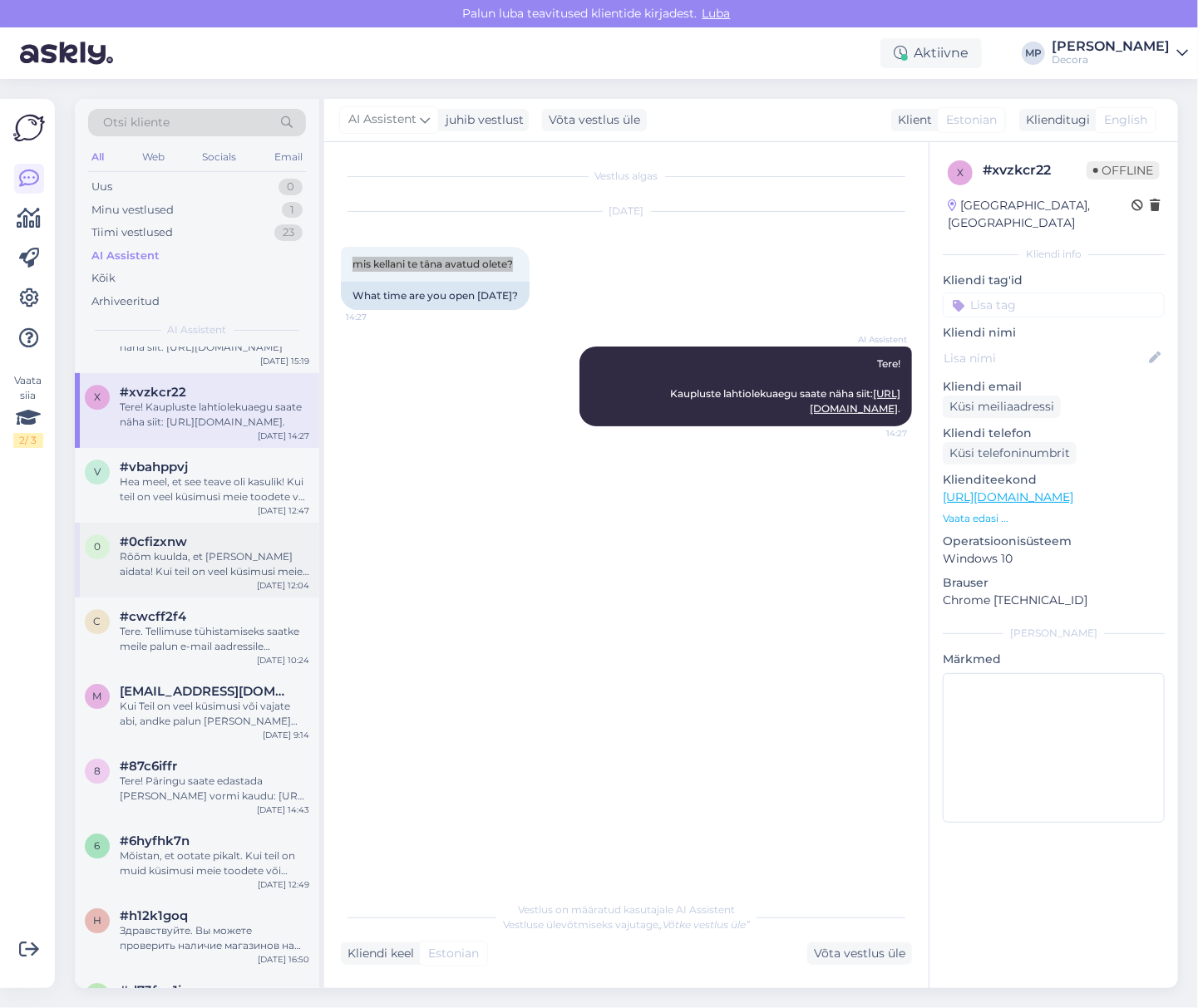
scroll to position [10000, 0]
click at [186, 491] on div "Hea meel, et see teave oli kasulik! Kui teil on veel küsimusi meie toodete või …" at bounding box center [215, 488] width 190 height 30
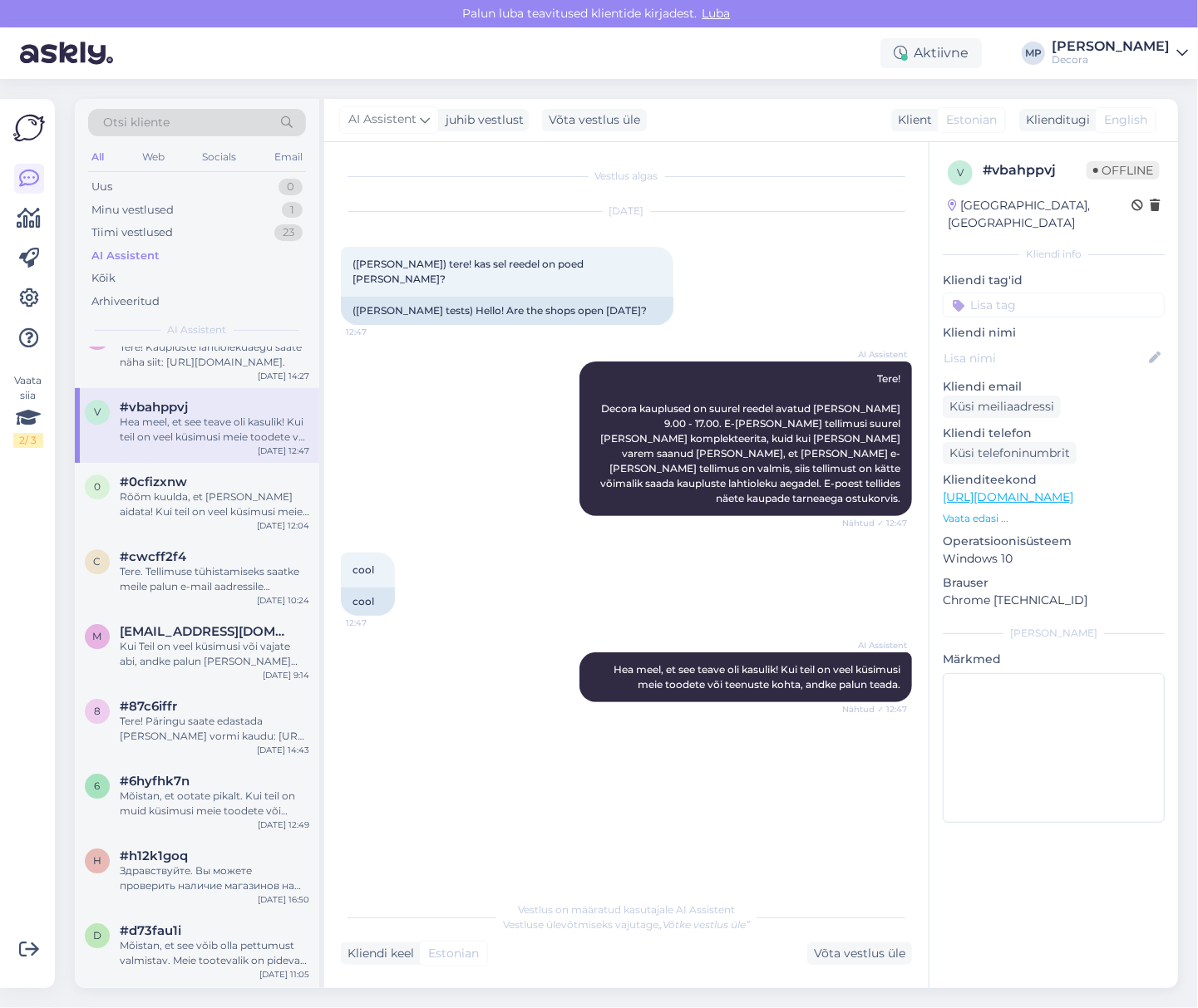
scroll to position [10111, 0]
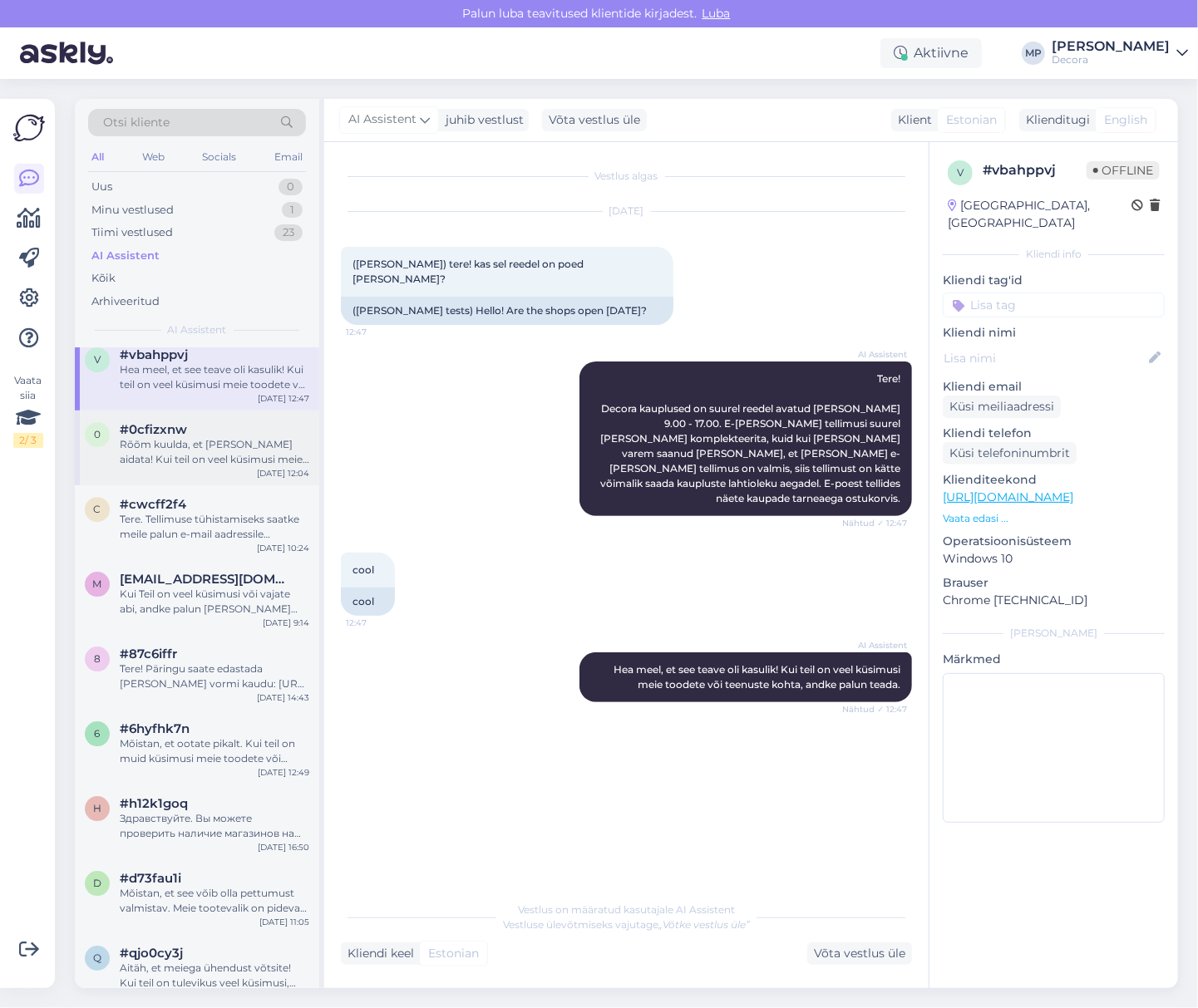
click at [184, 449] on div "Rõõm kuulda, et [PERSON_NAME] aidata! Kui teil on veel küsimusi meie toodete võ…" at bounding box center [215, 451] width 190 height 30
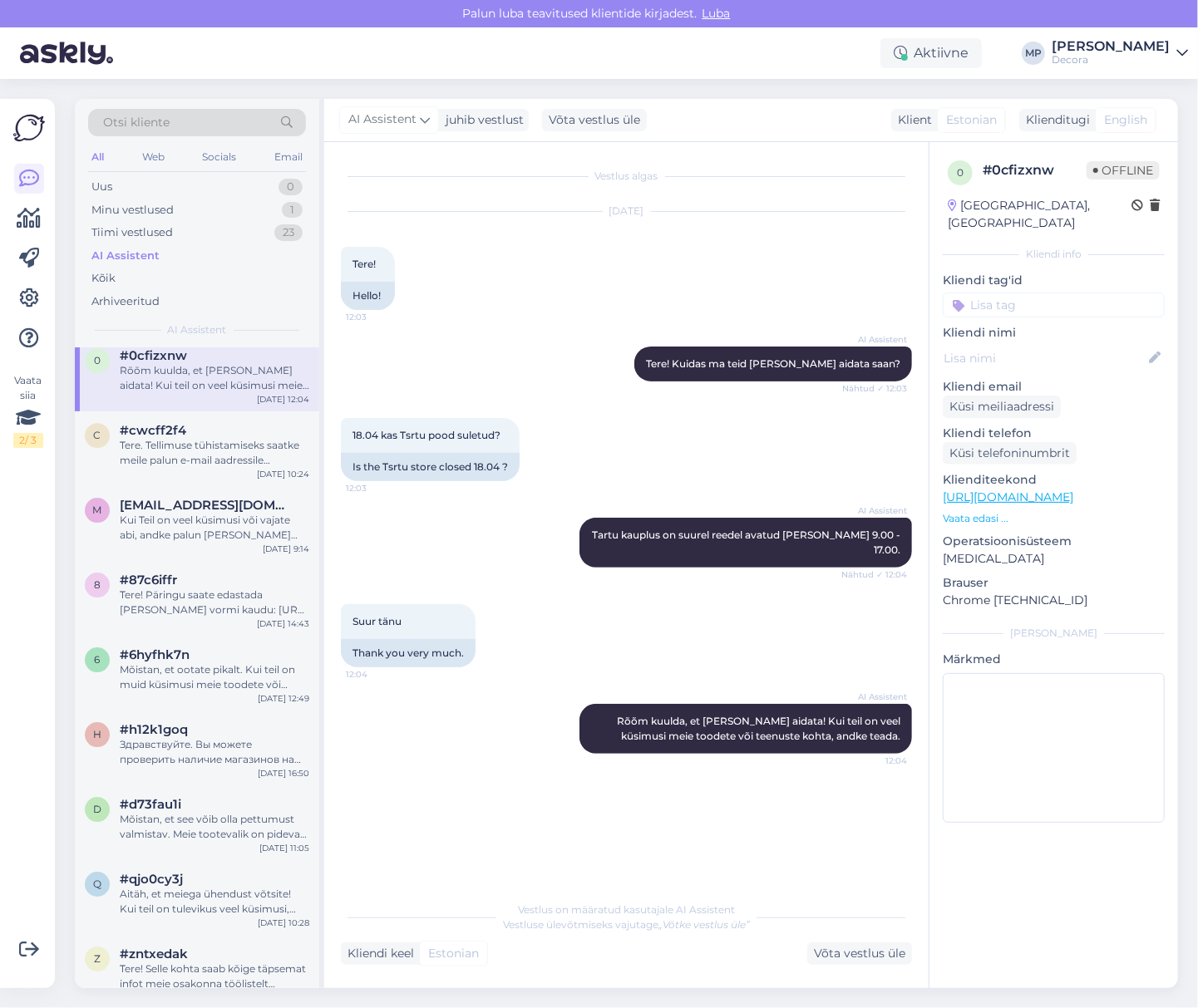
scroll to position [10221, 0]
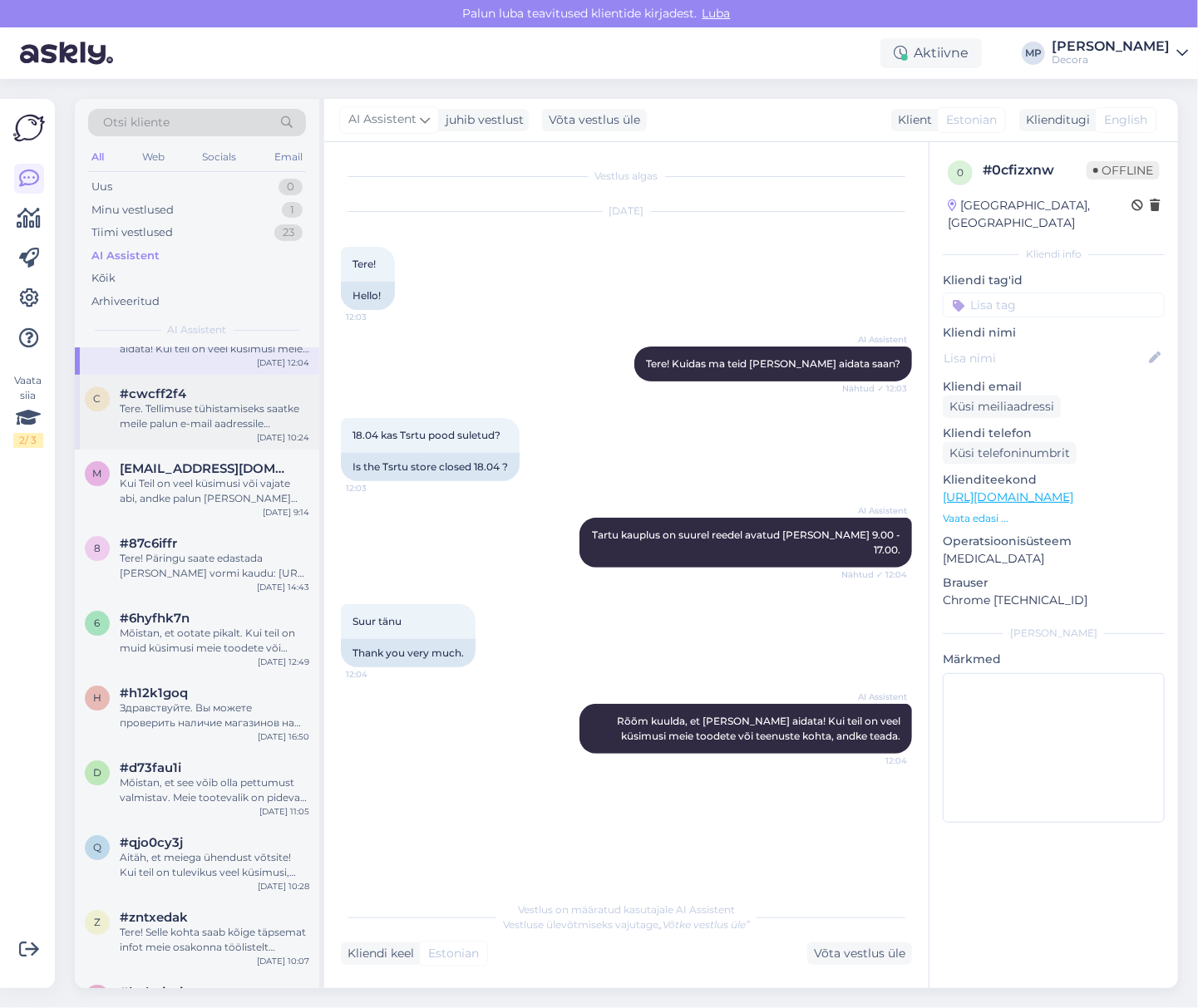
click at [178, 433] on div "c #cwcff2f4 Tere. Tellimuse tühistamiseks saatke meile palun e-mail aadressile …" at bounding box center [196, 412] width 244 height 75
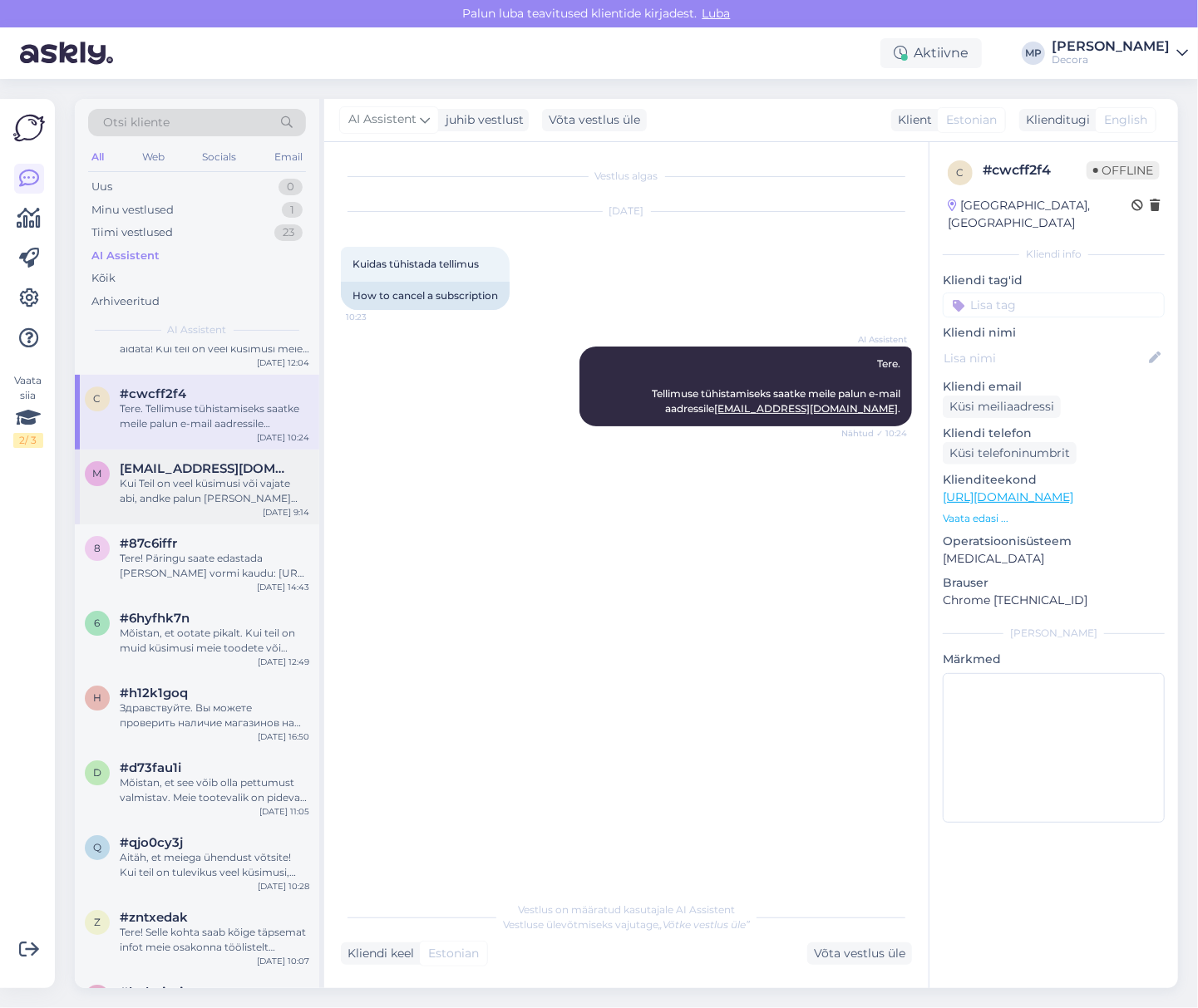
click at [193, 500] on div "Kui Teil on veel küsimusi või vajate abi, andke palun [PERSON_NAME] siin, et [P…" at bounding box center [215, 491] width 190 height 30
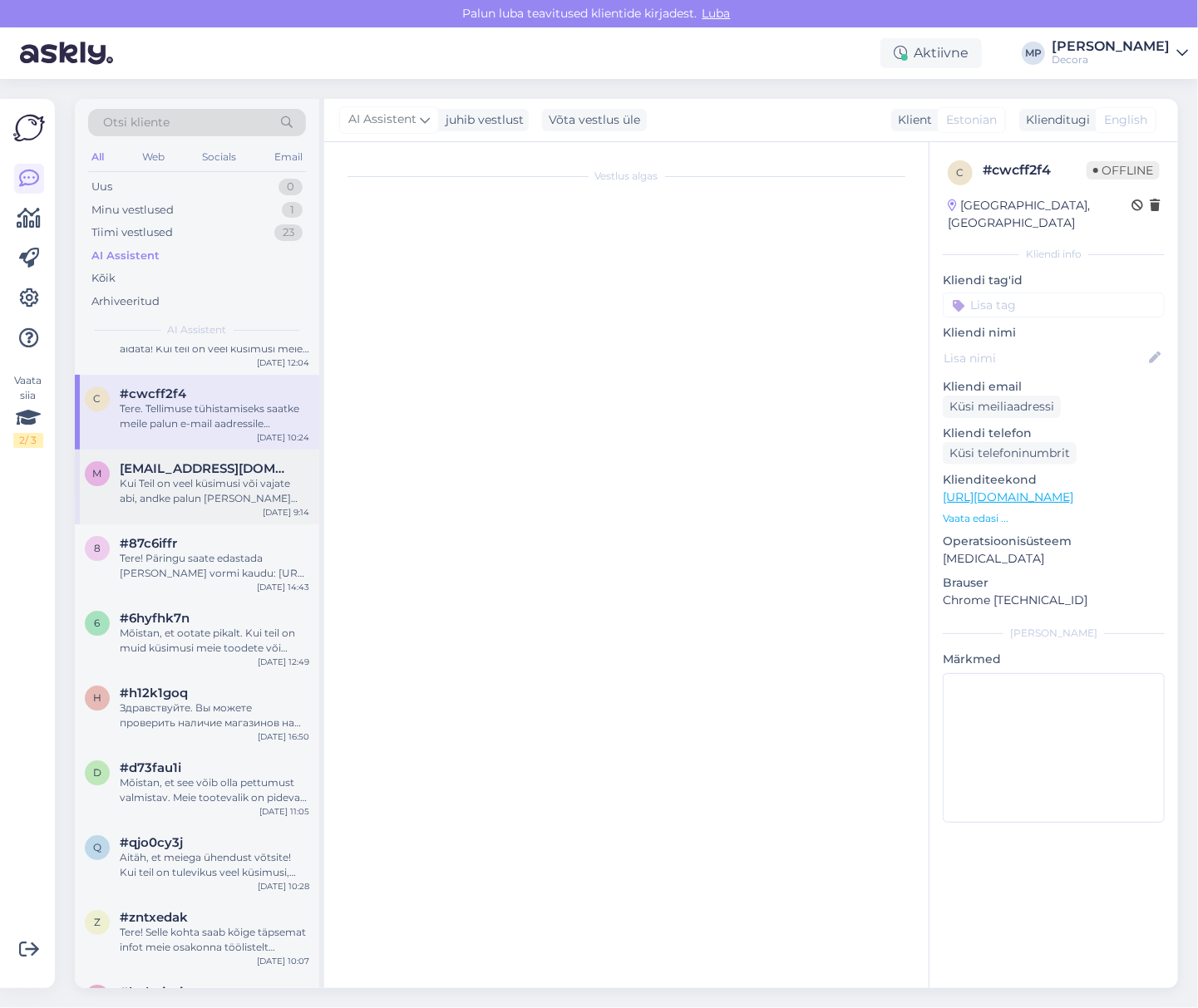
scroll to position [14, 0]
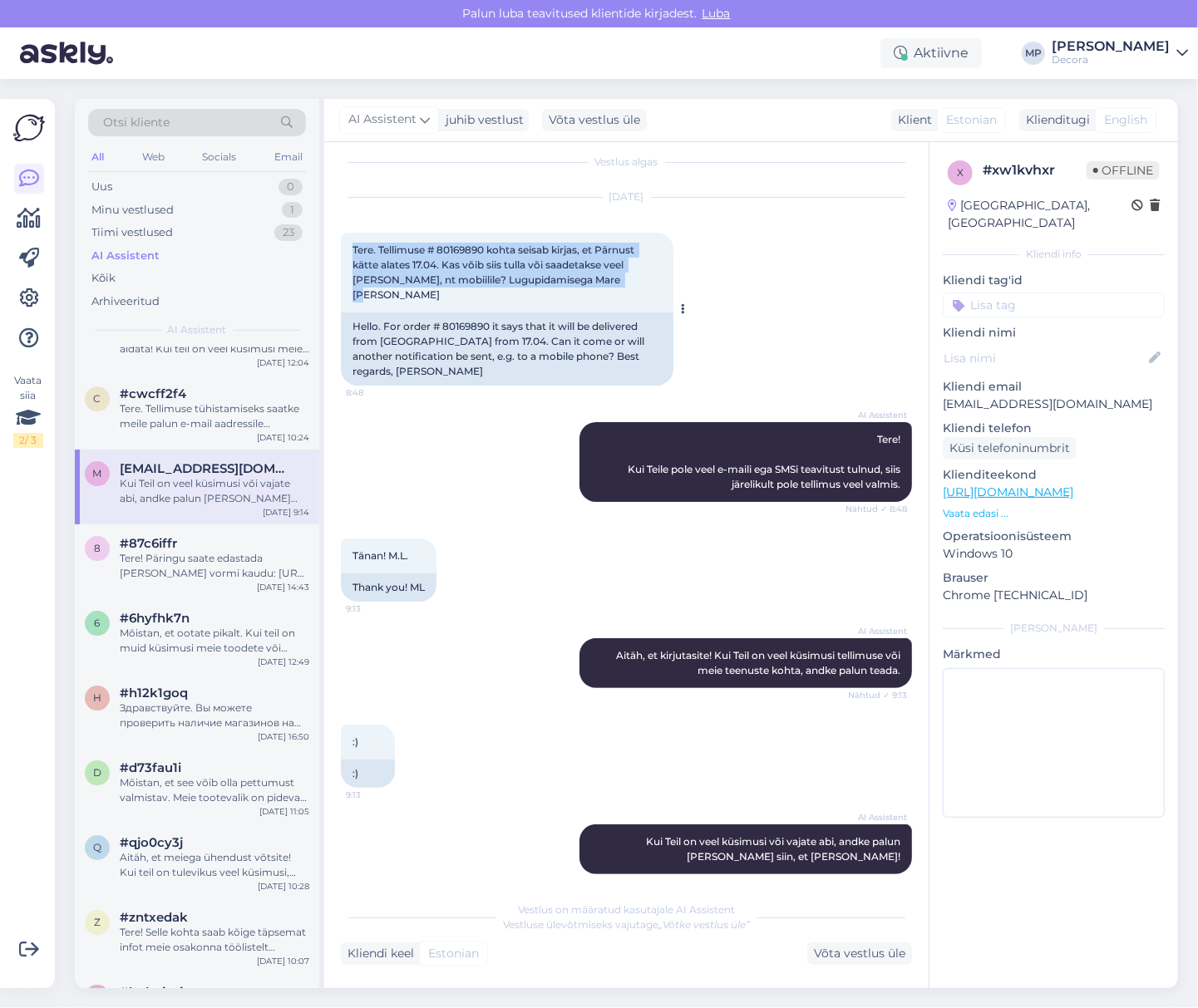
drag, startPoint x: 599, startPoint y: 285, endPoint x: 350, endPoint y: 241, distance: 252.9
click at [350, 241] on div "Tere. Tellimuse # 80169890 kohta seisab kirjas, et Pärnust kätte alates 17.04. …" at bounding box center [507, 272] width 333 height 80
copy span "Tere. Tellimuse # 80169890 kohta seisab kirjas, et Pärnust kätte alates 17.04. …"
